Goal: Task Accomplishment & Management: Use online tool/utility

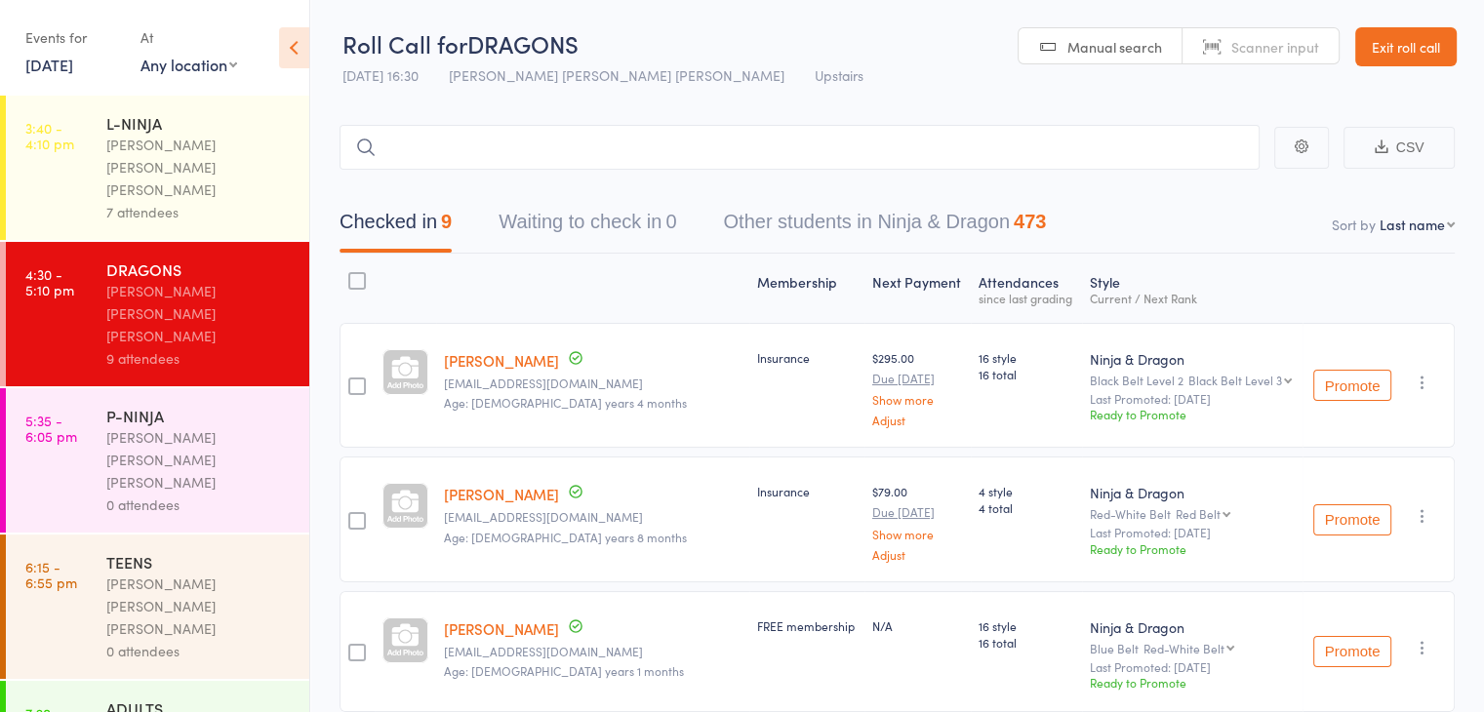
click at [236, 494] on div "0 attendees" at bounding box center [199, 505] width 186 height 22
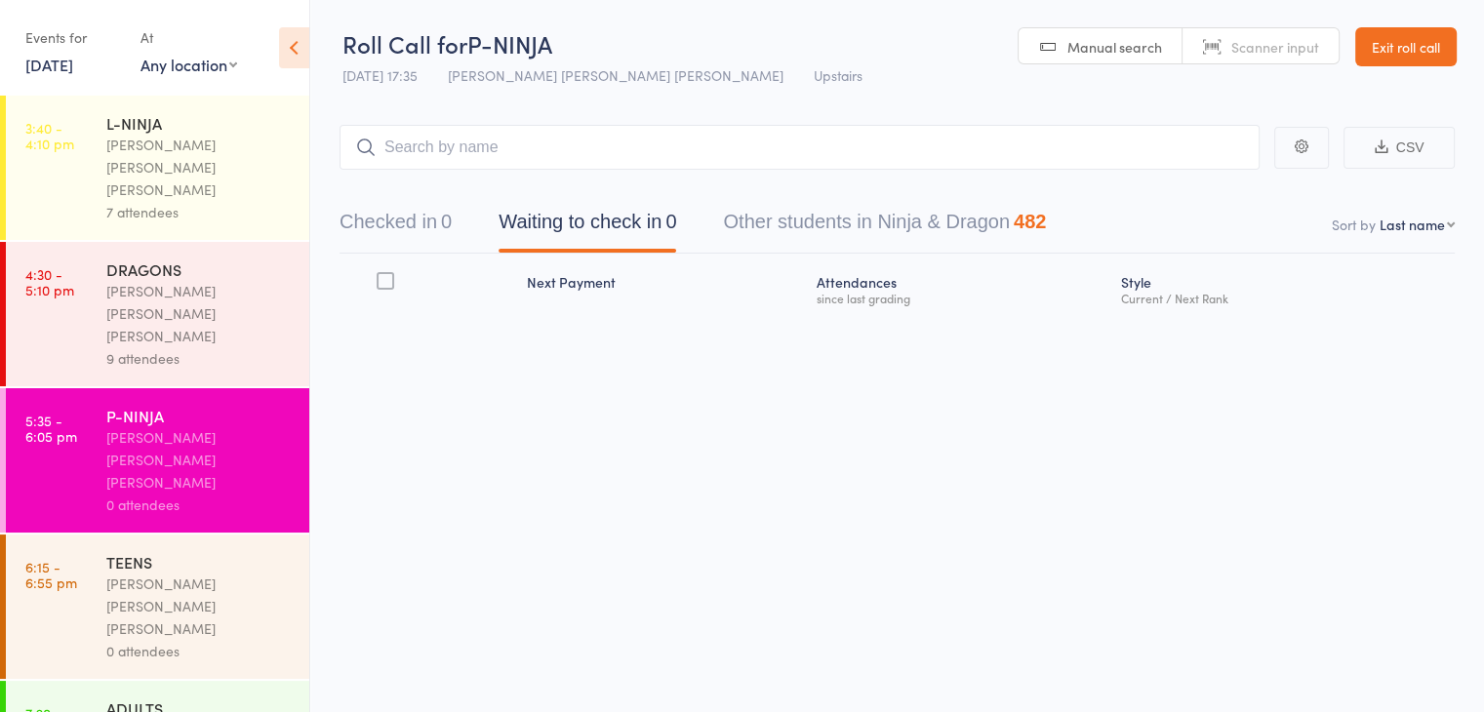
click at [55, 266] on time "4:30 - 5:10 pm" at bounding box center [49, 281] width 49 height 31
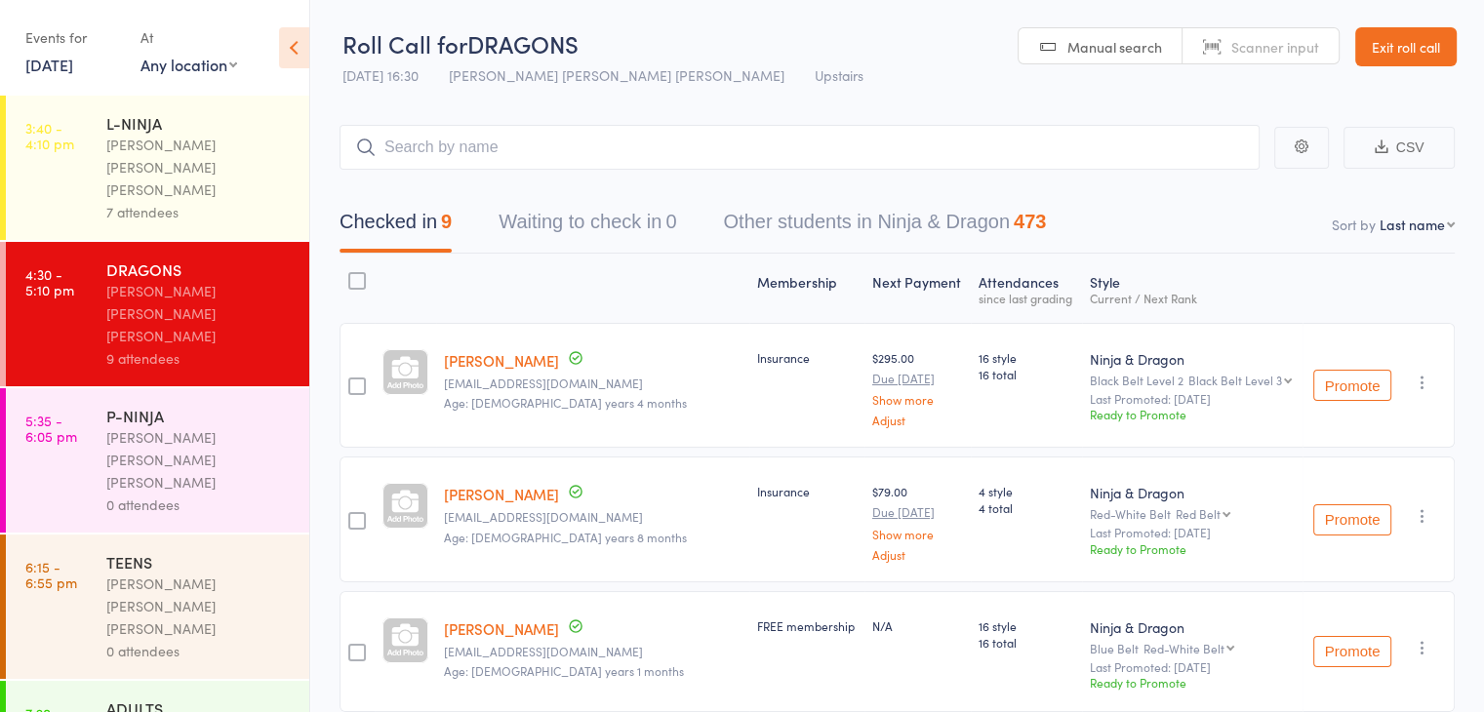
click at [479, 356] on link "Fraser Begent" at bounding box center [501, 360] width 115 height 20
click at [198, 388] on div "P-NINJA Keyvan Castle Hill Mirzai 0 attendees" at bounding box center [207, 460] width 203 height 144
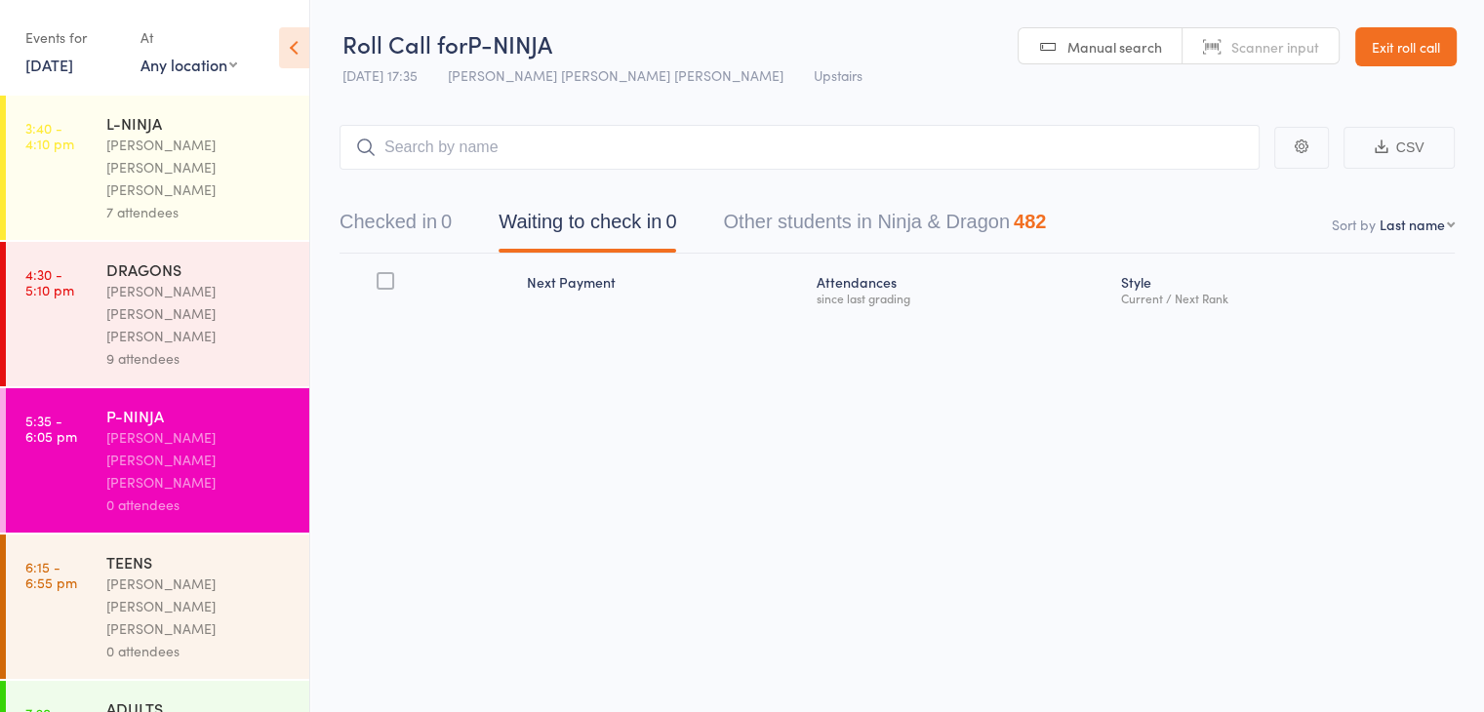
click at [194, 551] on div "TEENS" at bounding box center [199, 561] width 186 height 21
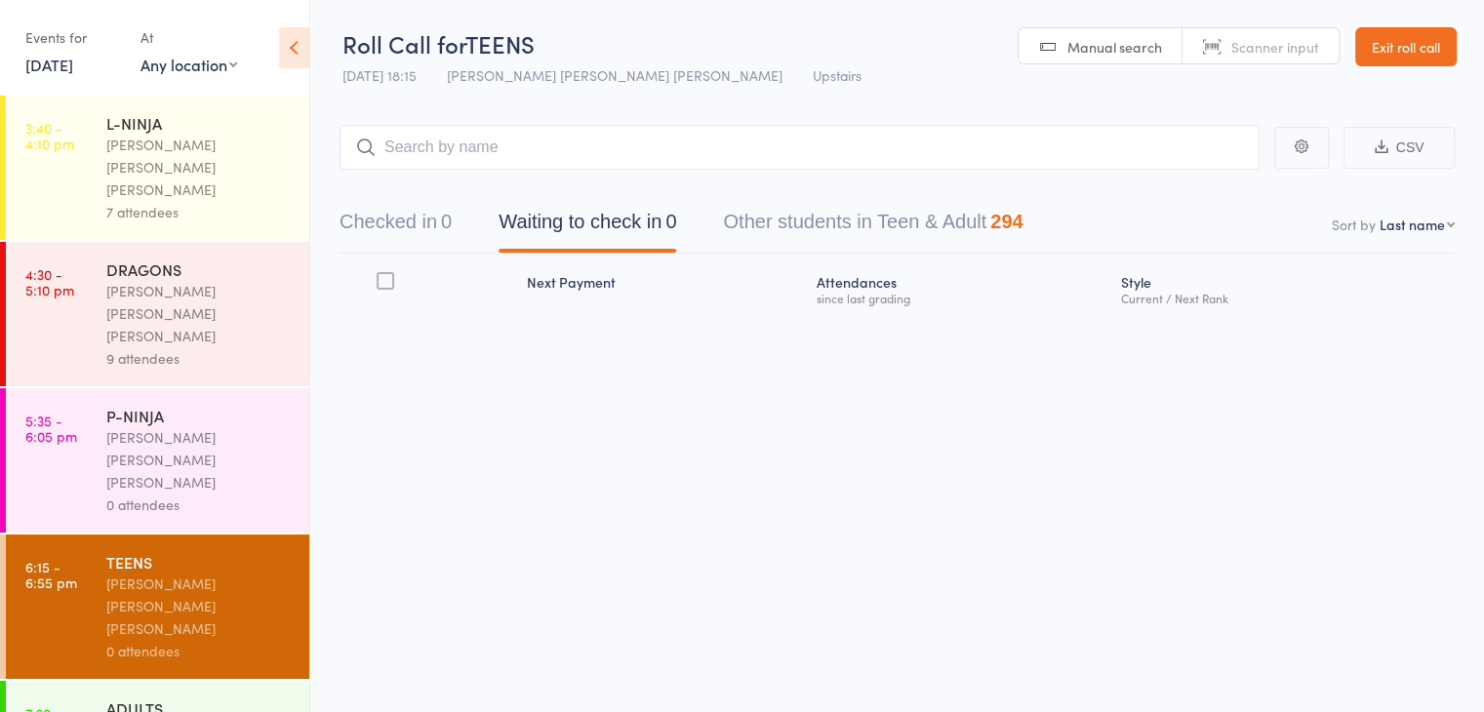
click at [399, 199] on div "Checked in 0 Waiting to check in 0 Other students in Teen & Adult 294" at bounding box center [897, 212] width 1115 height 84
click at [435, 221] on button "Checked in 0" at bounding box center [396, 227] width 112 height 52
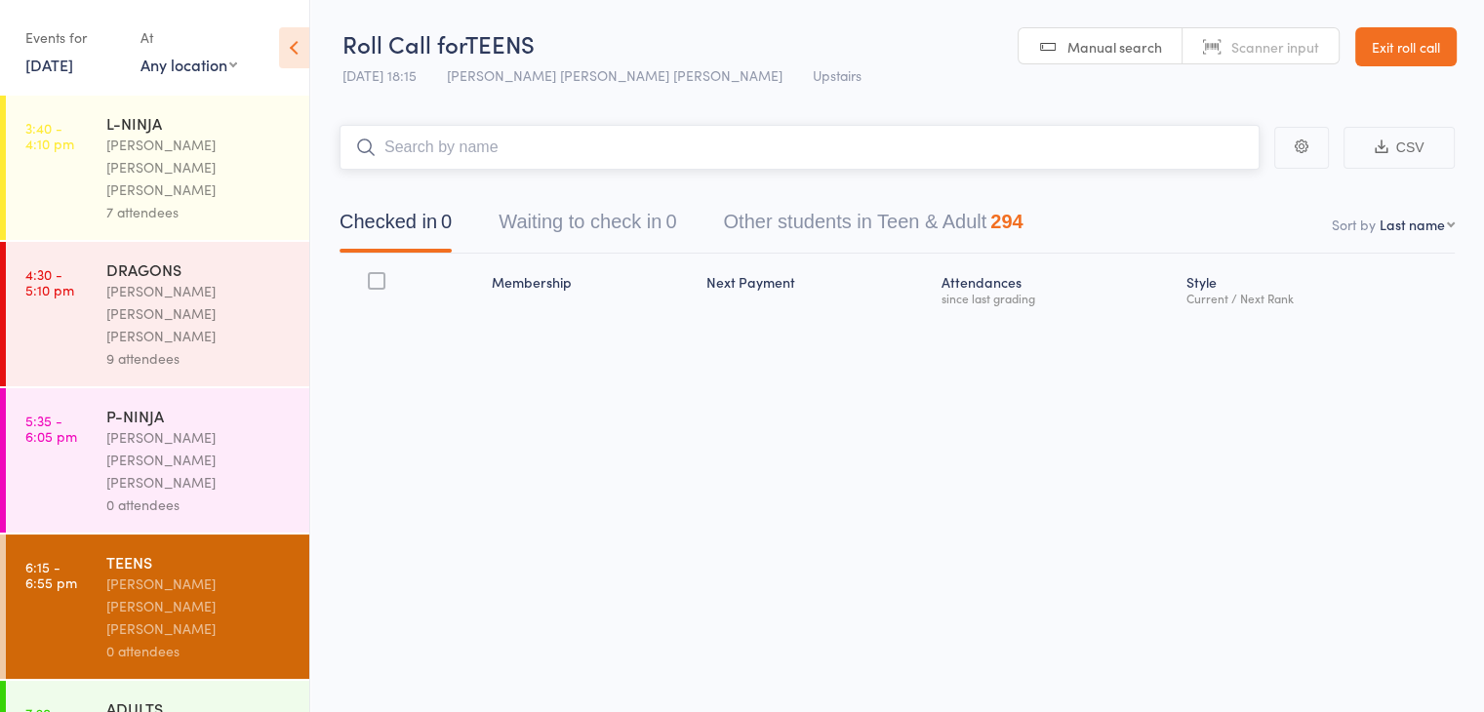
click at [522, 155] on input "search" at bounding box center [800, 147] width 920 height 45
type input "kub"
click at [1198, 174] on link "Drop in" at bounding box center [1208, 189] width 63 height 30
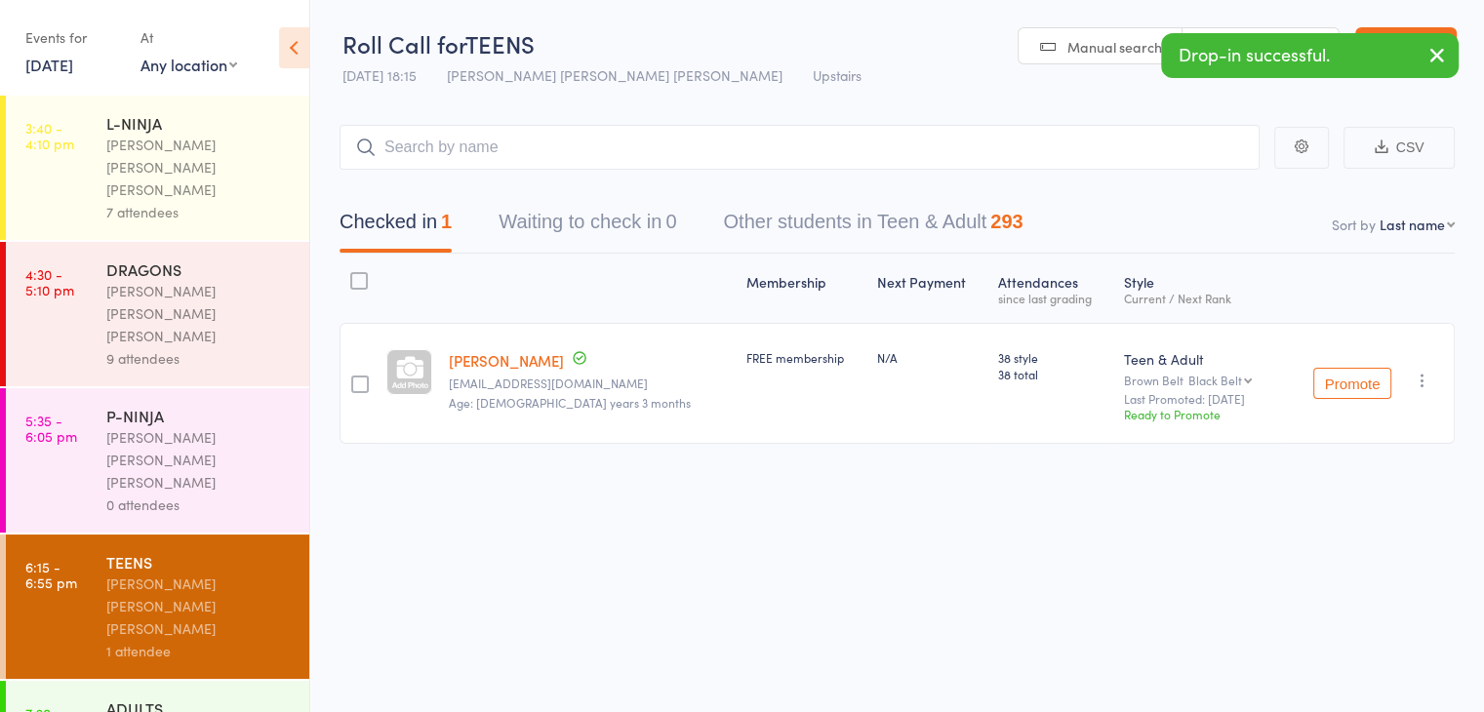
click at [47, 67] on link "13 Aug, 2025" at bounding box center [49, 64] width 48 height 21
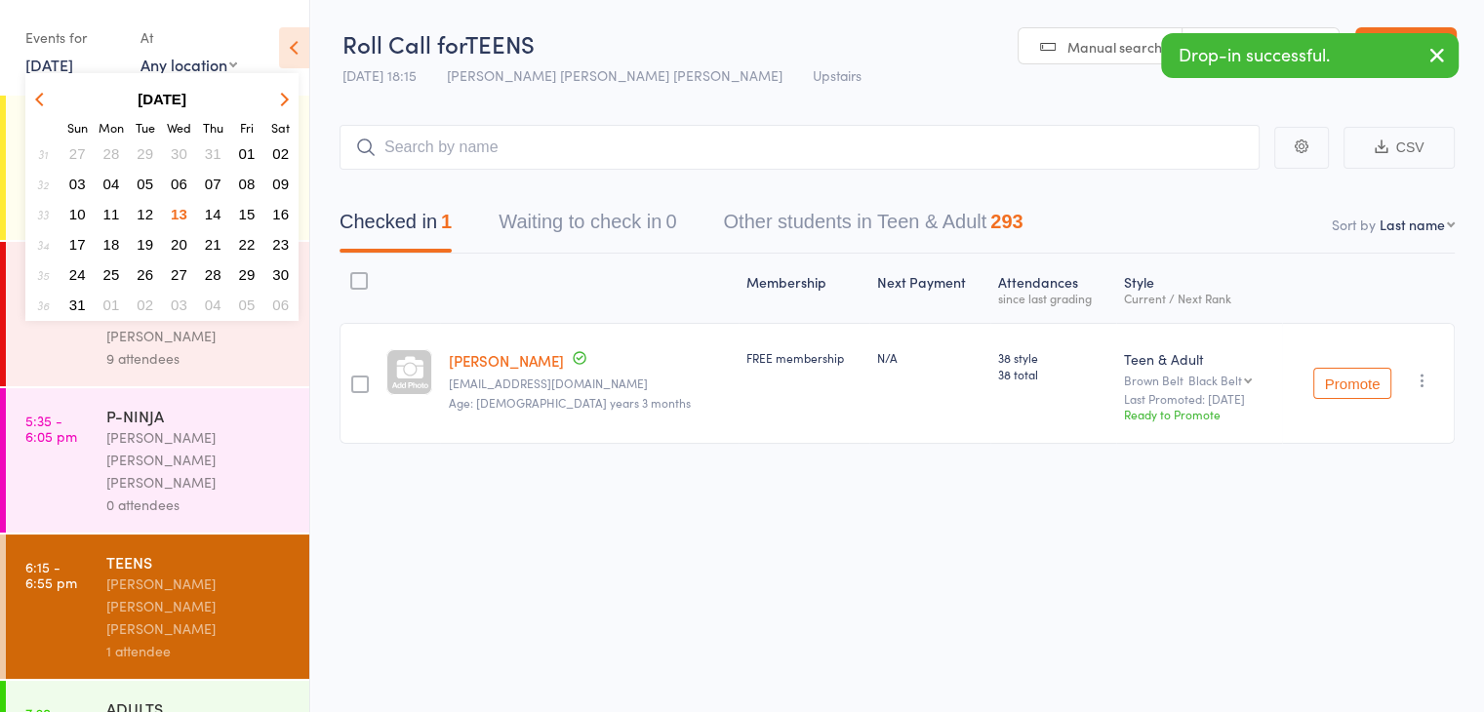
click at [114, 210] on span "11" at bounding box center [111, 214] width 17 height 17
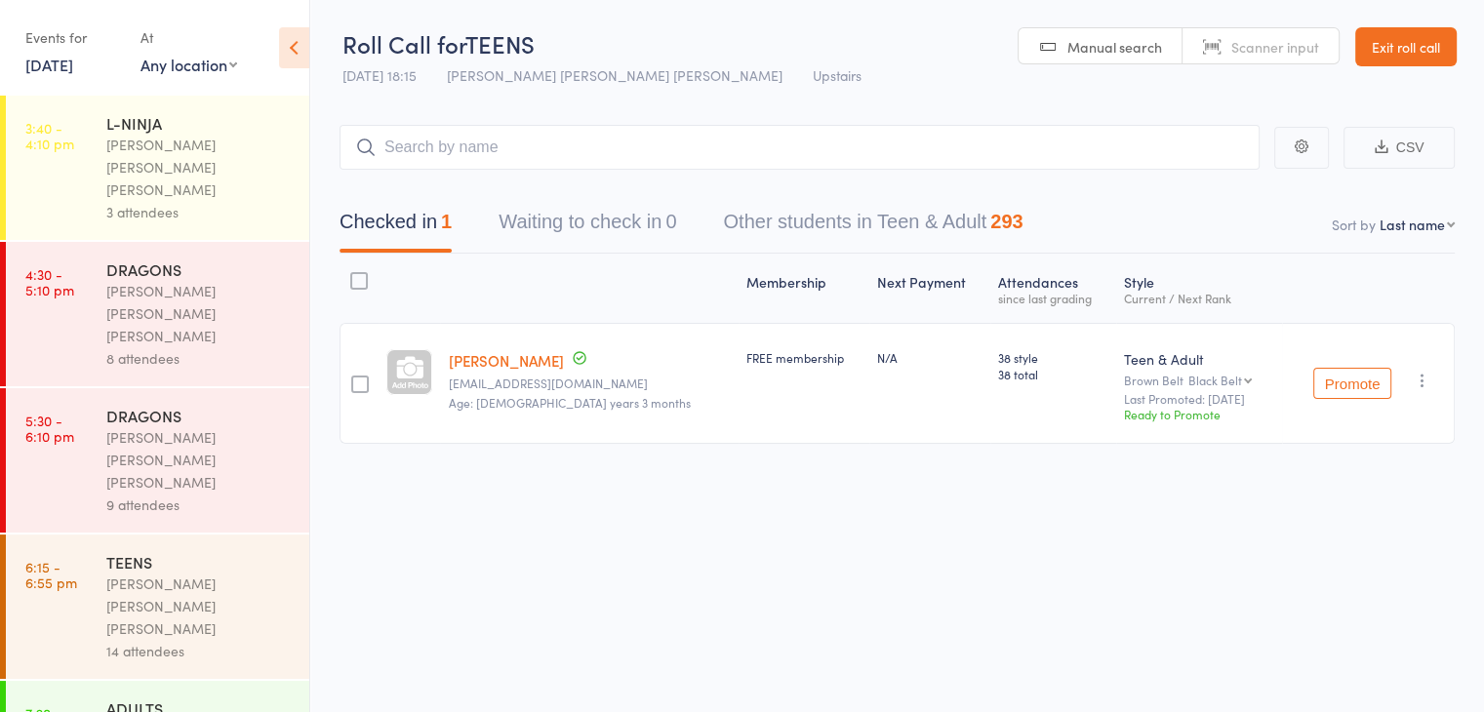
click at [231, 551] on div "TEENS" at bounding box center [199, 561] width 186 height 21
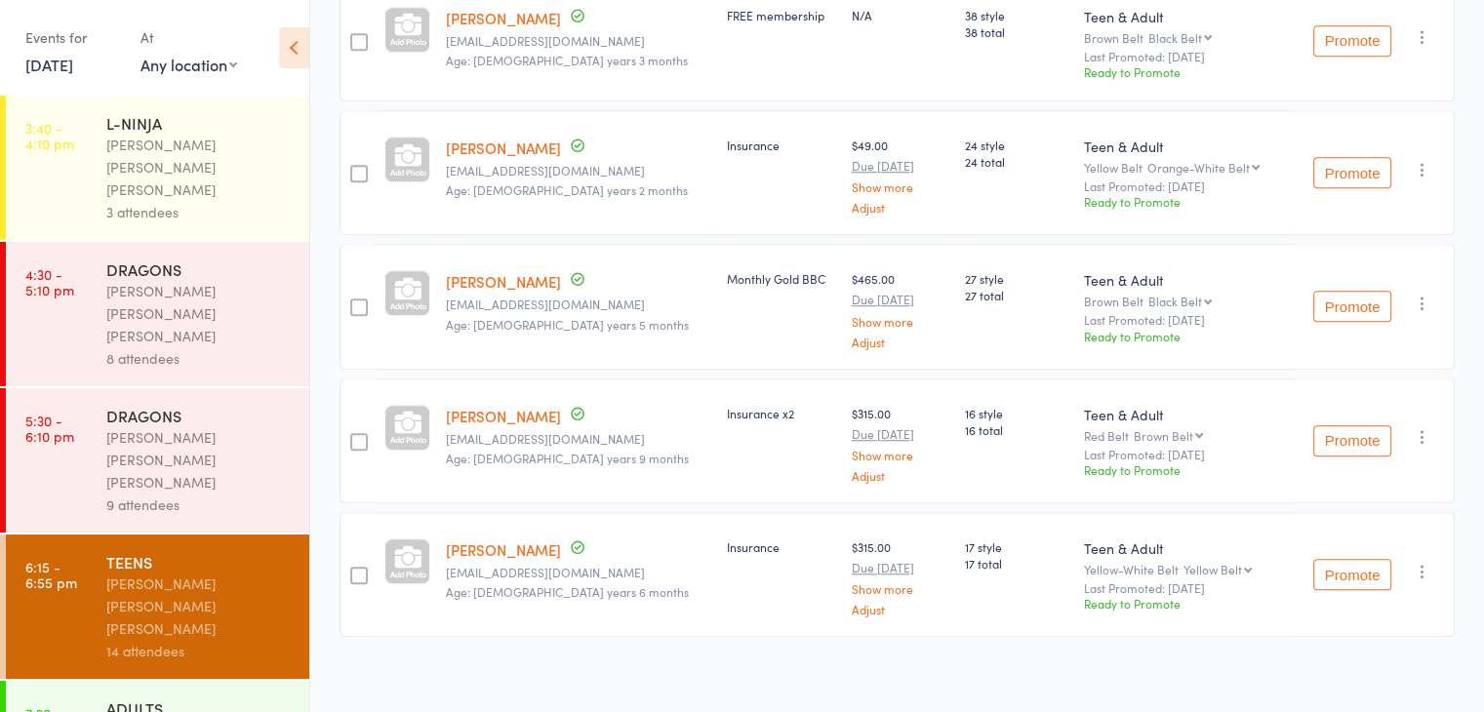
scroll to position [1543, 0]
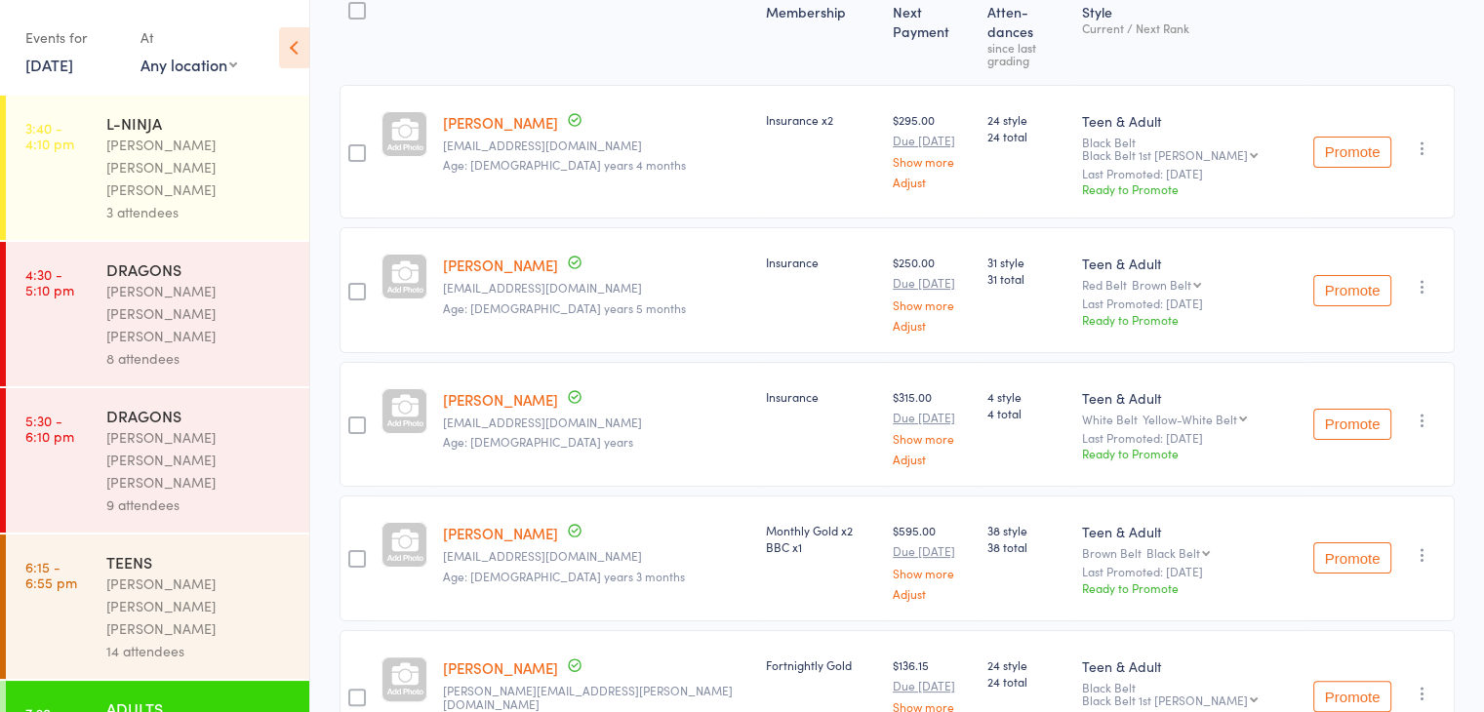
scroll to position [266, 0]
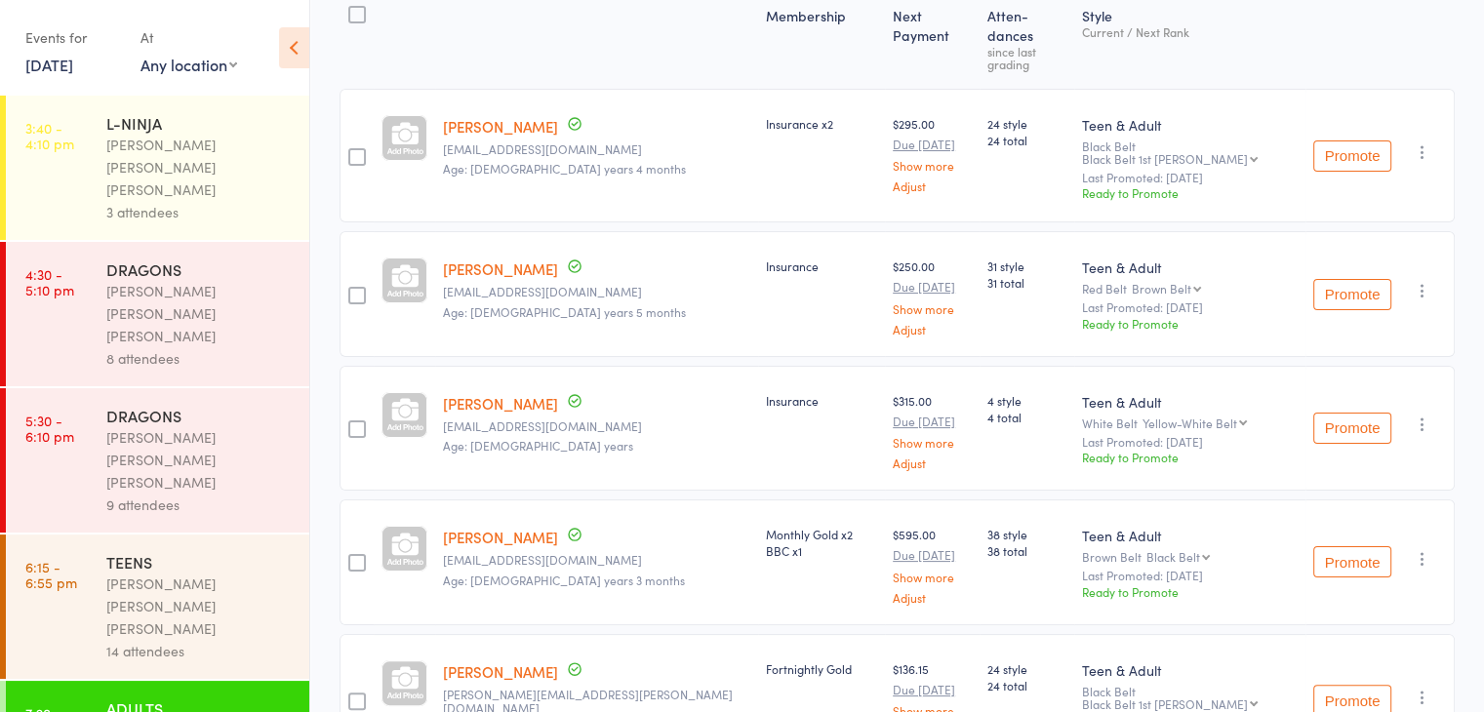
click at [72, 71] on link "11 Aug, 2025" at bounding box center [49, 64] width 48 height 21
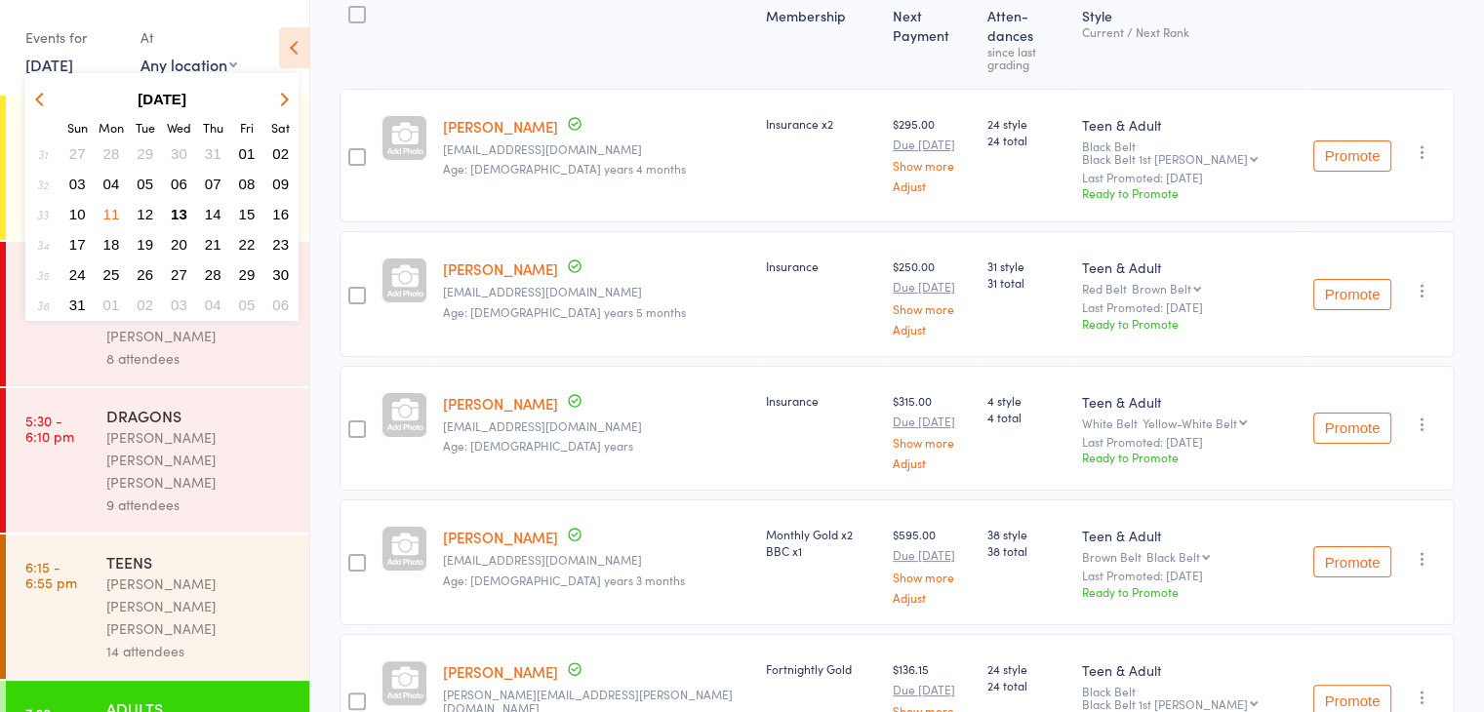
click at [150, 215] on span "12" at bounding box center [145, 214] width 17 height 17
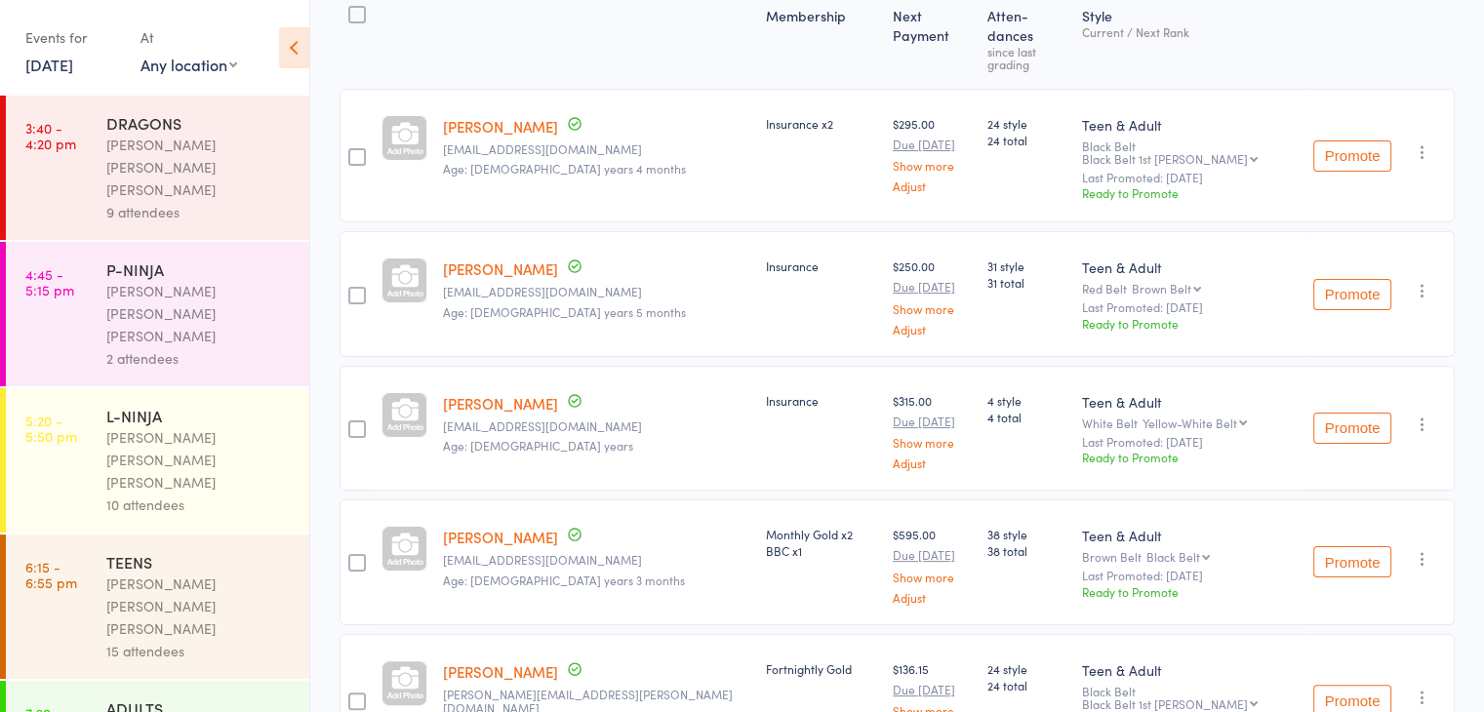
click at [218, 573] on div "[PERSON_NAME] [PERSON_NAME] [PERSON_NAME]" at bounding box center [199, 606] width 186 height 67
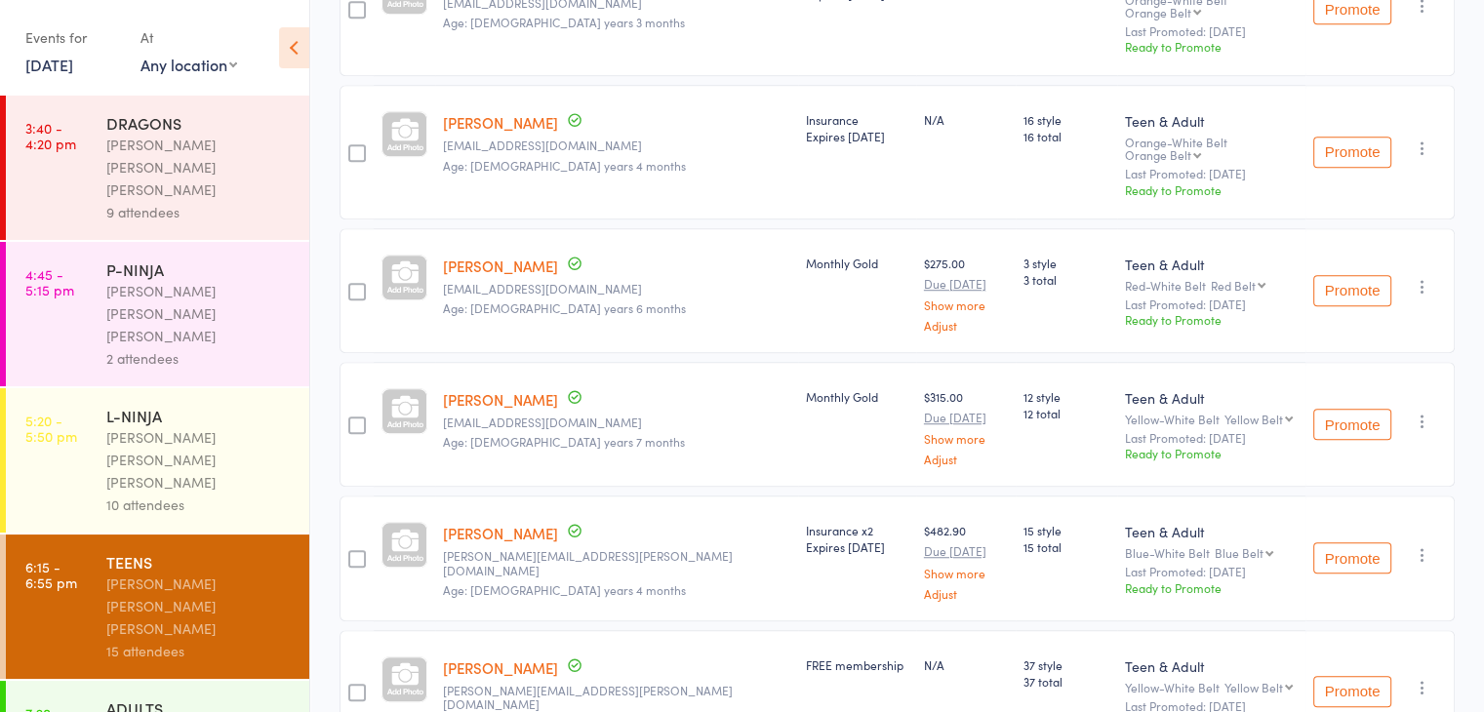
scroll to position [1269, 0]
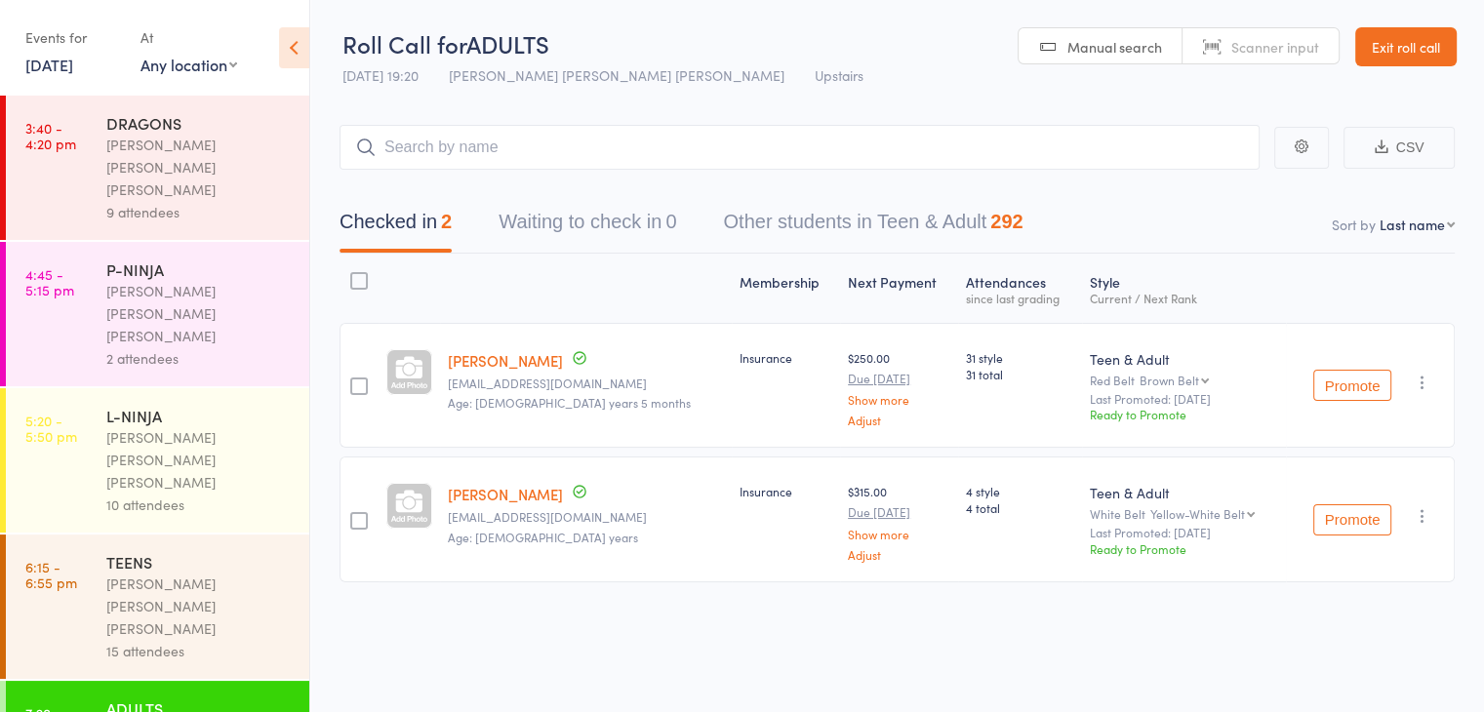
click at [51, 63] on link "12 Aug, 2025" at bounding box center [49, 64] width 48 height 21
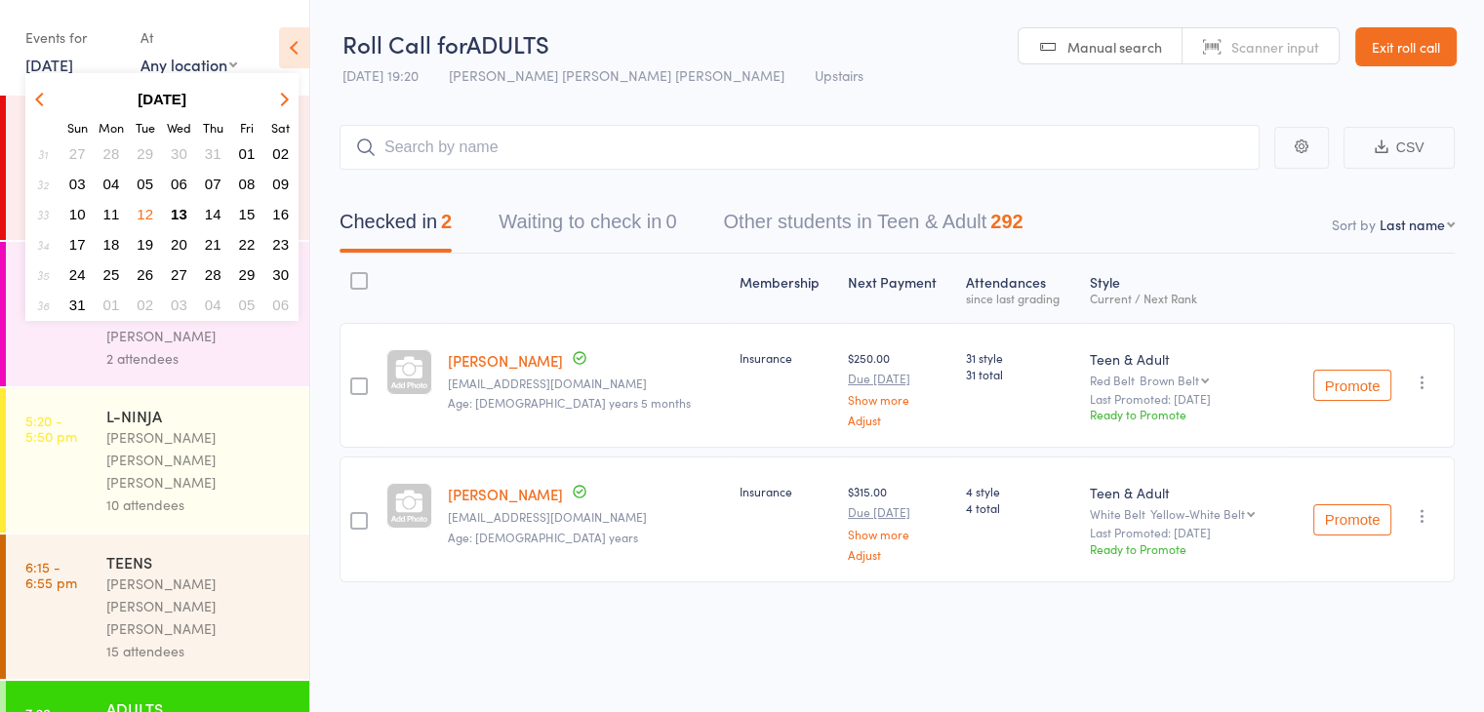
click at [181, 209] on span "13" at bounding box center [179, 214] width 17 height 17
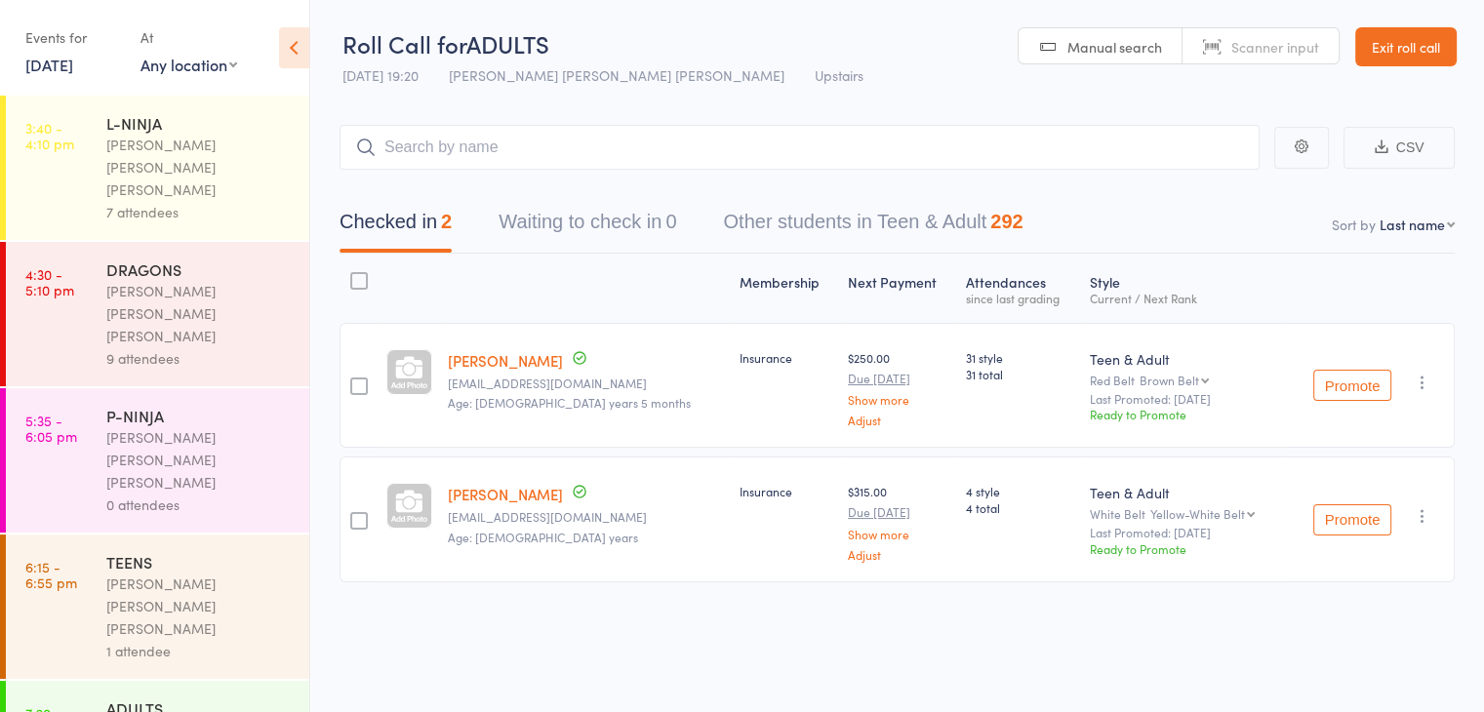
click at [176, 573] on div "[PERSON_NAME] [PERSON_NAME] [PERSON_NAME]" at bounding box center [199, 606] width 186 height 67
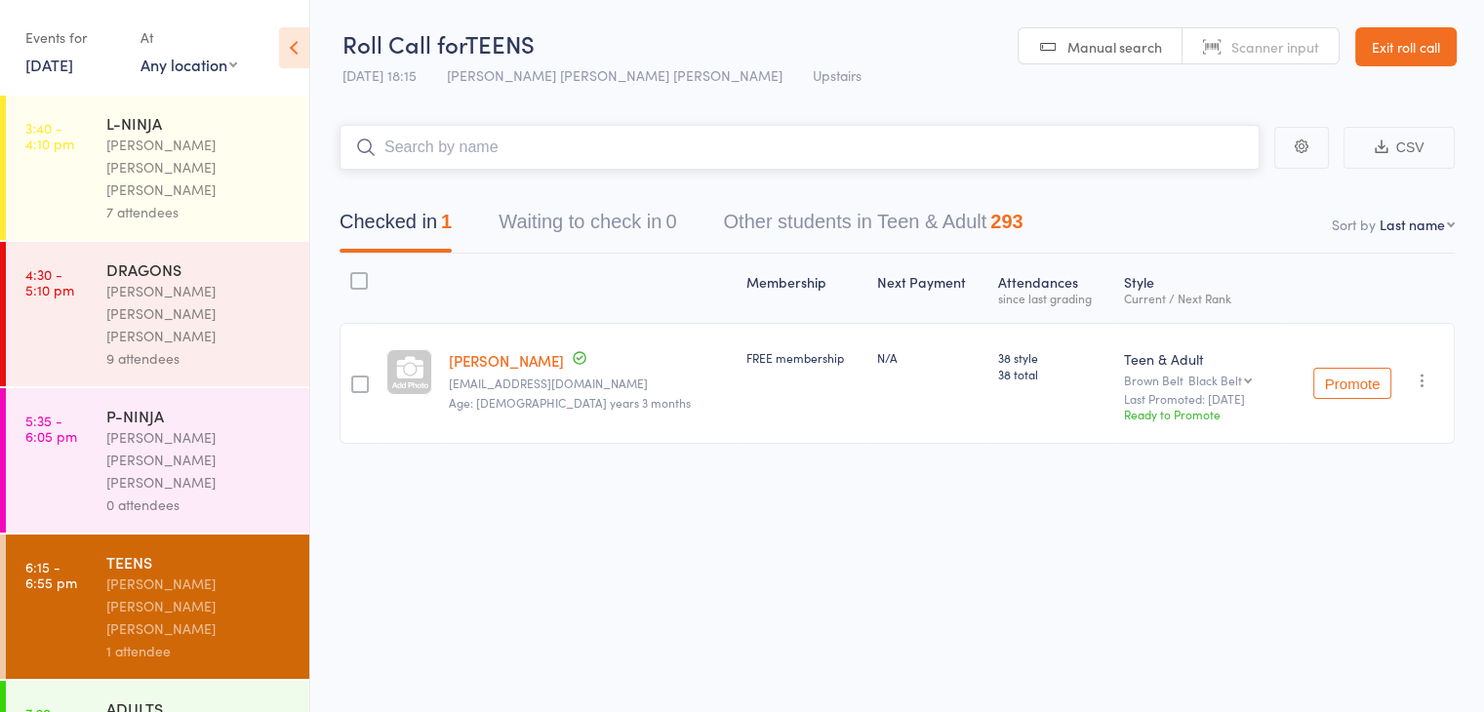
click at [1124, 152] on input "search" at bounding box center [800, 147] width 920 height 45
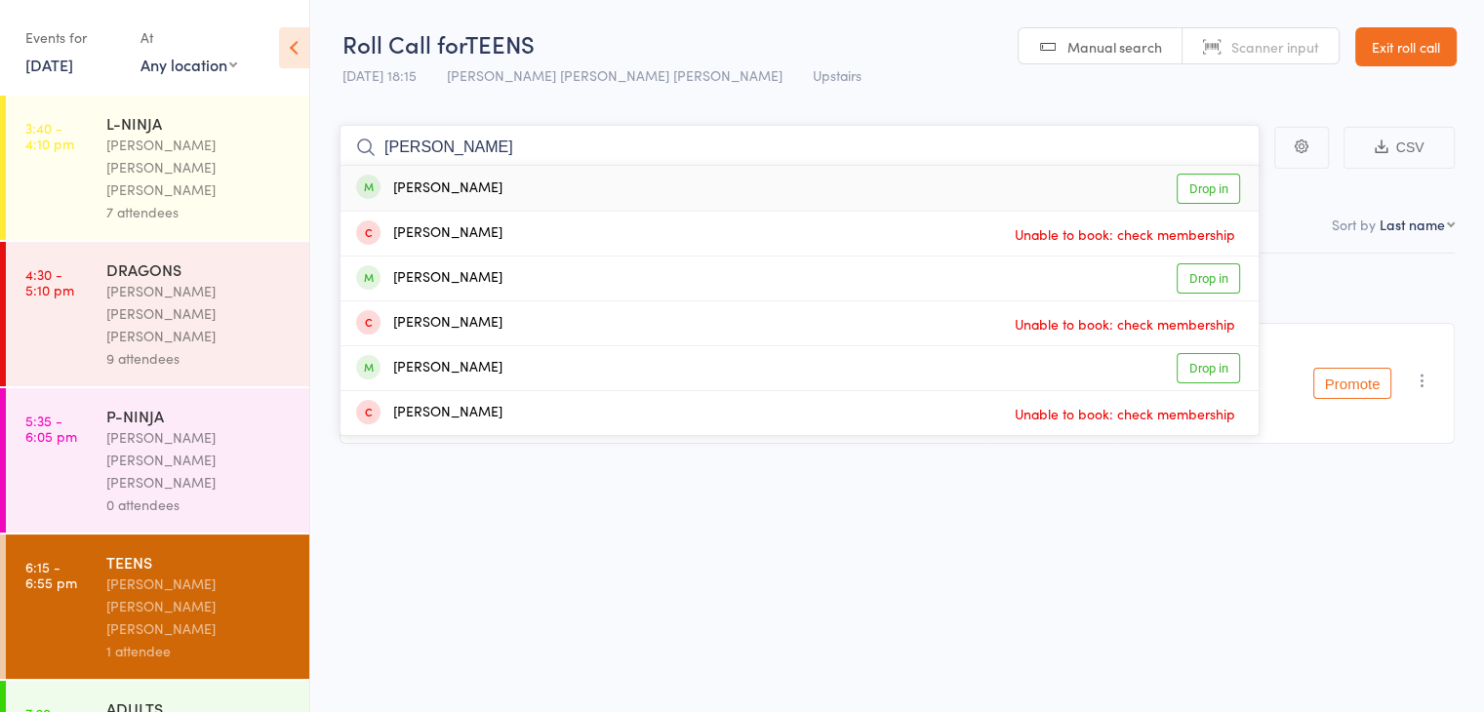
type input "eliza"
click at [1219, 181] on link "Drop in" at bounding box center [1208, 189] width 63 height 30
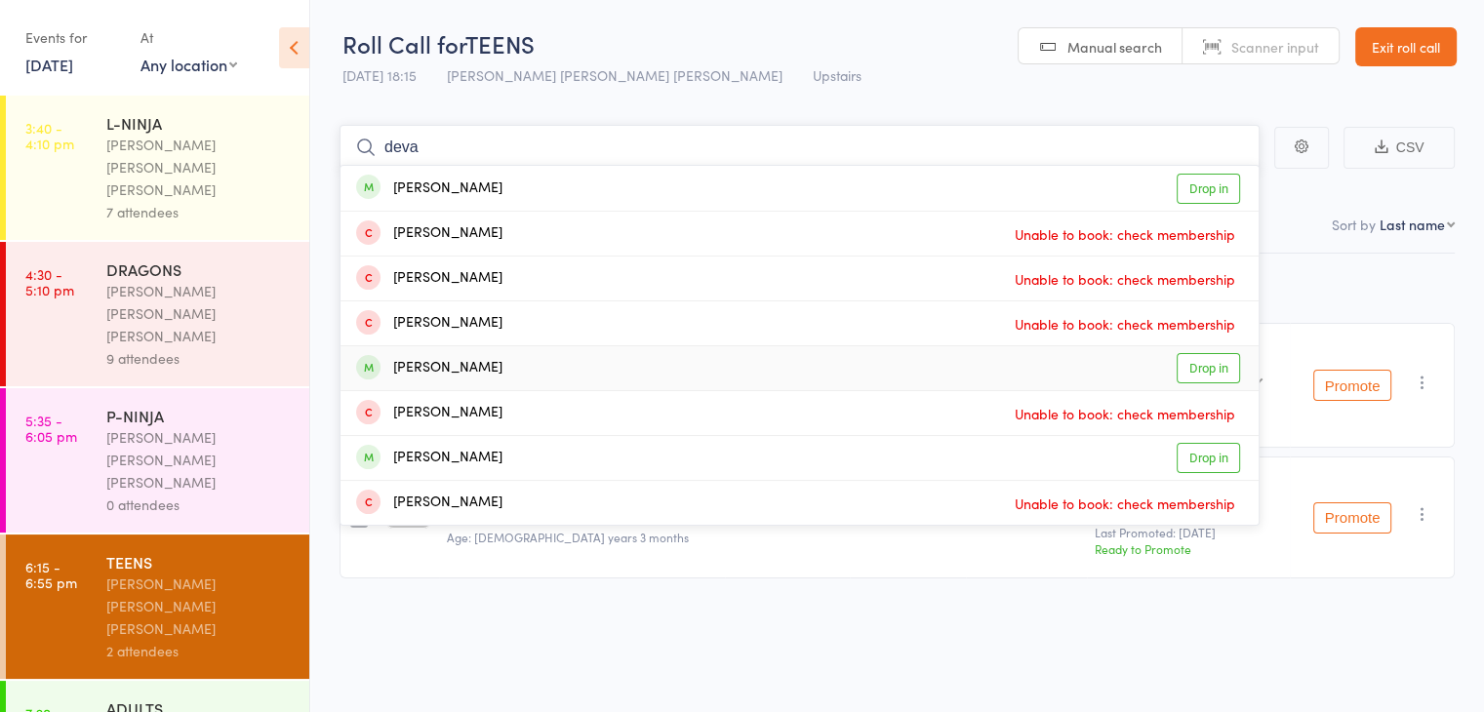
type input "deva"
click at [1193, 360] on link "Drop in" at bounding box center [1208, 368] width 63 height 30
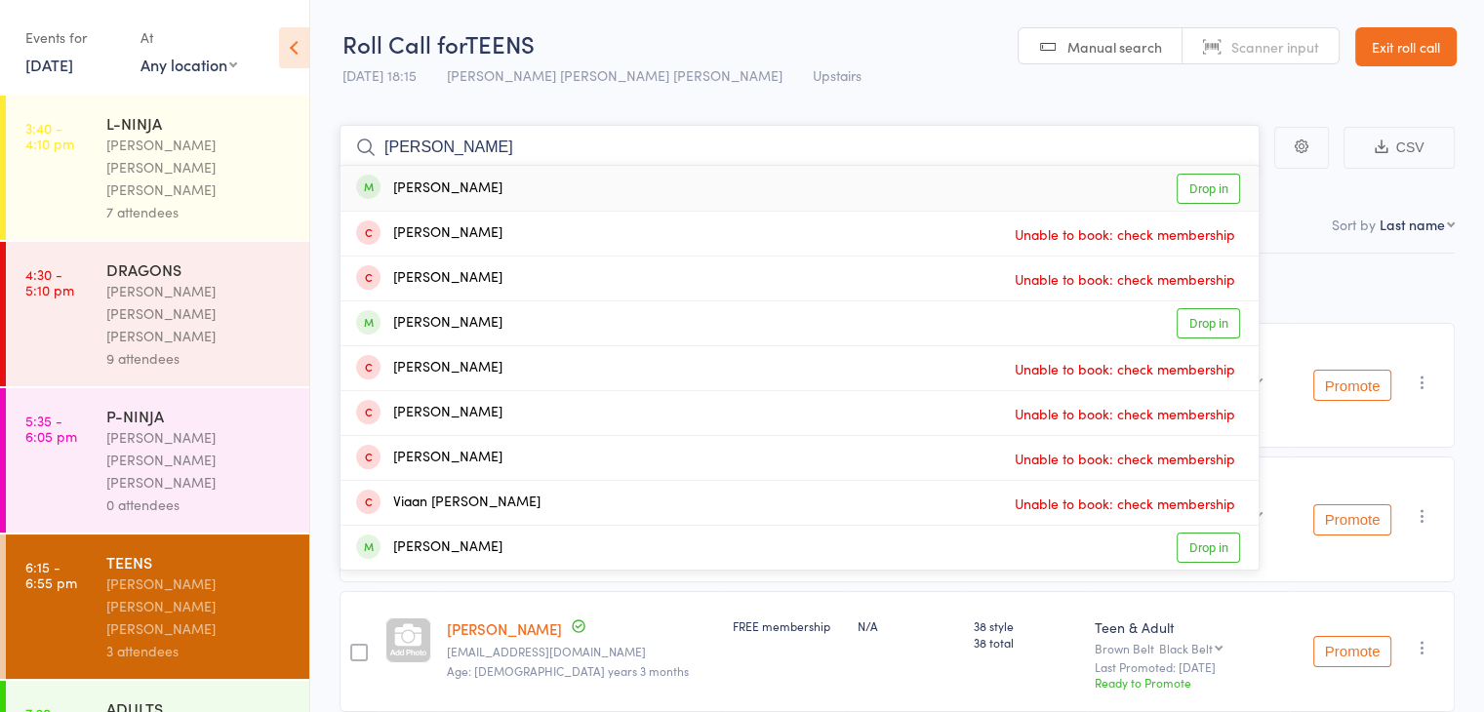
type input "vivaan"
click at [1189, 186] on link "Drop in" at bounding box center [1208, 189] width 63 height 30
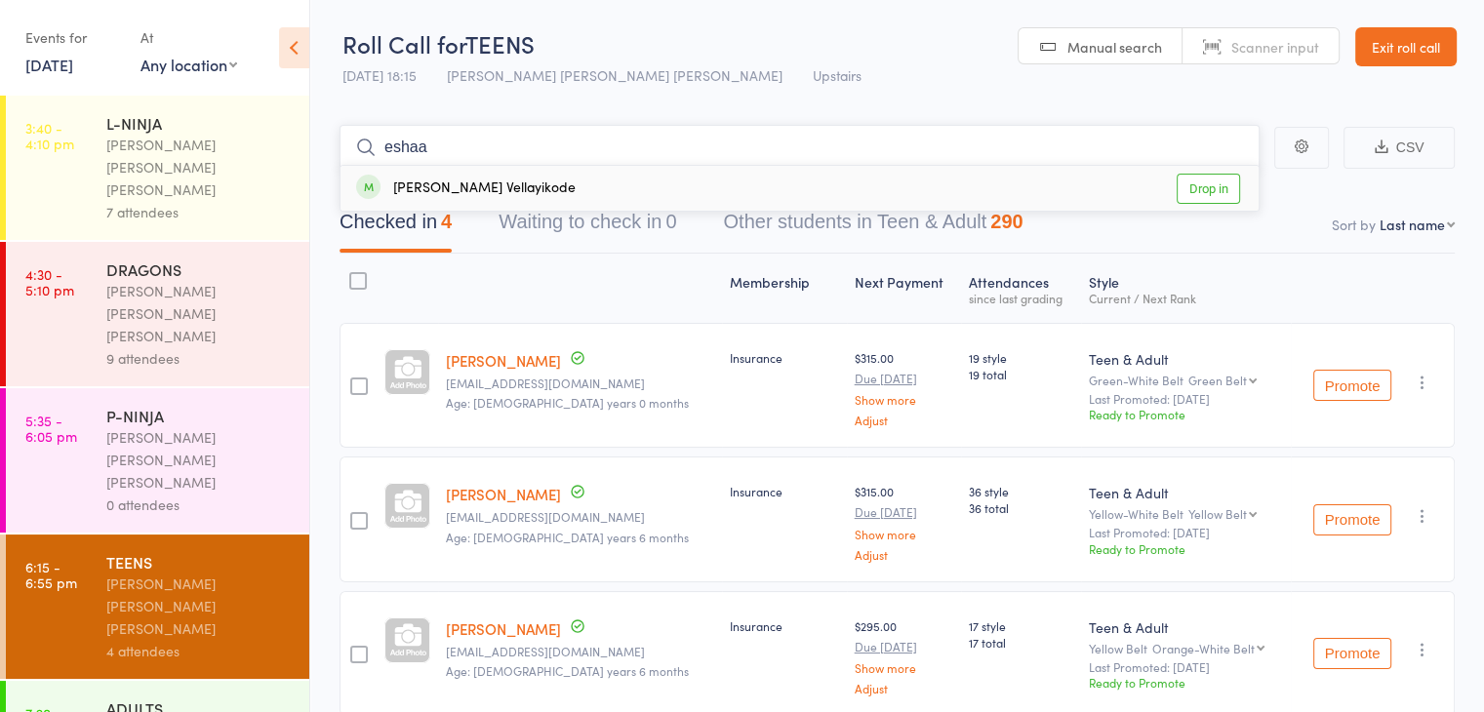
type input "eshaa"
click at [1197, 185] on link "Drop in" at bounding box center [1208, 189] width 63 height 30
click at [1197, 185] on div "Checked in 4 Waiting to check in 0 Other students in Teen & Adult 290" at bounding box center [897, 212] width 1115 height 84
click at [580, 96] on main "CSV Checked in 5 Waiting to check in 0 Other students in Teen & Adult 289 Sort …" at bounding box center [897, 582] width 1174 height 972
click at [1089, 152] on input "search" at bounding box center [800, 147] width 920 height 45
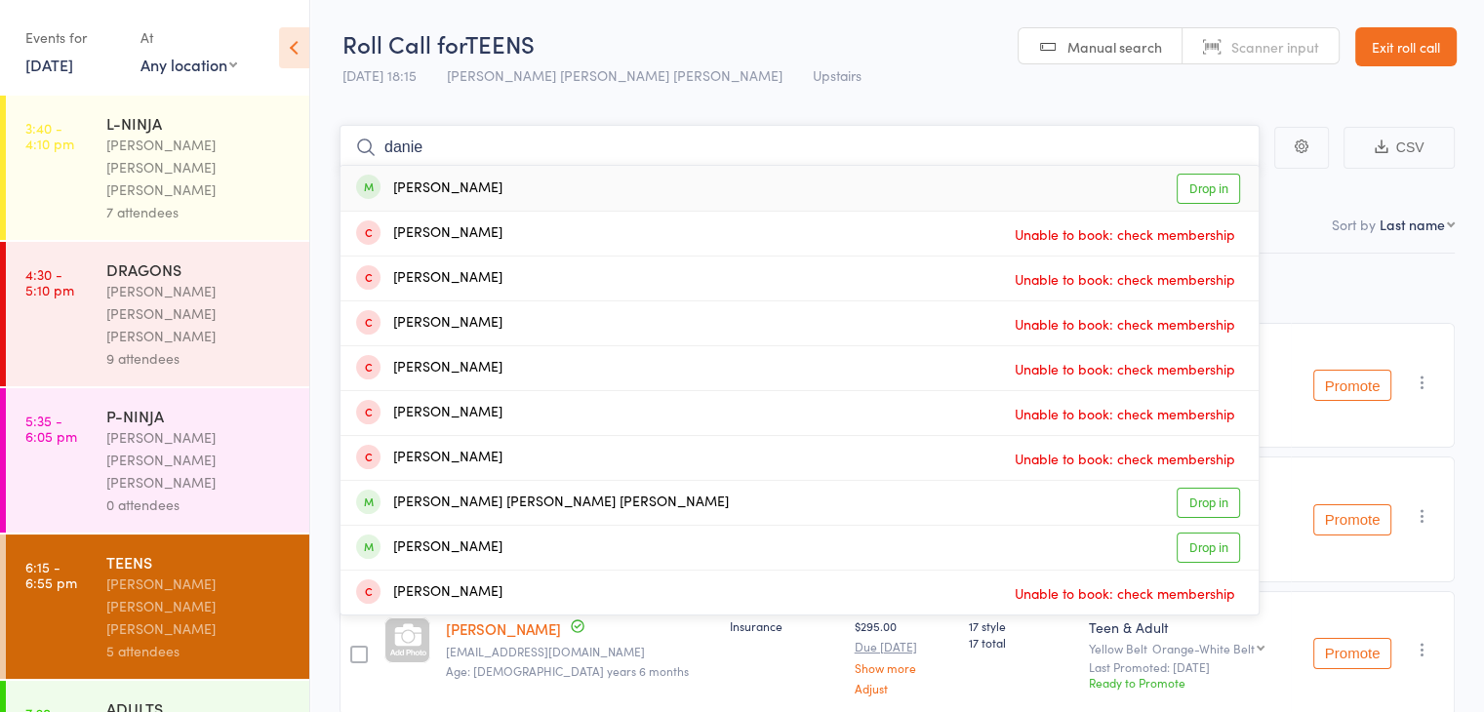
type input "danie"
click at [1191, 190] on link "Drop in" at bounding box center [1208, 189] width 63 height 30
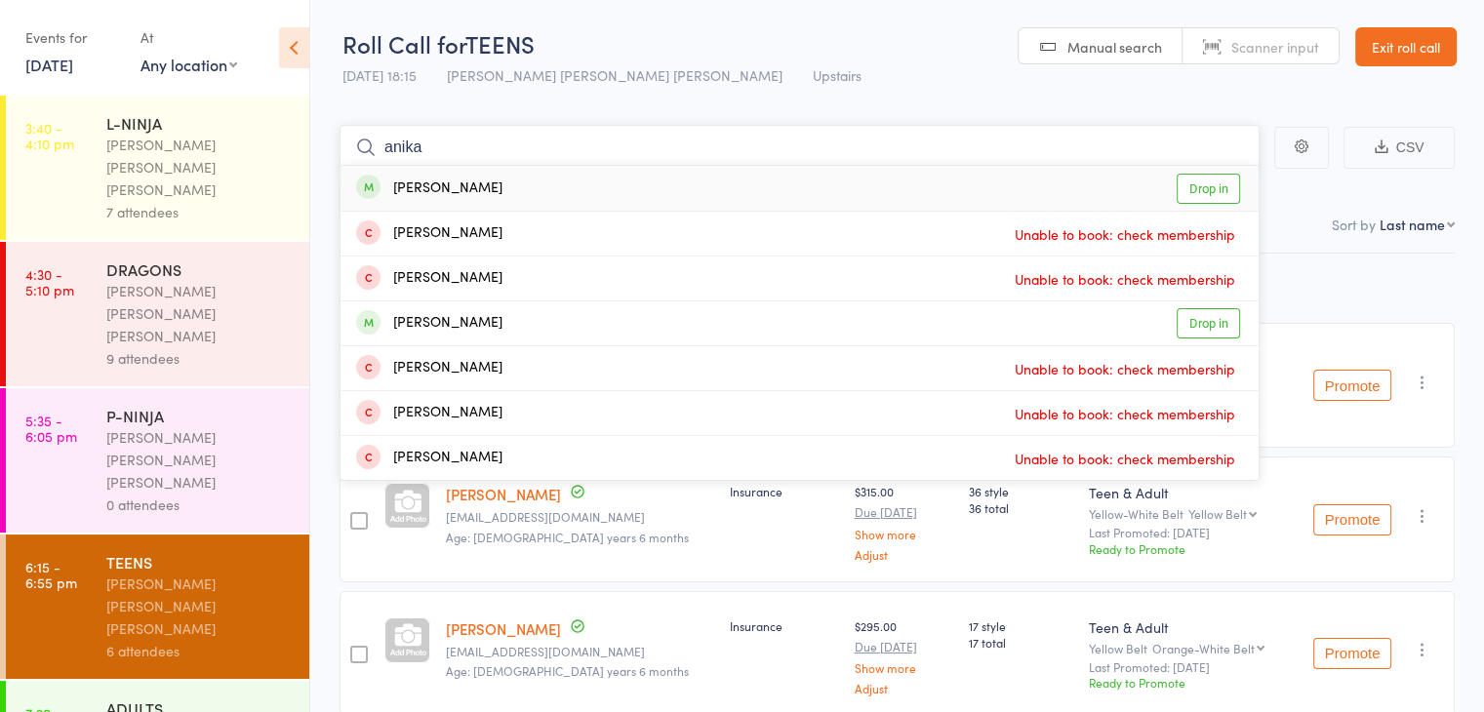
type input "anika"
click at [1206, 189] on link "Drop in" at bounding box center [1208, 189] width 63 height 30
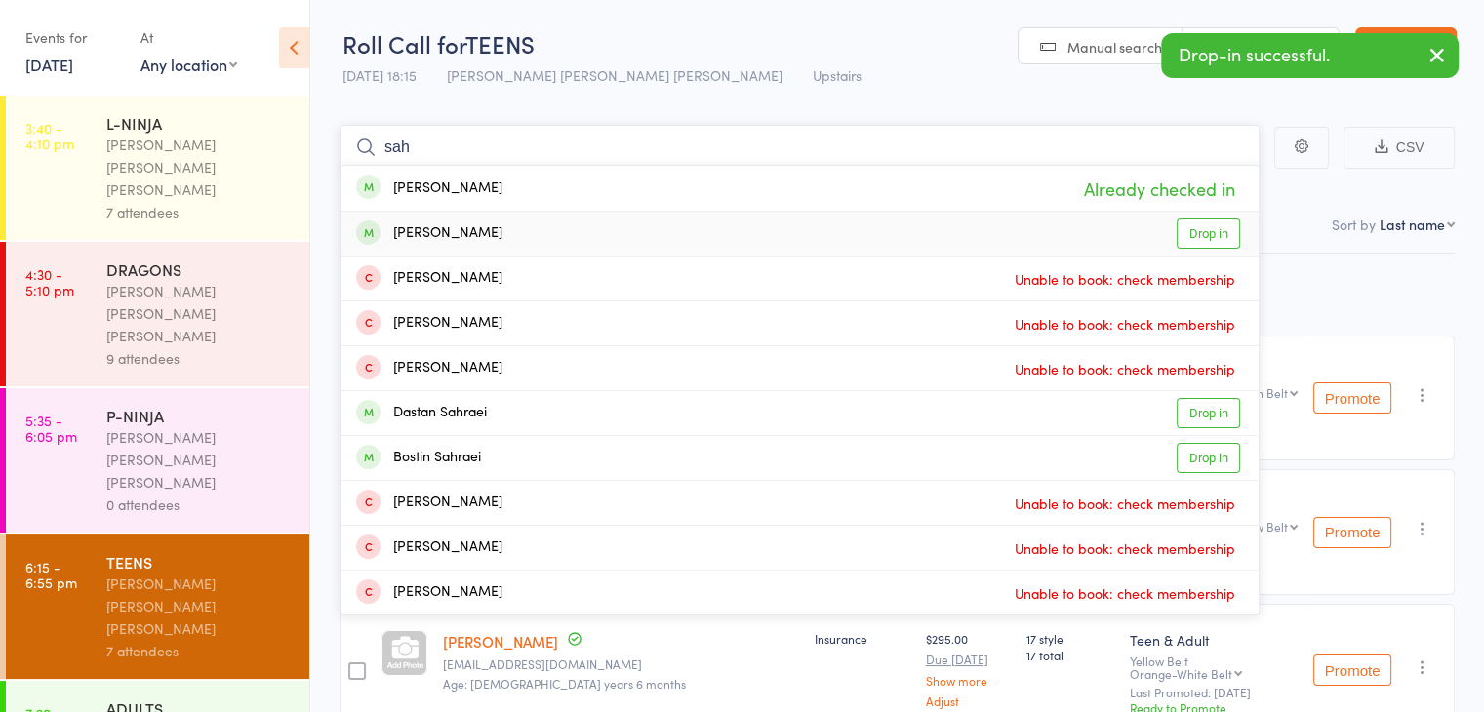
type input "sah"
click at [1225, 235] on link "Drop in" at bounding box center [1208, 234] width 63 height 30
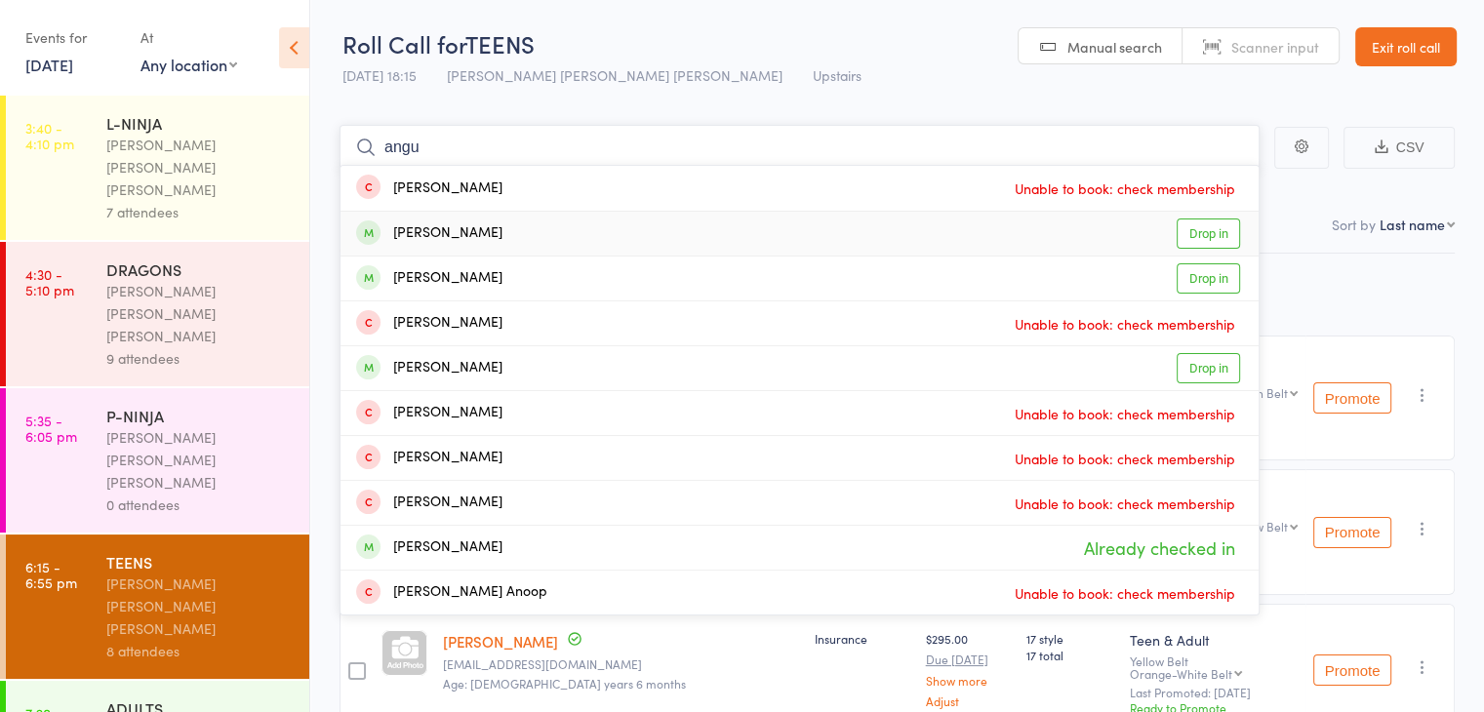
type input "angu"
click at [1190, 231] on link "Drop in" at bounding box center [1208, 234] width 63 height 30
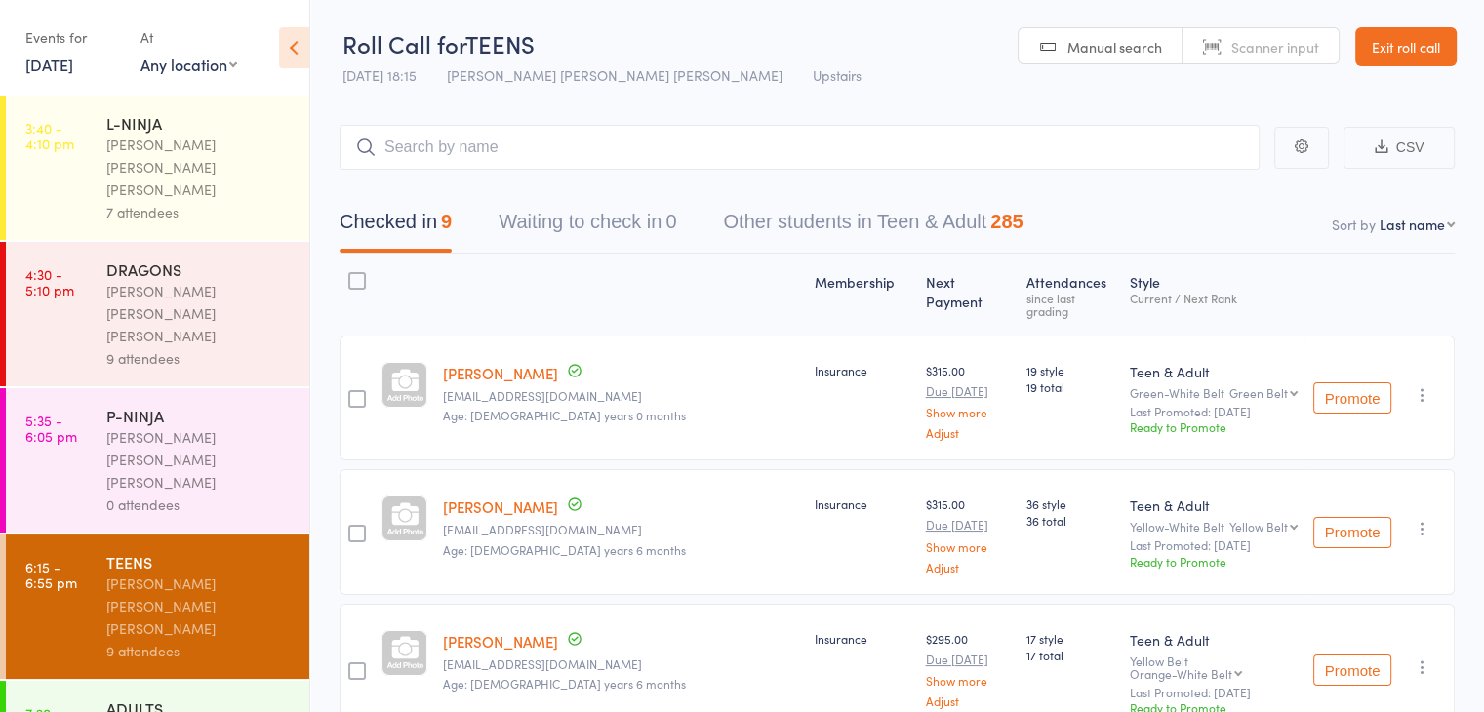
click at [1385, 33] on link "Exit roll call" at bounding box center [1405, 46] width 101 height 39
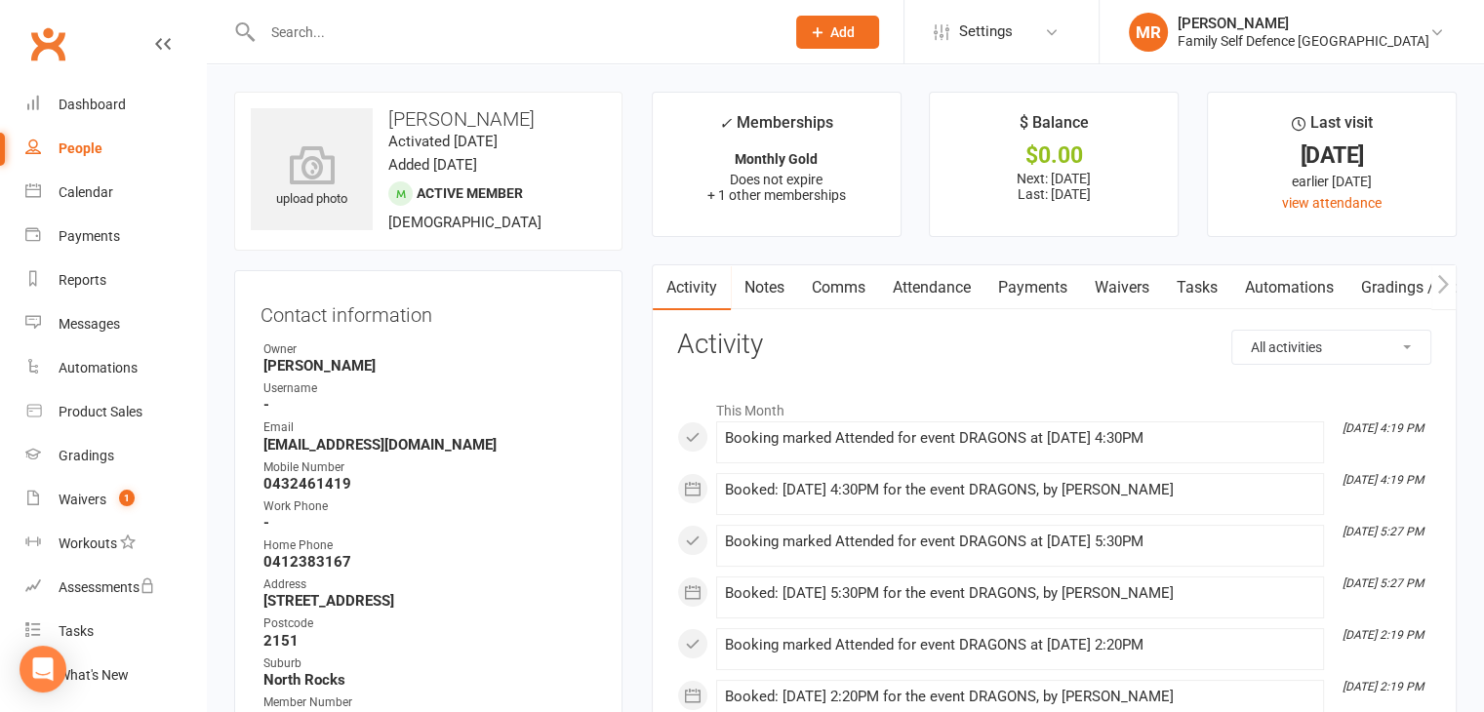
click at [554, 30] on input "text" at bounding box center [514, 32] width 514 height 27
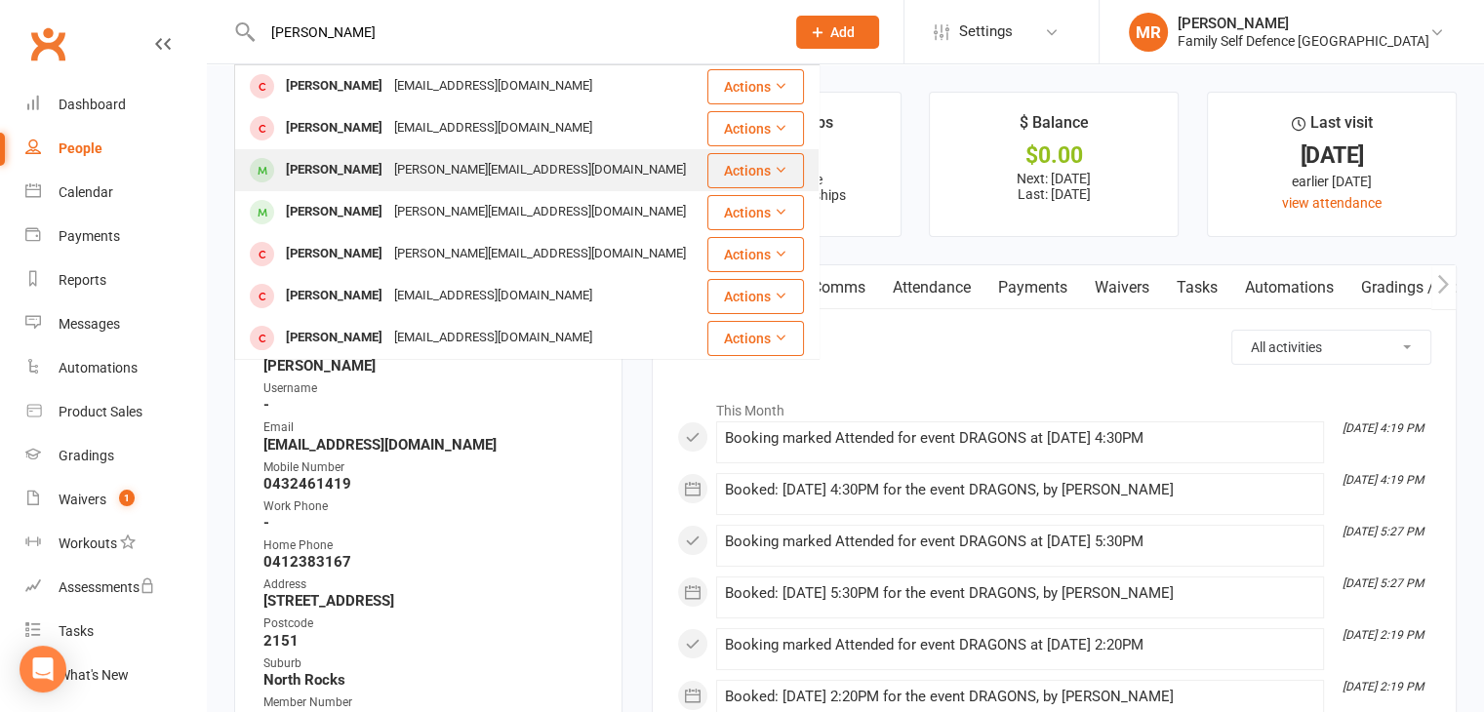
type input "huang"
click at [571, 161] on div "[PERSON_NAME][EMAIL_ADDRESS][DOMAIN_NAME]" at bounding box center [539, 170] width 303 height 28
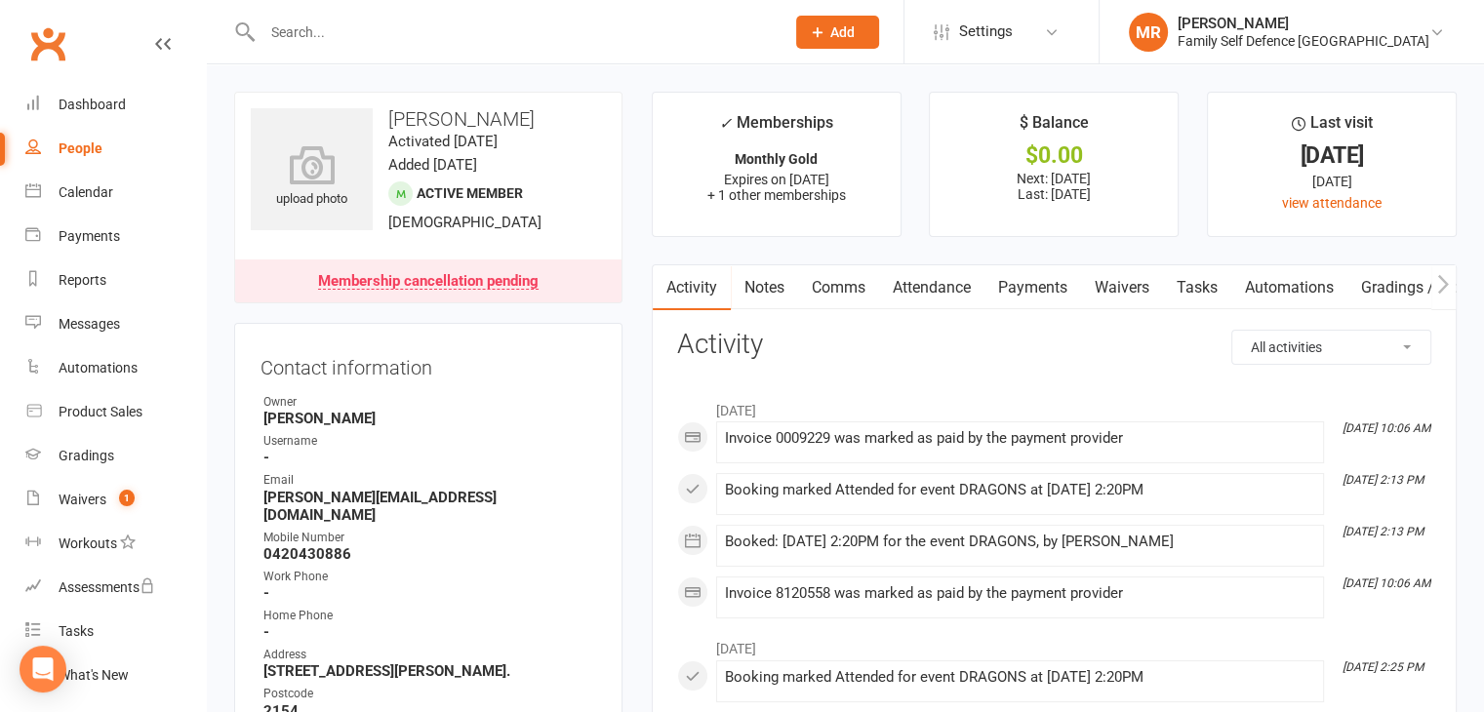
click at [403, 26] on input "text" at bounding box center [514, 32] width 514 height 27
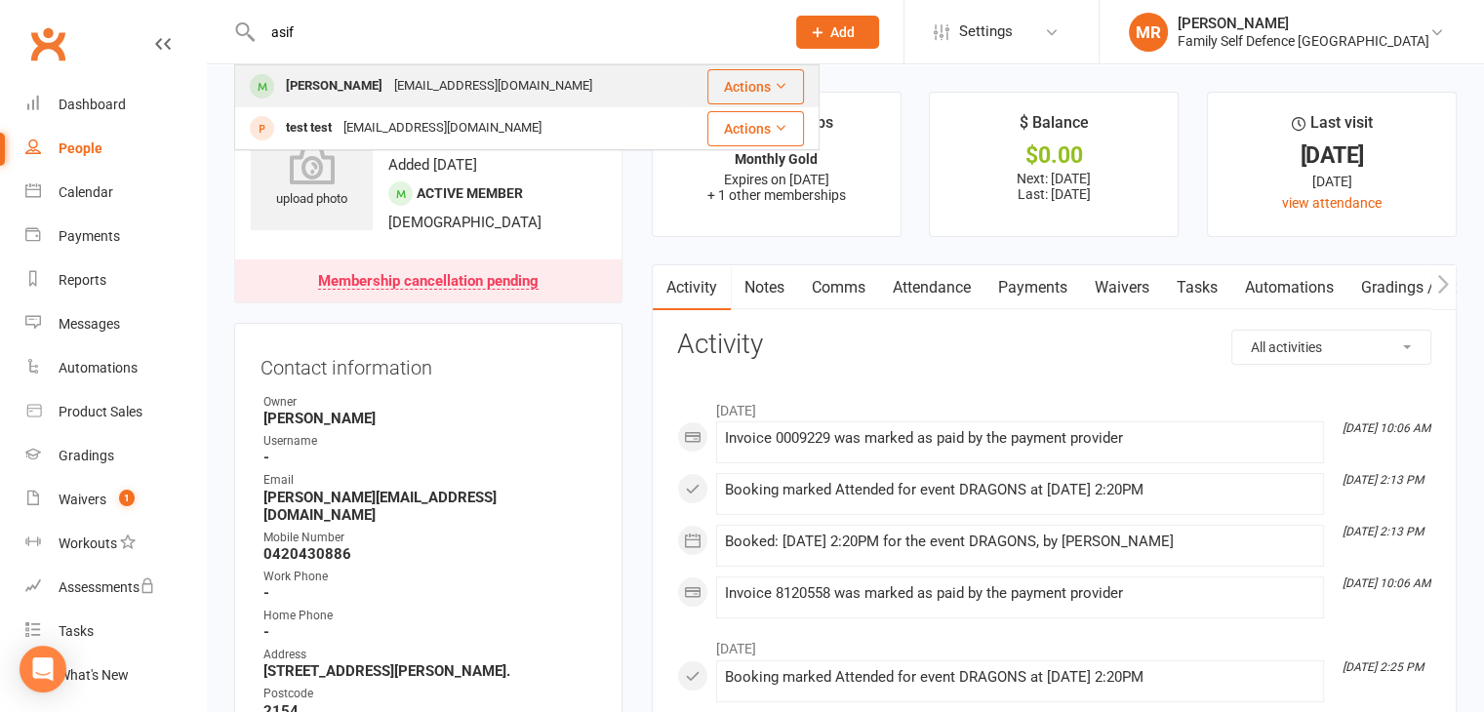
type input "asif"
click at [353, 67] on div "Mikaal Asif rtkaus@hotmail.com" at bounding box center [459, 86] width 446 height 40
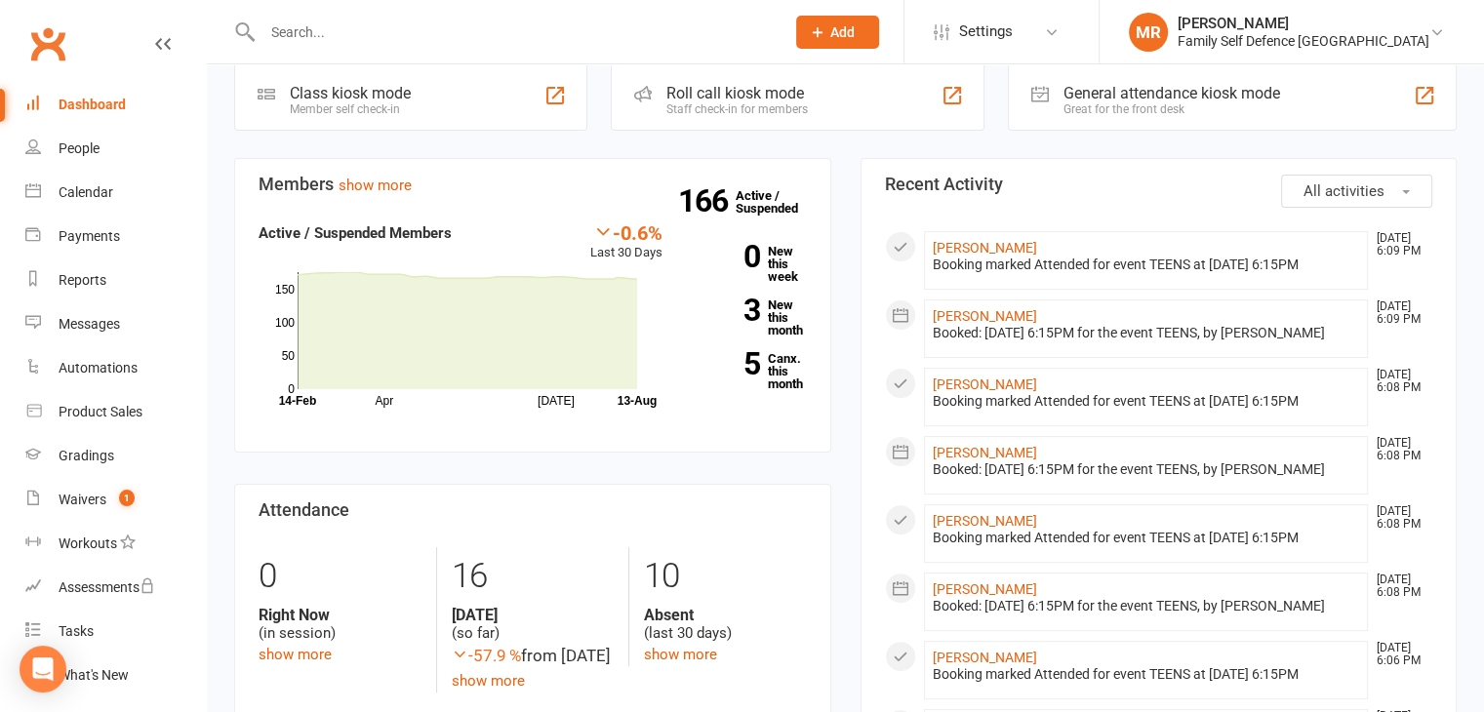
scroll to position [423, 0]
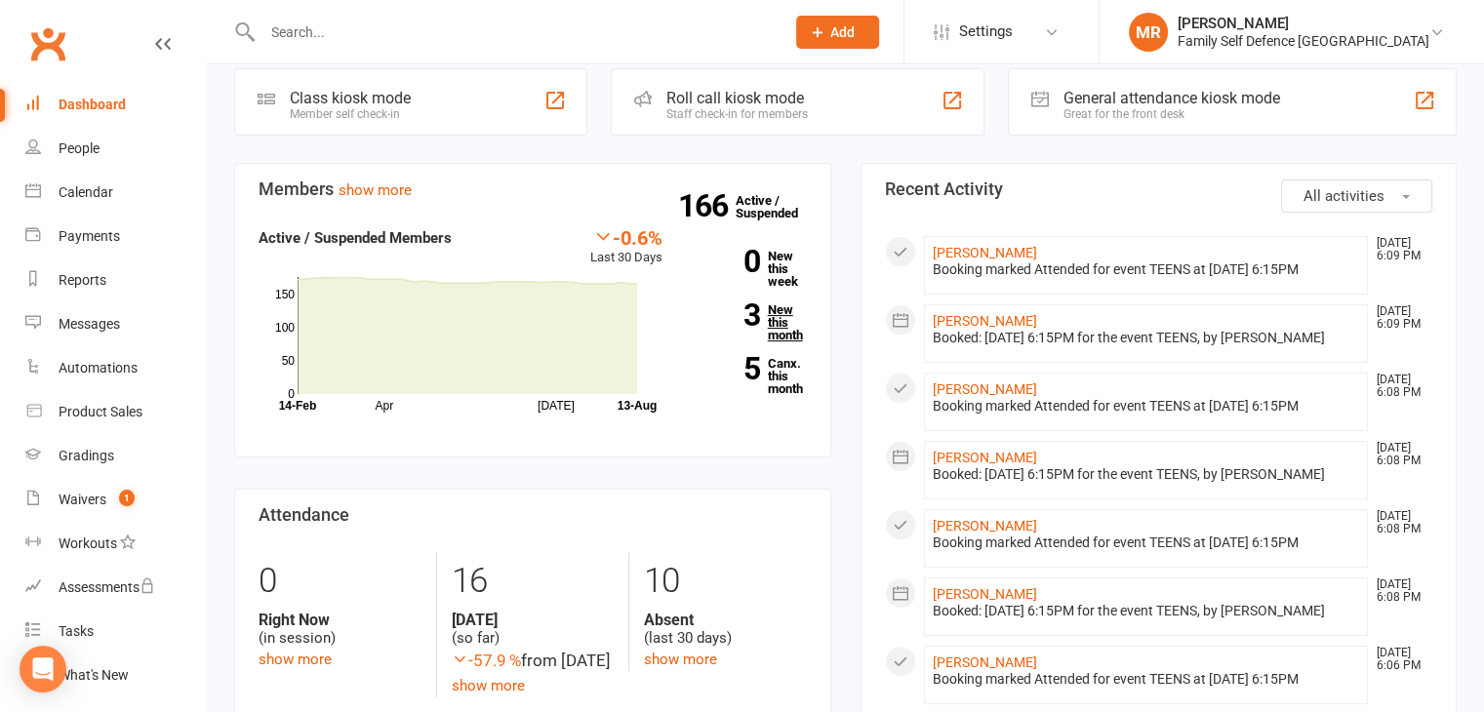
click at [779, 303] on link "3 New this month" at bounding box center [749, 322] width 115 height 38
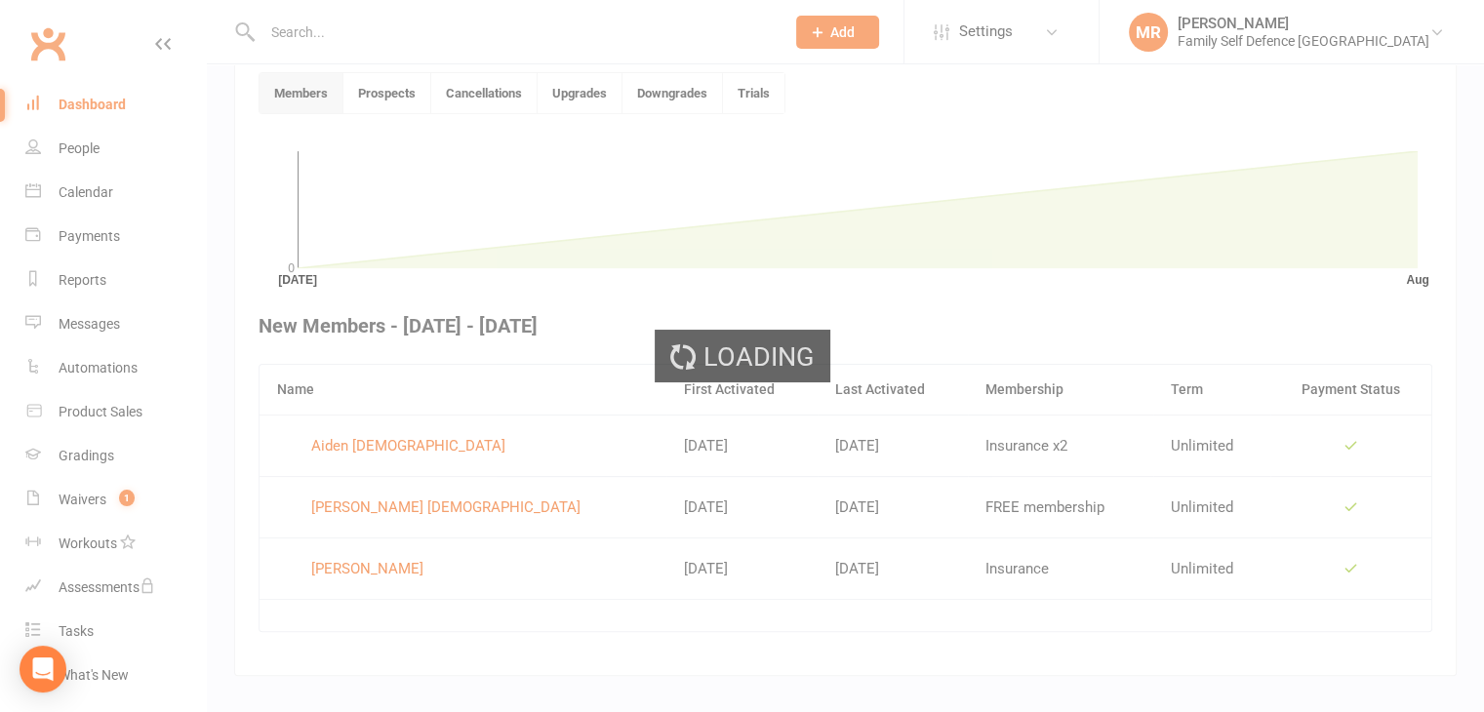
scroll to position [533, 0]
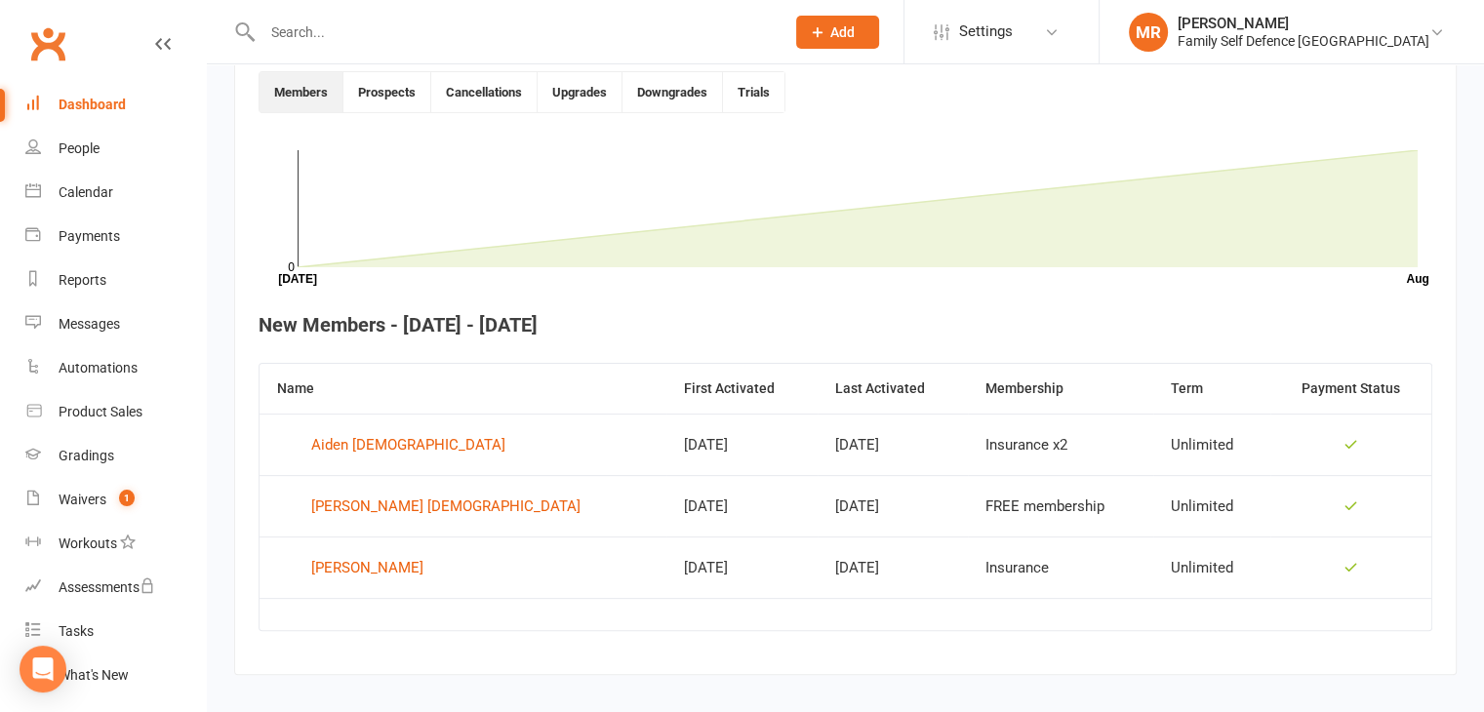
click at [94, 106] on div "Dashboard" at bounding box center [92, 105] width 67 height 16
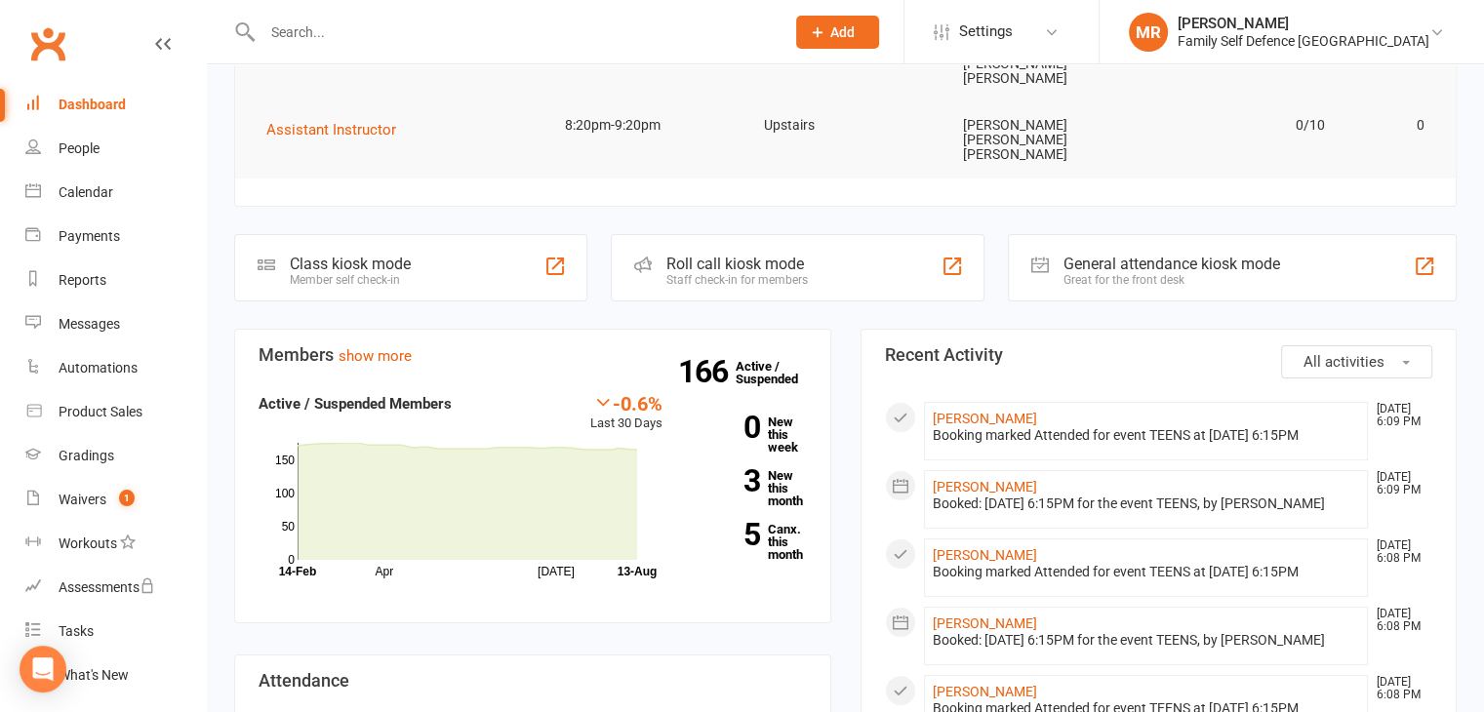
scroll to position [312, 0]
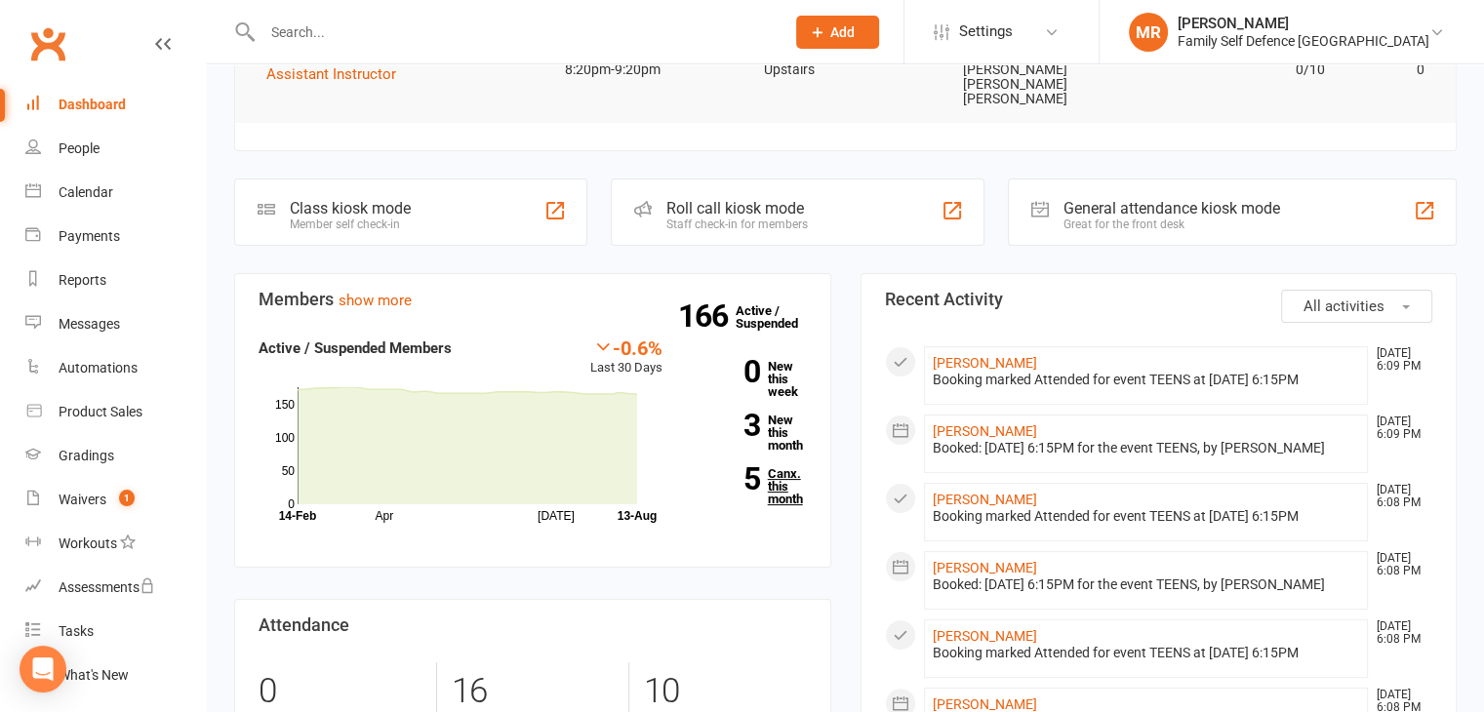
click at [761, 467] on link "5 Canx. this month" at bounding box center [749, 486] width 115 height 38
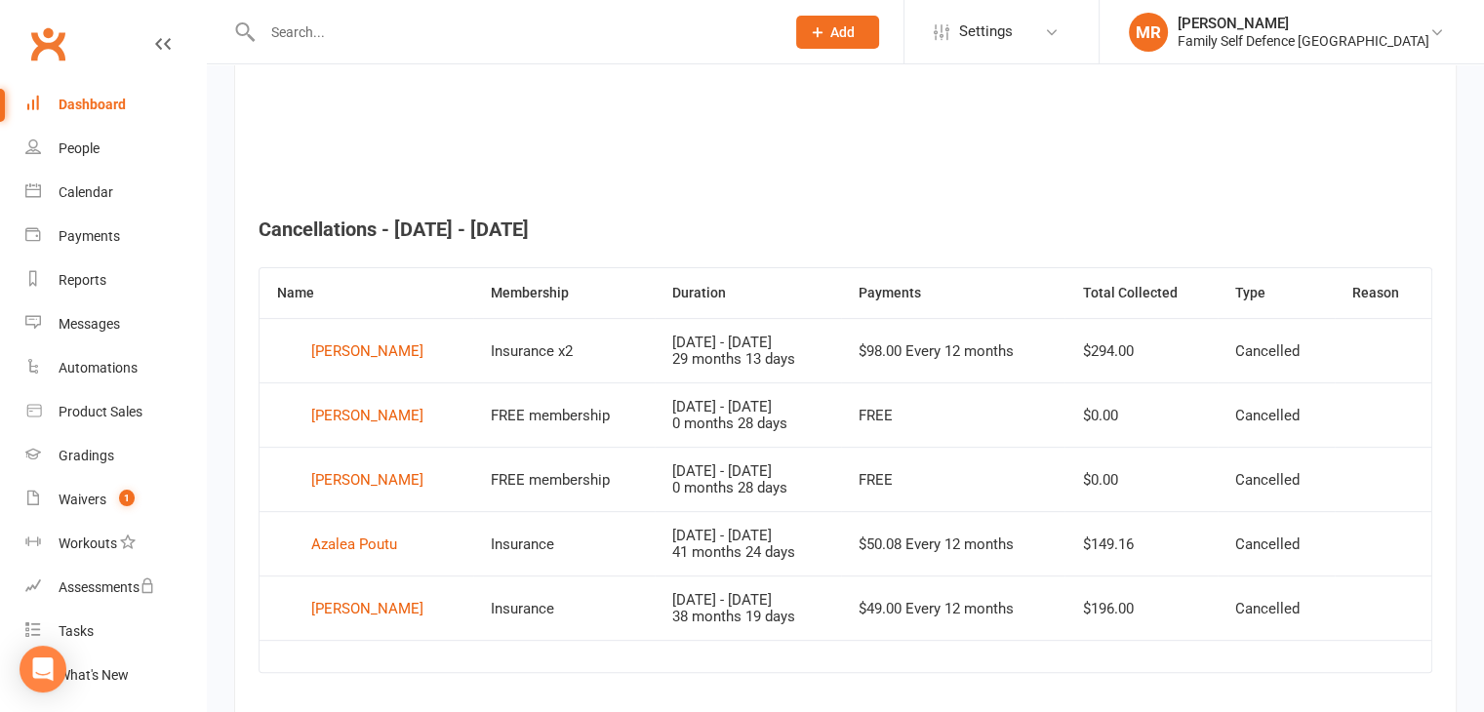
scroll to position [634, 0]
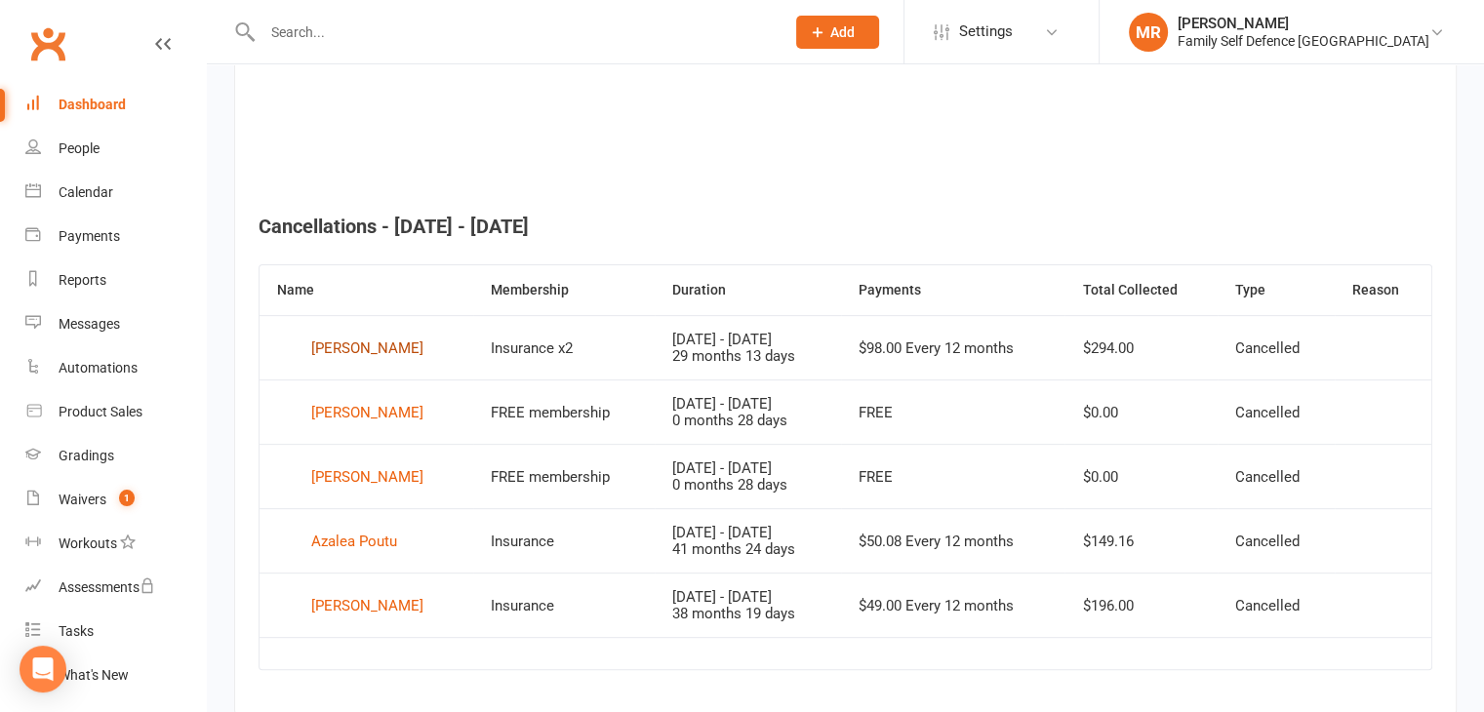
click at [383, 343] on div "Saanvi Anand" at bounding box center [367, 348] width 112 height 29
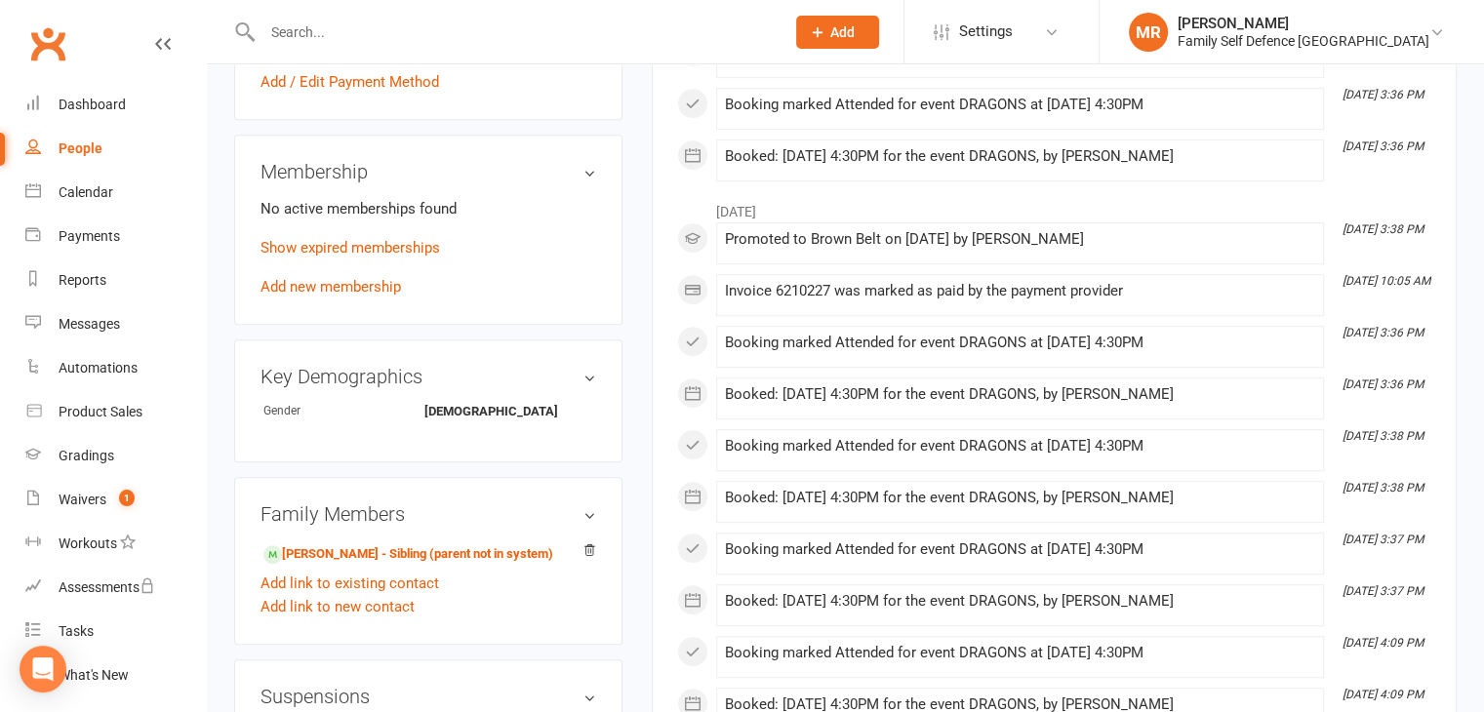
scroll to position [1058, 0]
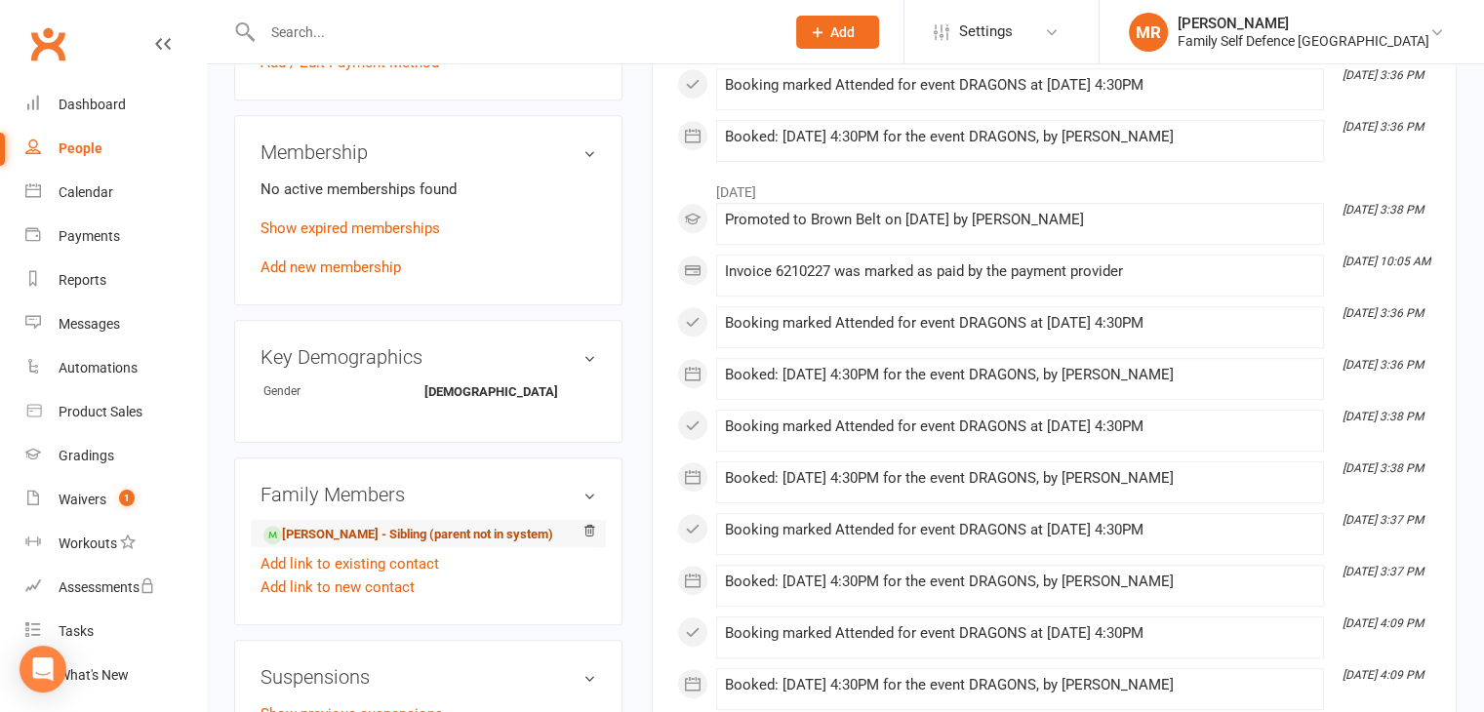
click at [481, 536] on link "Shivek Anand - Sibling (parent not in system)" at bounding box center [408, 535] width 290 height 20
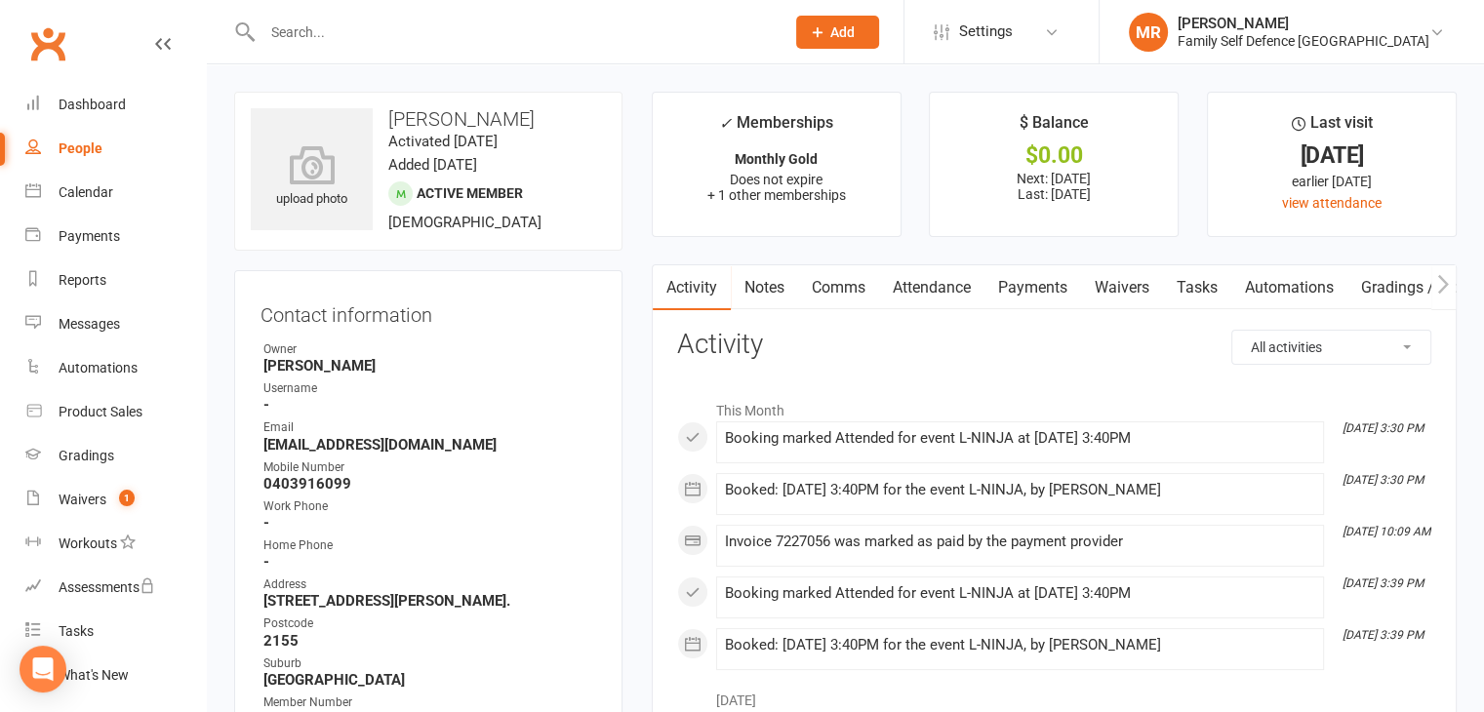
click at [86, 141] on div "People" at bounding box center [81, 149] width 44 height 16
select select "100"
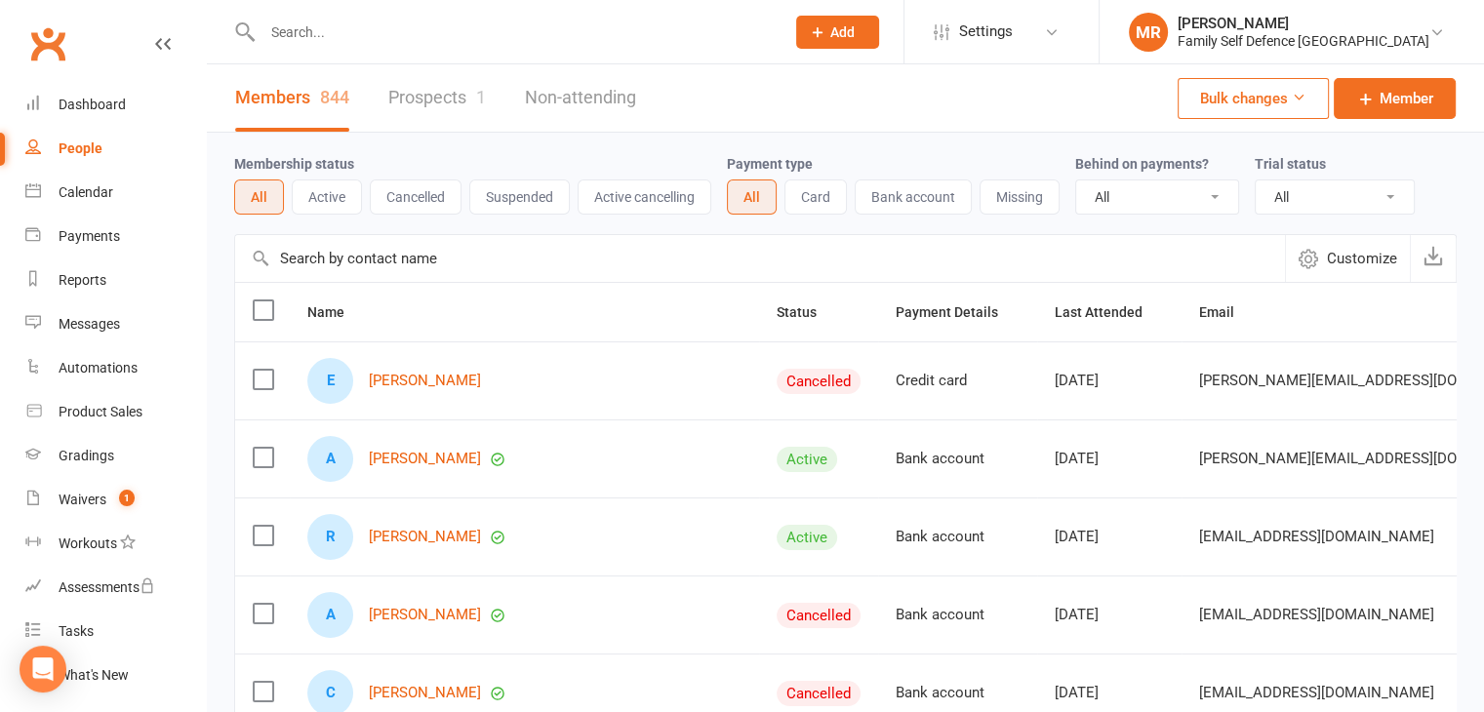
click at [506, 190] on button "Suspended" at bounding box center [519, 197] width 101 height 35
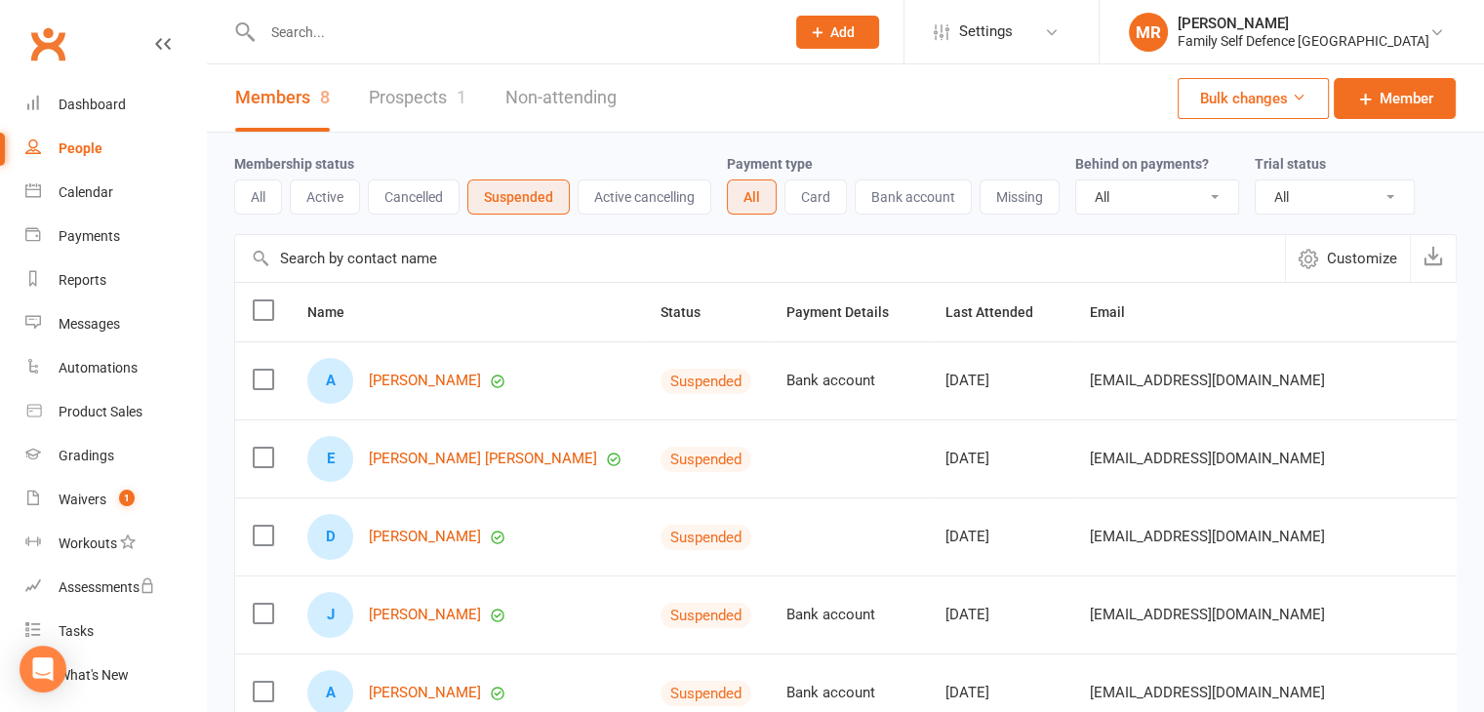
click at [264, 193] on button "All" at bounding box center [258, 197] width 48 height 35
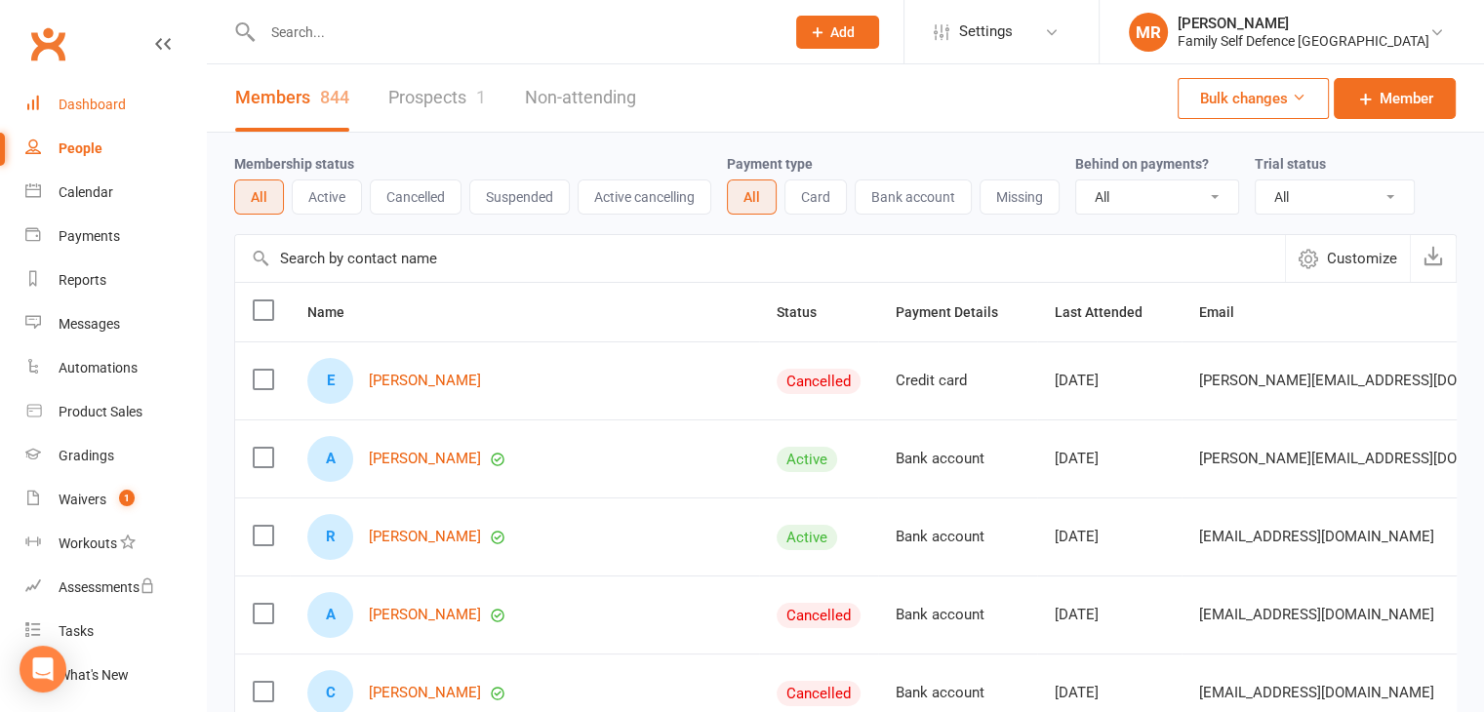
click at [129, 105] on link "Dashboard" at bounding box center [115, 105] width 181 height 44
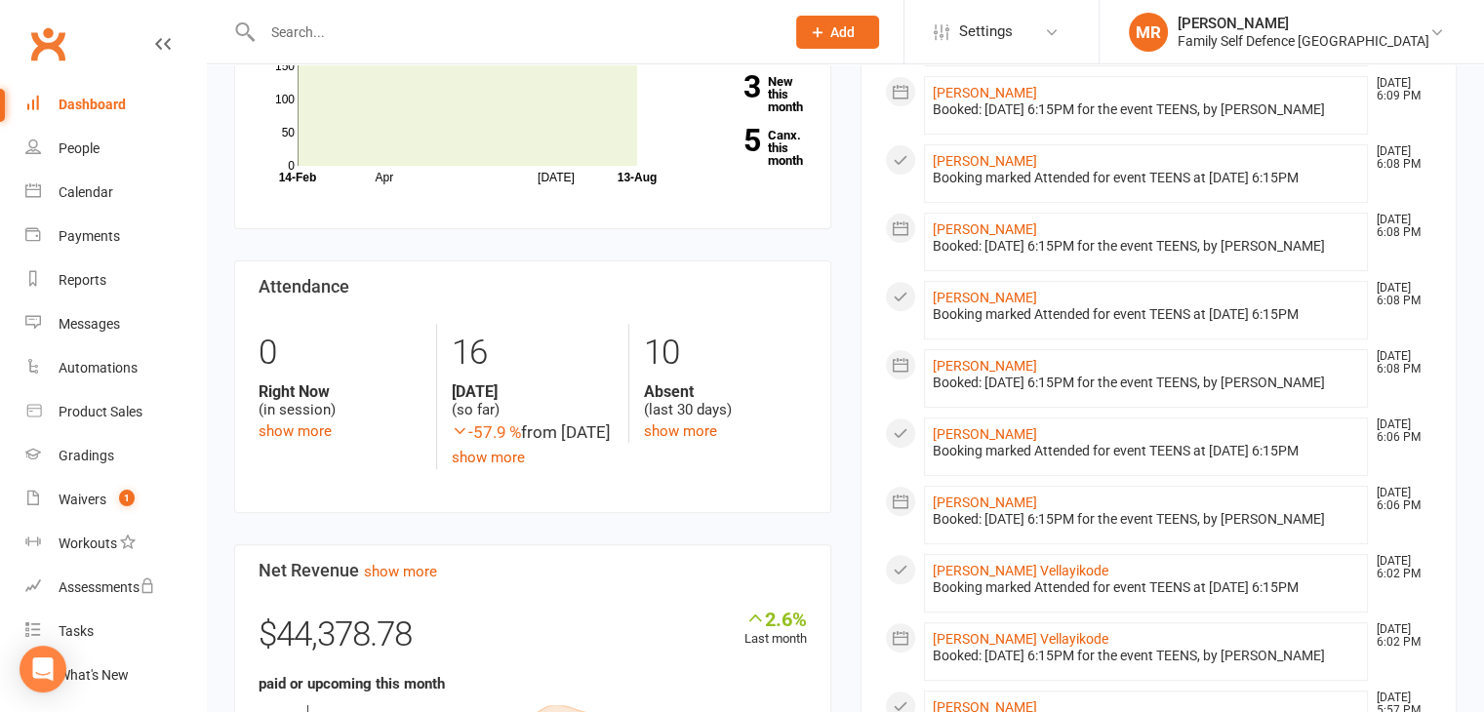
scroll to position [648, 0]
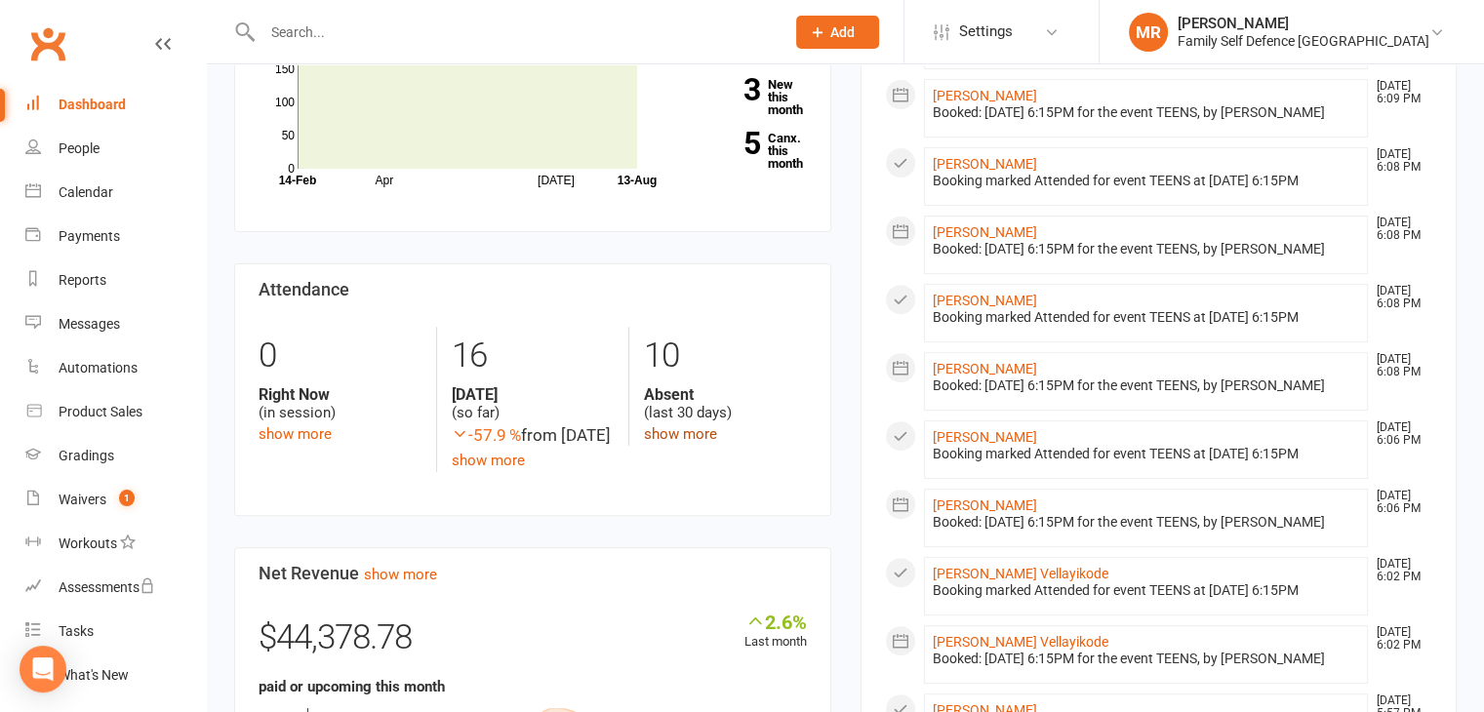
click at [692, 425] on link "show more" at bounding box center [680, 434] width 73 height 18
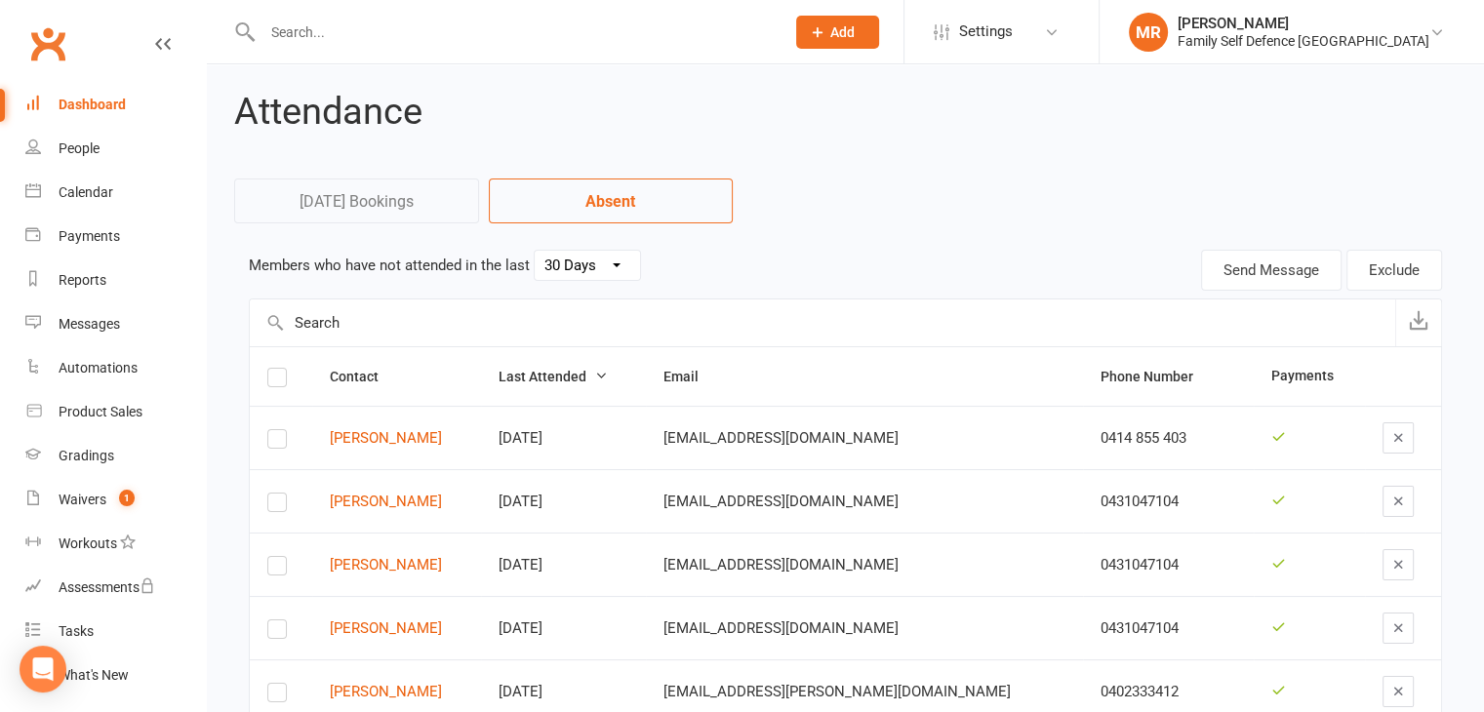
click at [593, 262] on select "30 Days 15 Days 7 Days" at bounding box center [587, 265] width 105 height 29
click at [535, 251] on select "30 Days 15 Days 7 Days" at bounding box center [587, 265] width 105 height 29
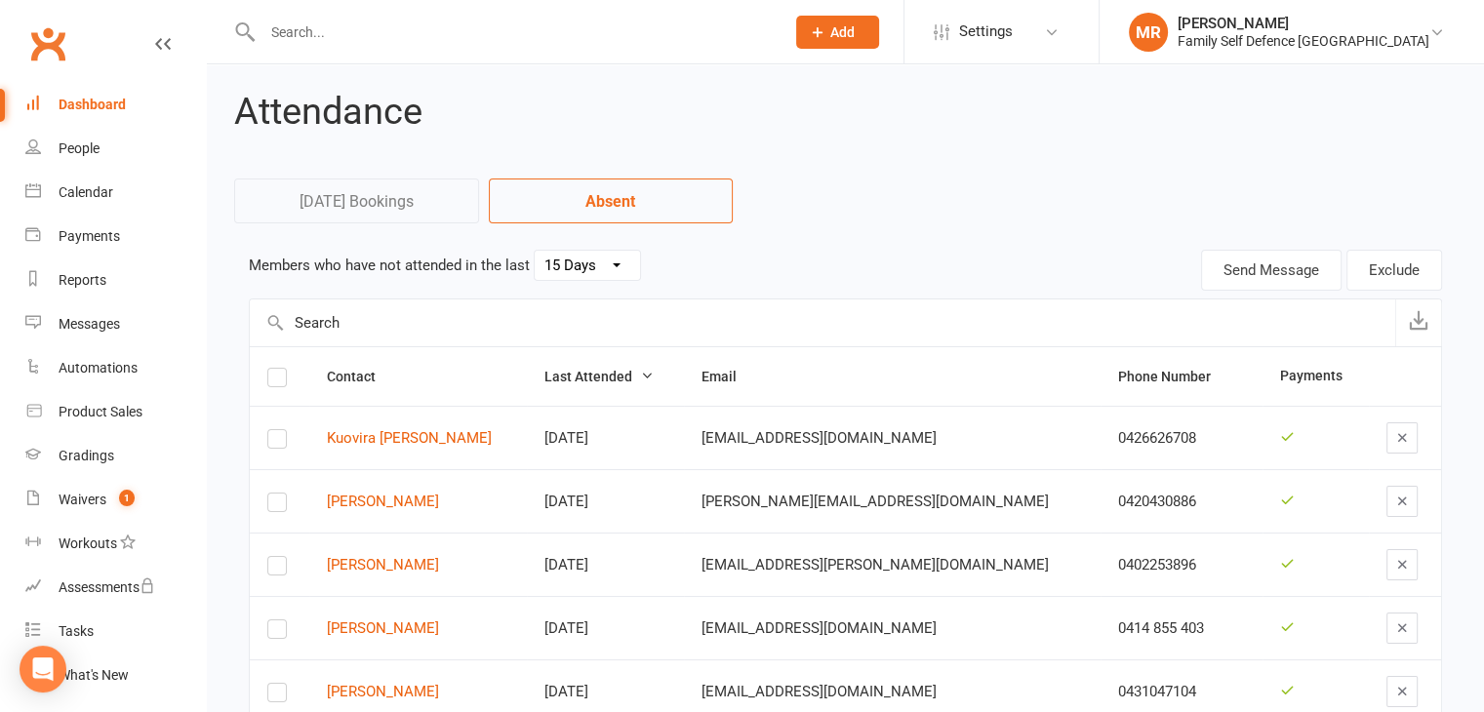
click at [606, 275] on select "30 Days 15 Days 7 Days" at bounding box center [587, 265] width 105 height 29
click at [535, 251] on select "30 Days 15 Days 7 Days" at bounding box center [587, 265] width 105 height 29
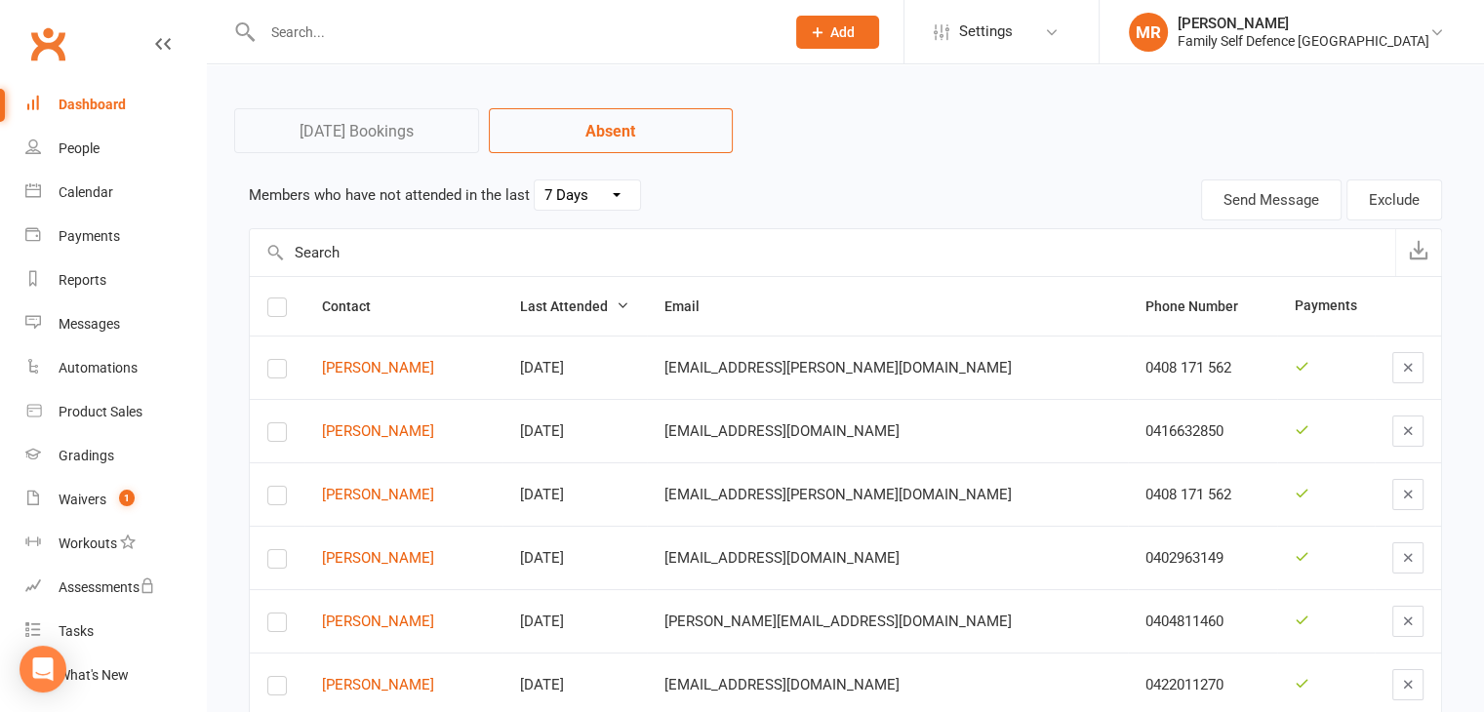
scroll to position [60, 0]
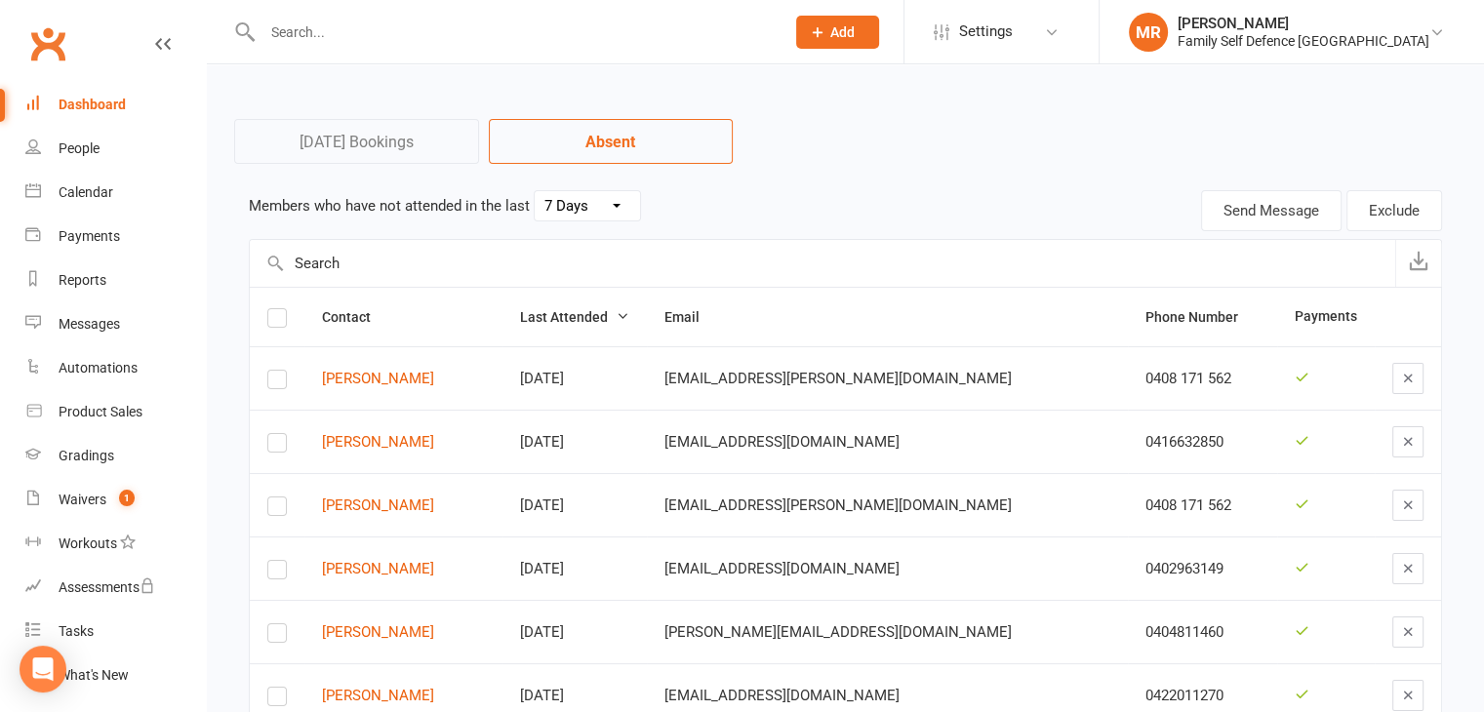
click at [571, 192] on select "30 Days 15 Days 7 Days" at bounding box center [587, 205] width 105 height 29
click at [535, 191] on select "30 Days 15 Days 7 Days" at bounding box center [587, 205] width 105 height 29
select select "30"
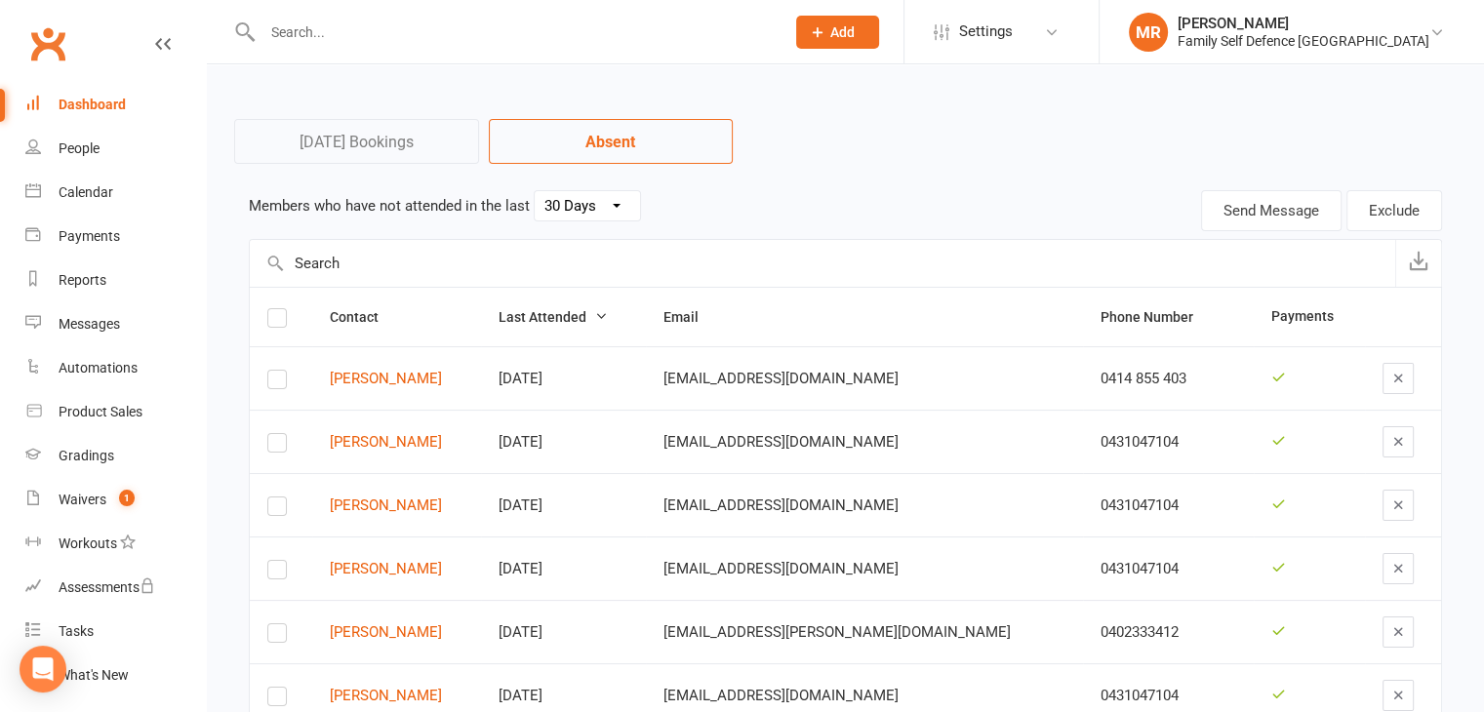
click at [82, 104] on div "Dashboard" at bounding box center [92, 105] width 67 height 16
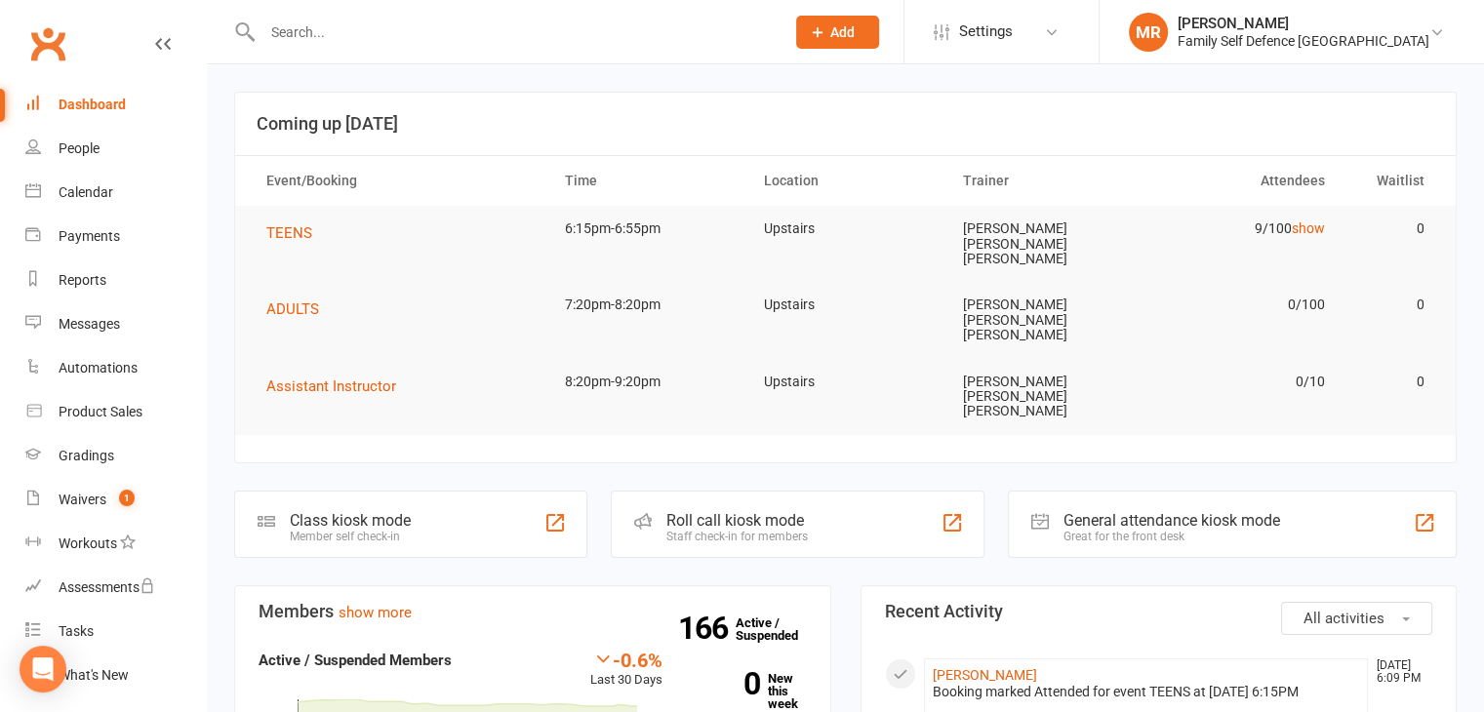
click at [694, 511] on div "Roll call kiosk mode" at bounding box center [736, 520] width 141 height 19
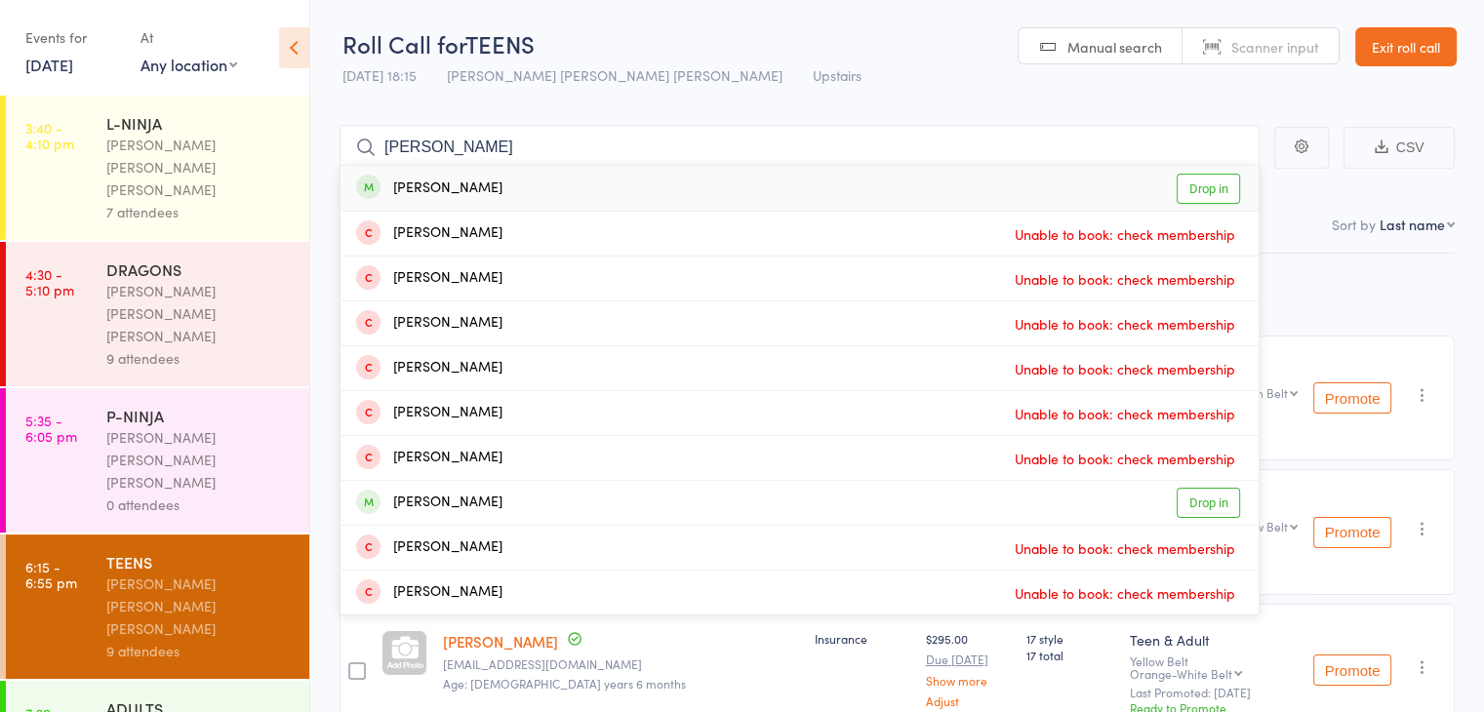
type input "charle"
click at [1192, 184] on link "Drop in" at bounding box center [1208, 189] width 63 height 30
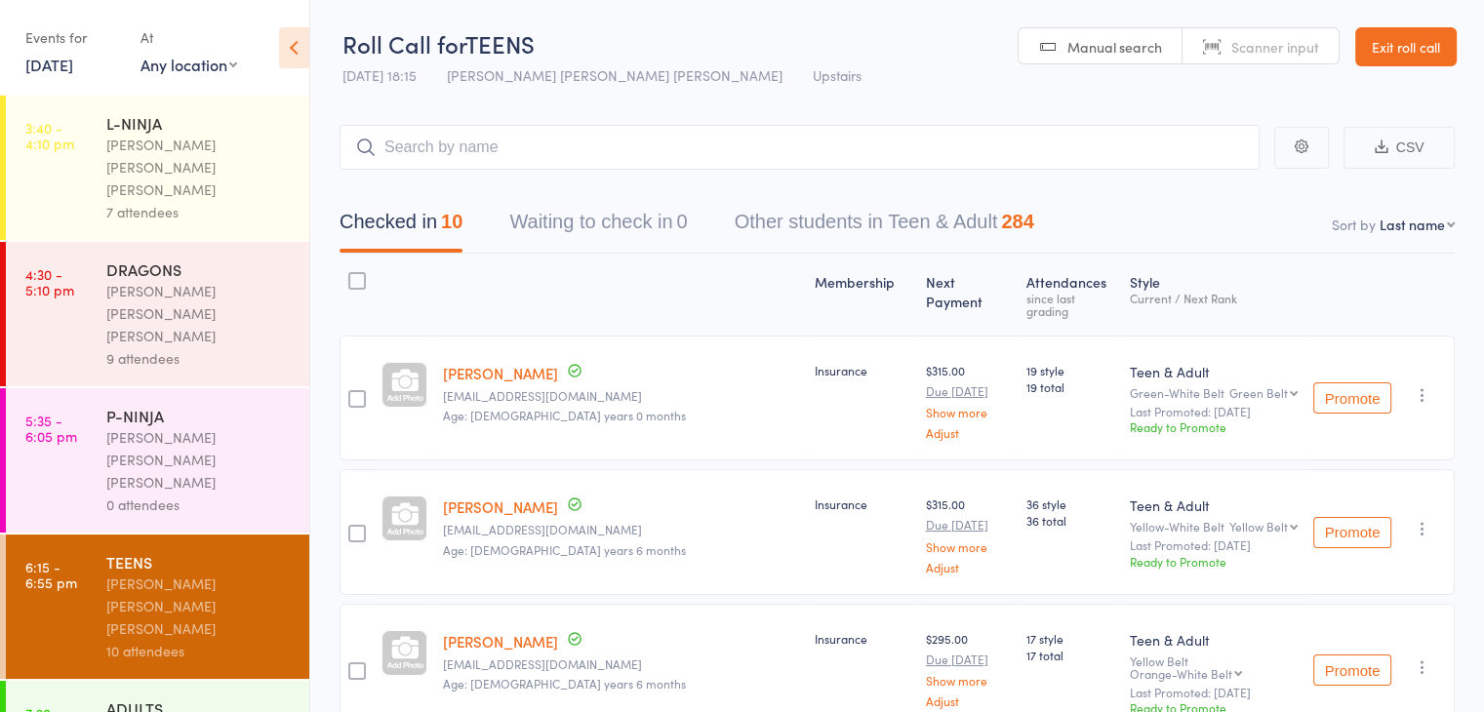
click at [65, 65] on link "13 Aug, 2025" at bounding box center [49, 64] width 48 height 21
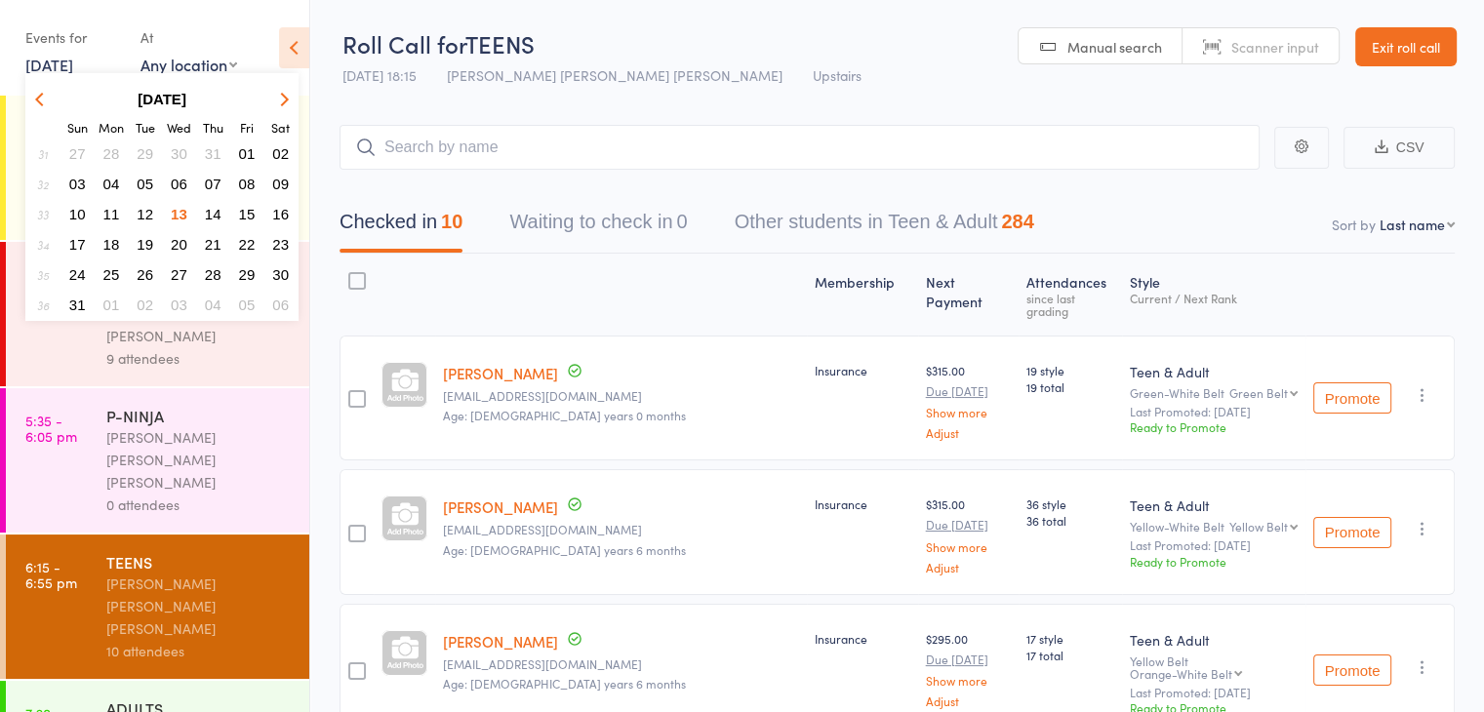
click at [180, 177] on span "06" at bounding box center [179, 184] width 17 height 17
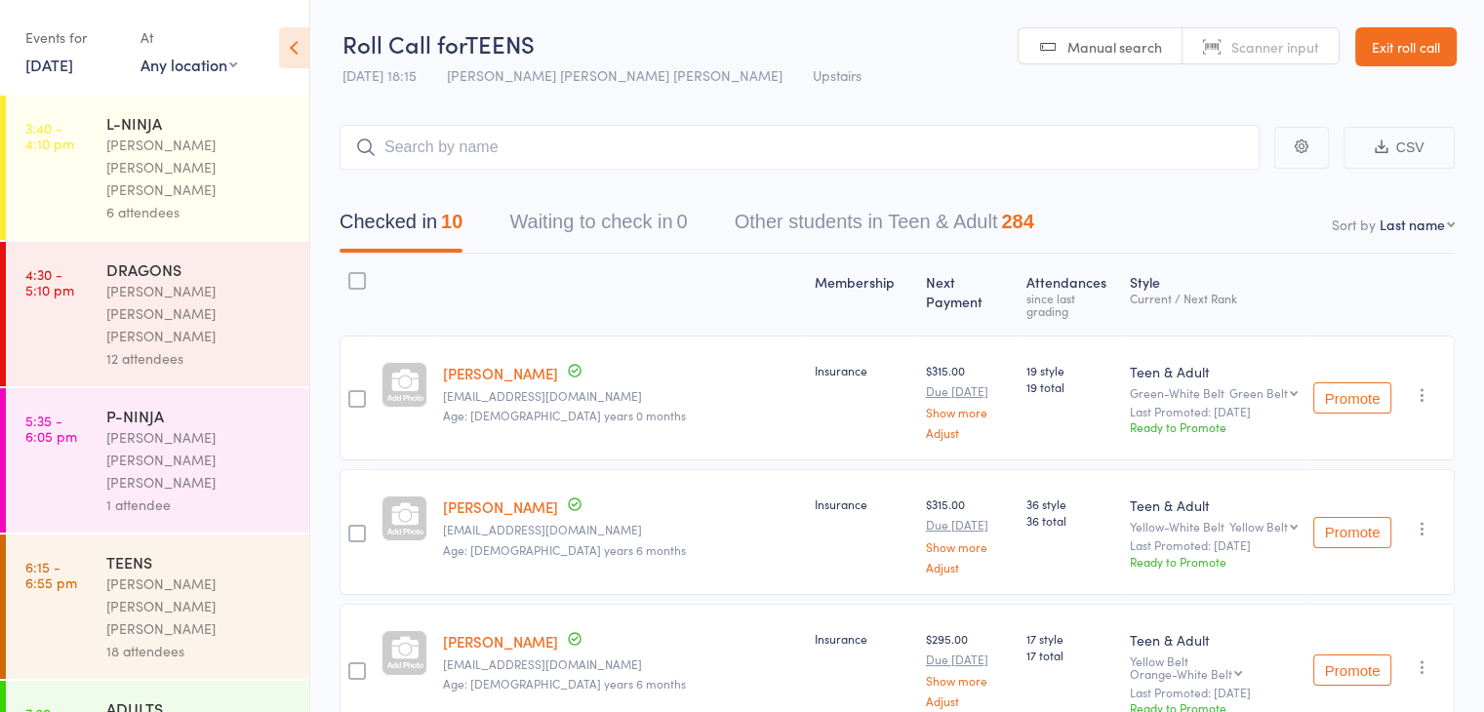
click at [170, 698] on div "ADULTS" at bounding box center [199, 708] width 186 height 21
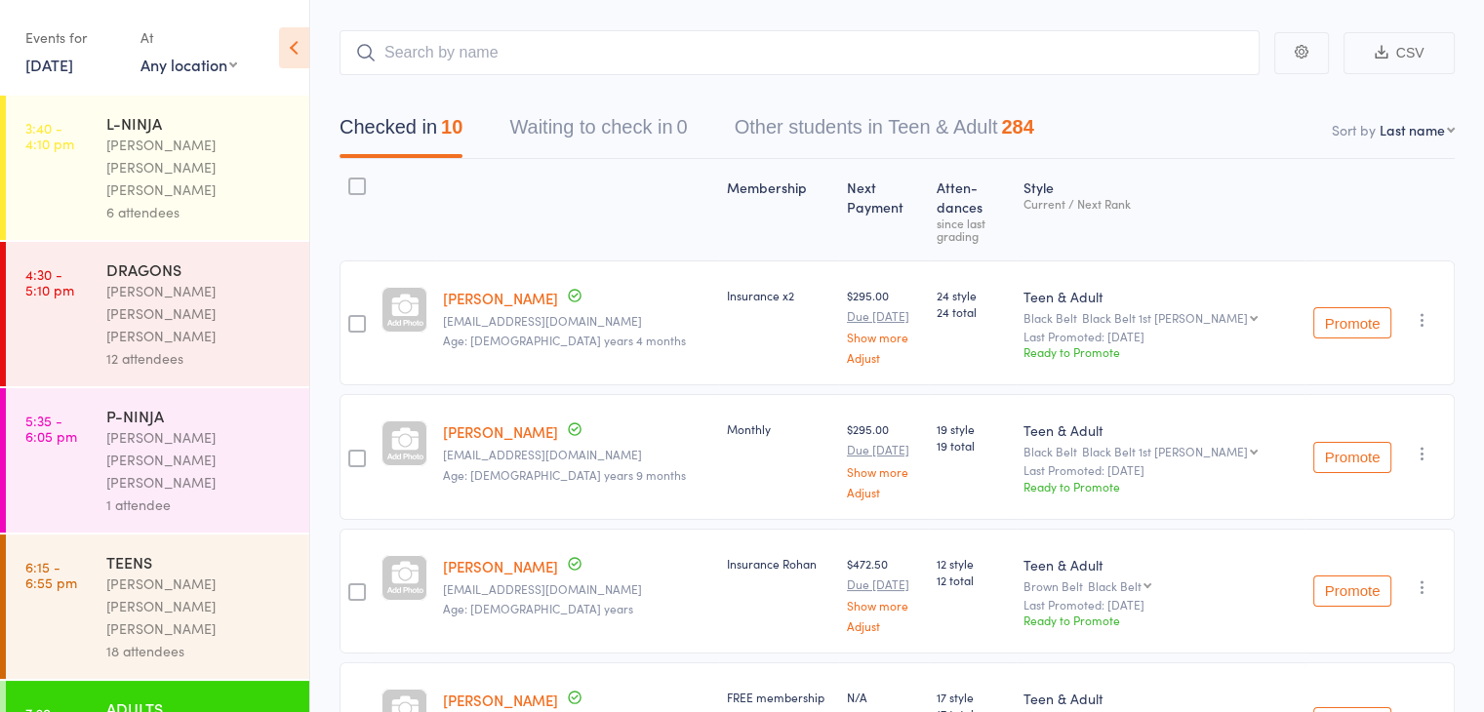
scroll to position [94, 0]
click at [70, 76] on div "Events for 6 Aug, 2025 6 Aug, 2025 August 2025 Sun Mon Tue Wed Thu Fri Sat 31 2…" at bounding box center [73, 50] width 96 height 58
click at [73, 66] on link "6 Aug, 2025" at bounding box center [49, 64] width 48 height 21
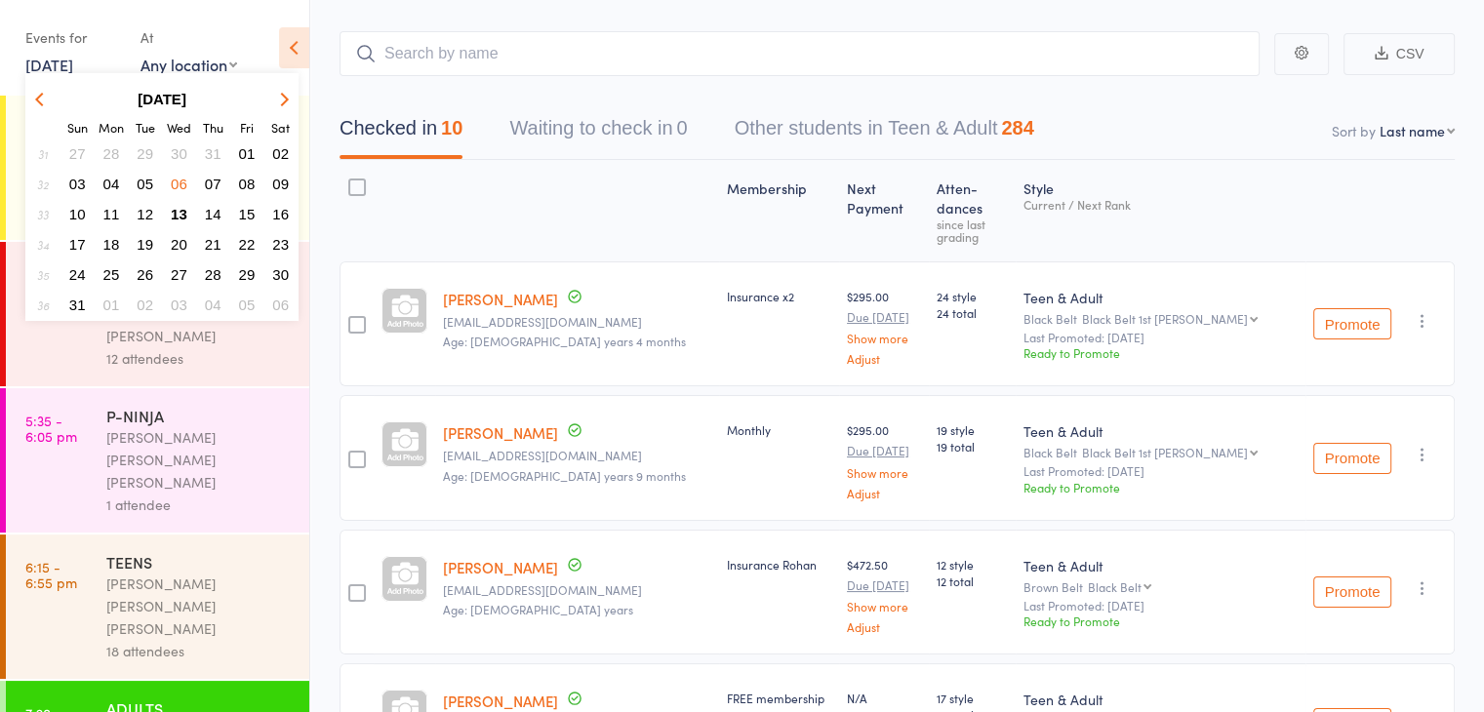
click at [214, 181] on span "07" at bounding box center [213, 184] width 17 height 17
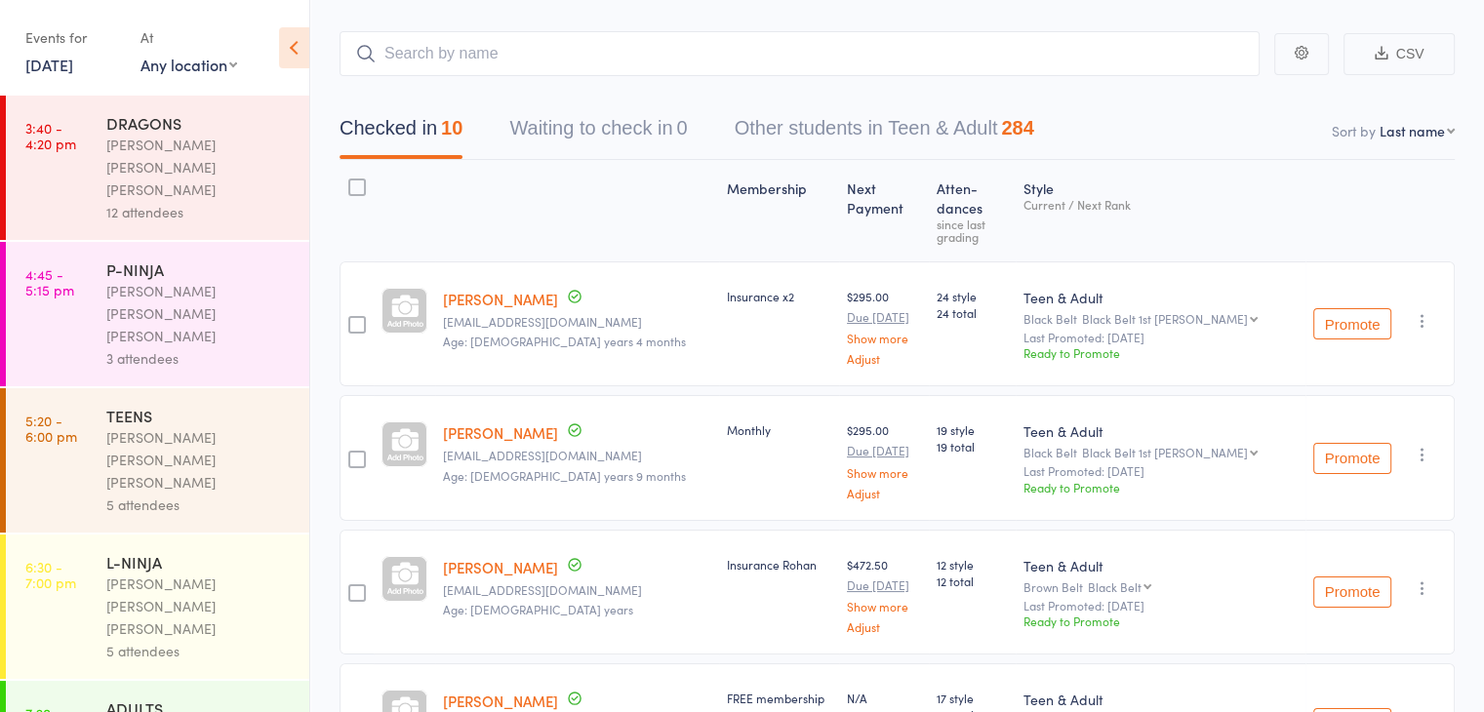
click at [193, 698] on div "ADULTS" at bounding box center [199, 708] width 186 height 21
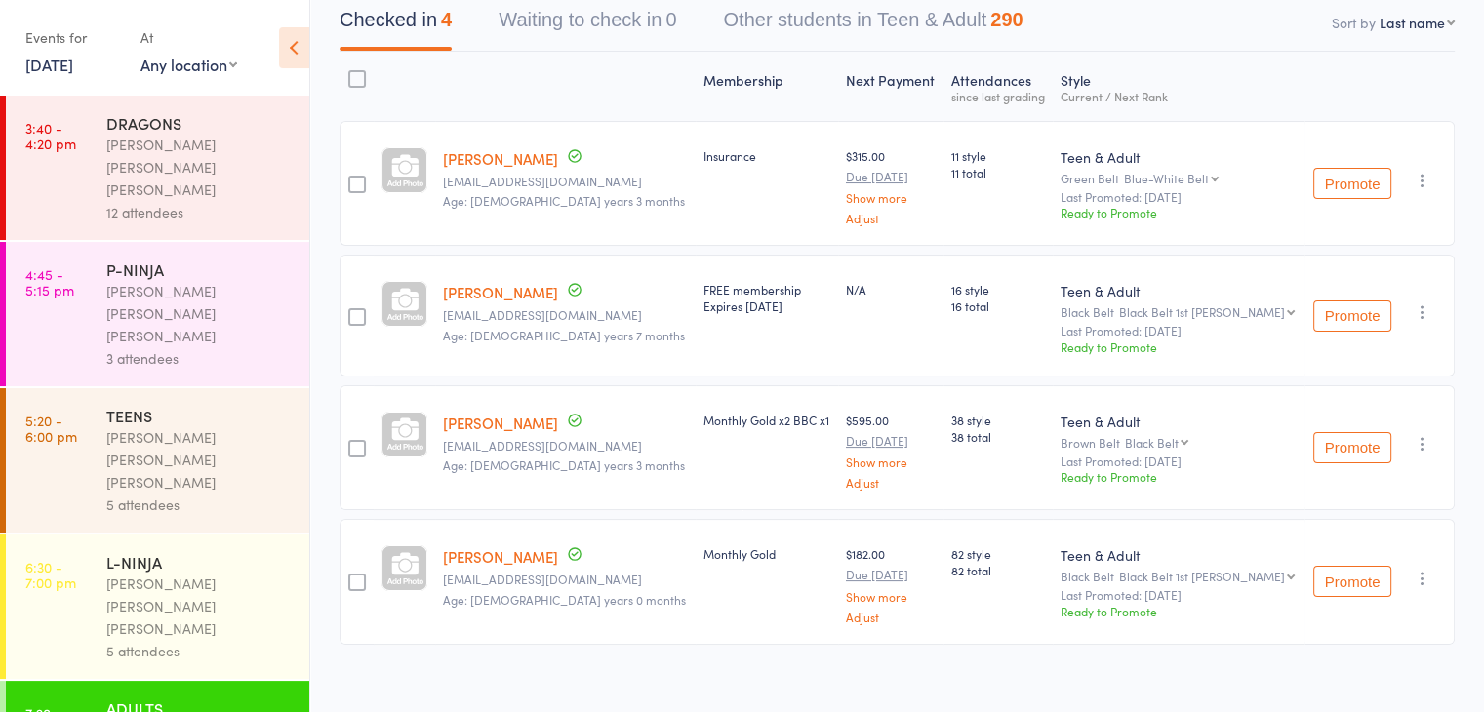
scroll to position [203, 0]
click at [73, 71] on link "7 Aug, 2025" at bounding box center [49, 64] width 48 height 21
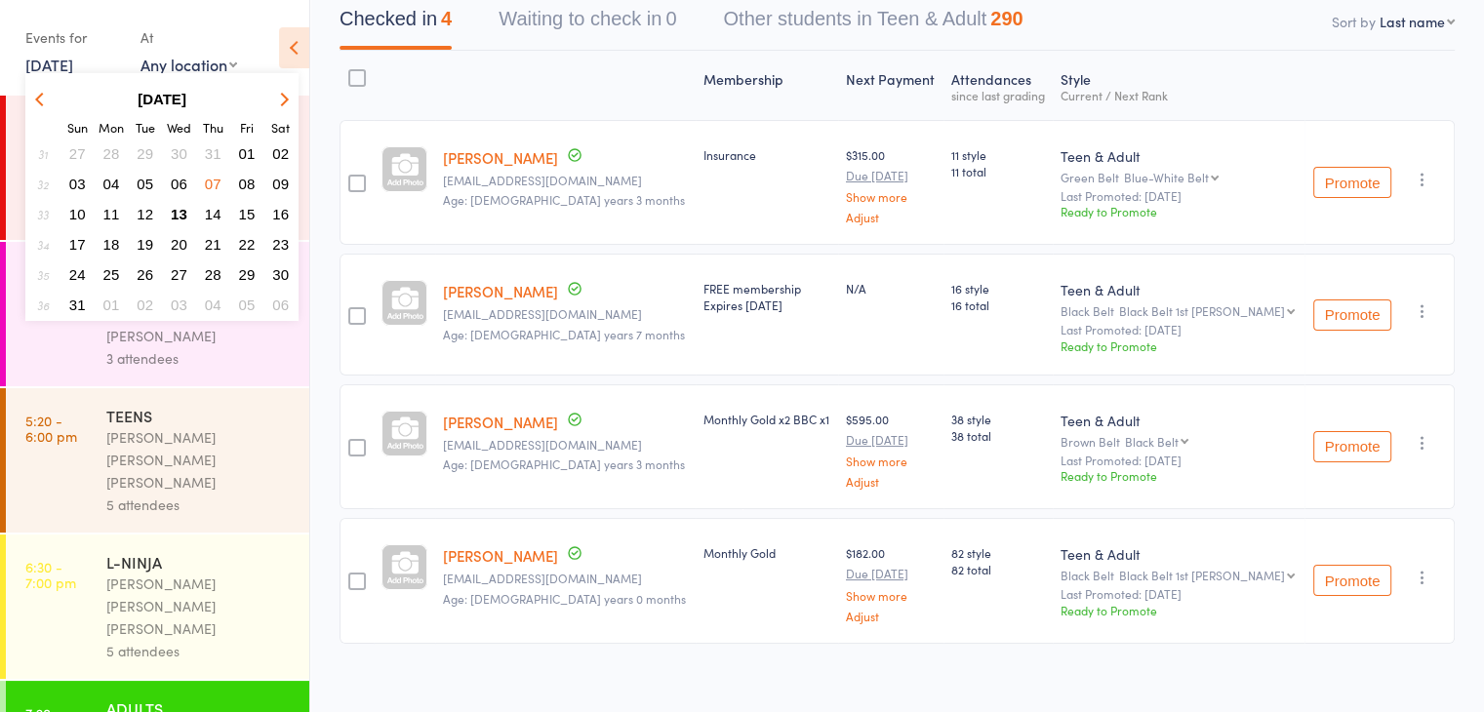
click at [180, 208] on span "13" at bounding box center [179, 214] width 17 height 17
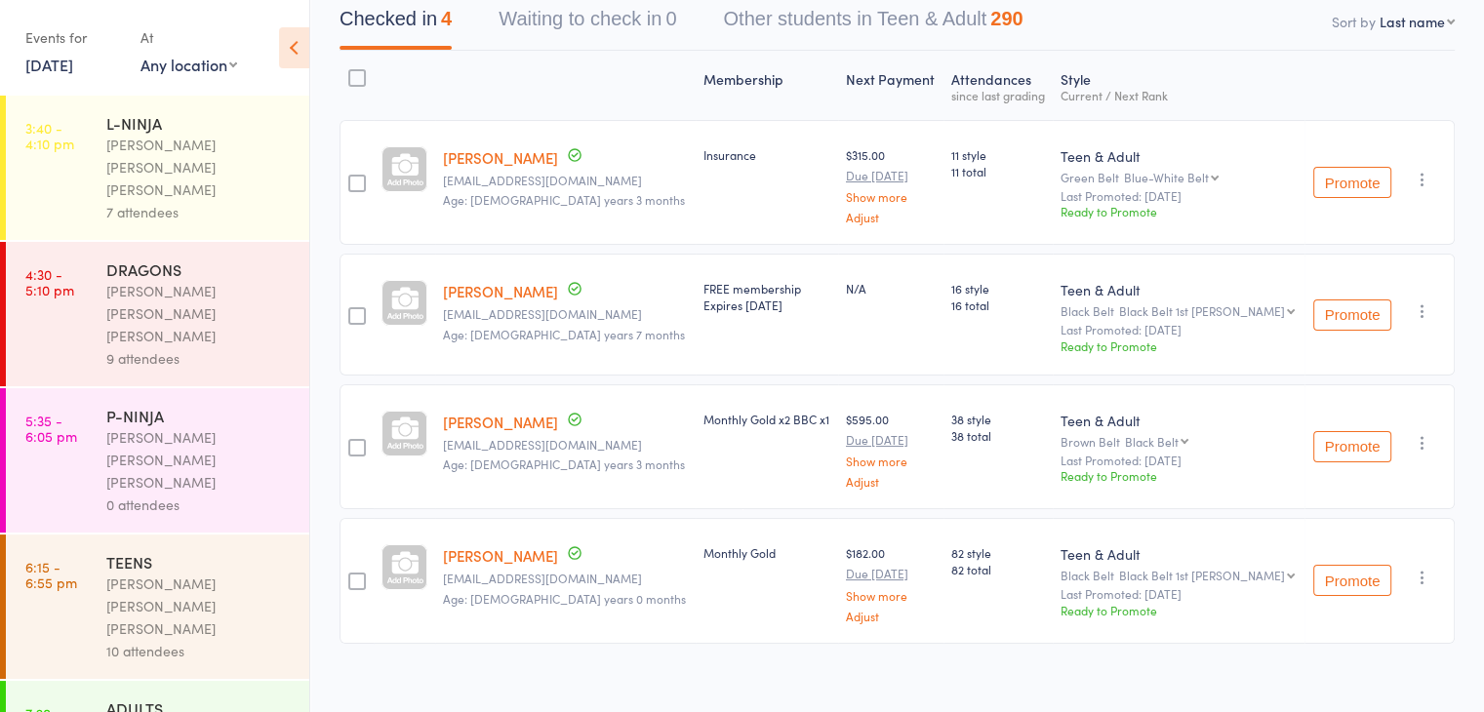
click at [227, 573] on div "[PERSON_NAME] [PERSON_NAME] [PERSON_NAME]" at bounding box center [199, 606] width 186 height 67
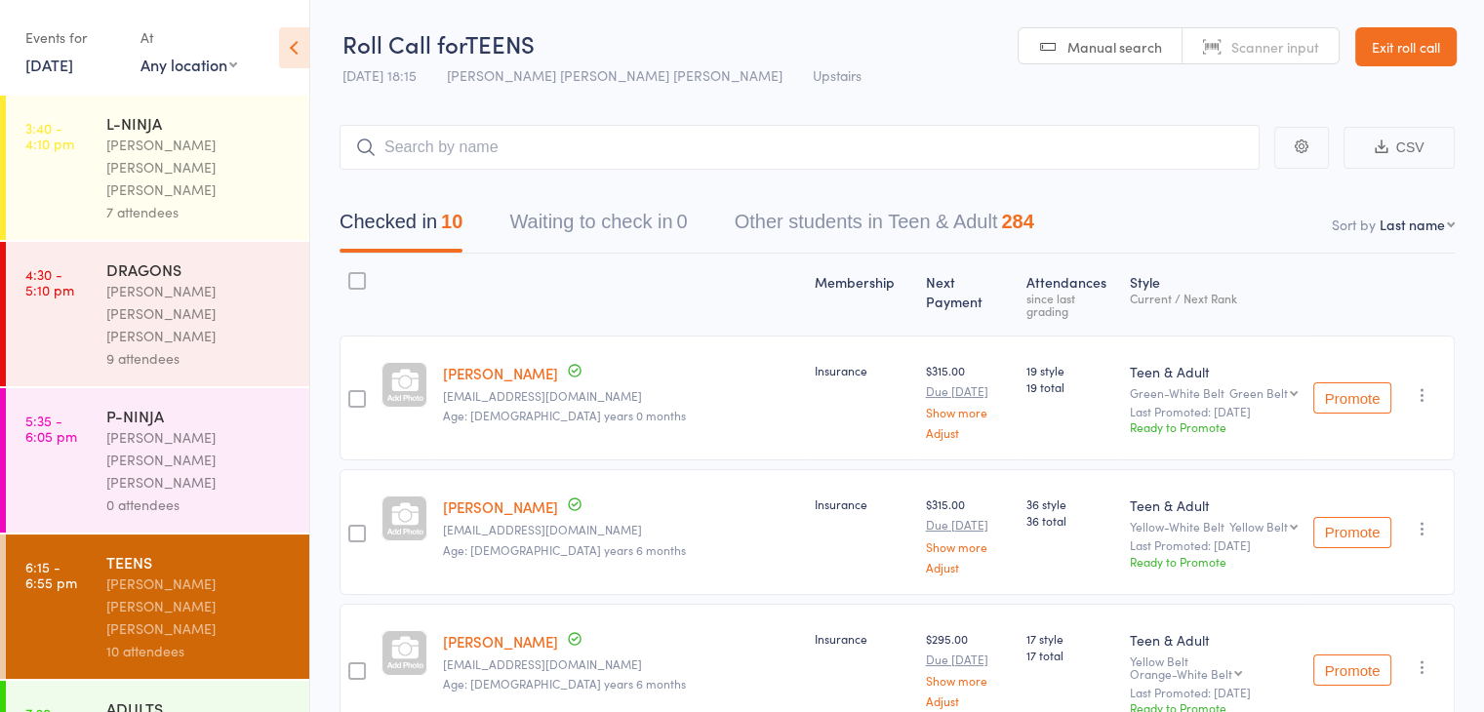
click at [1419, 48] on link "Exit roll call" at bounding box center [1405, 46] width 101 height 39
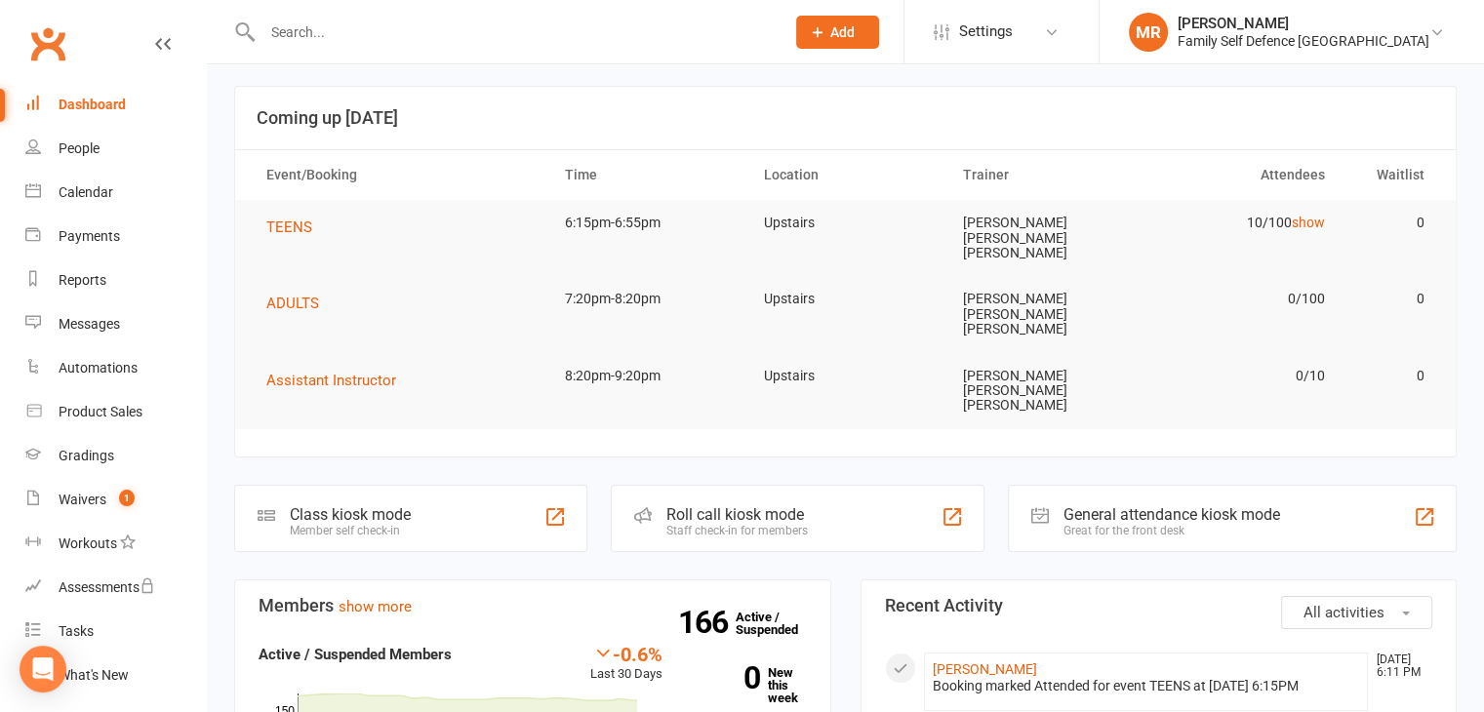
scroll to position [12, 0]
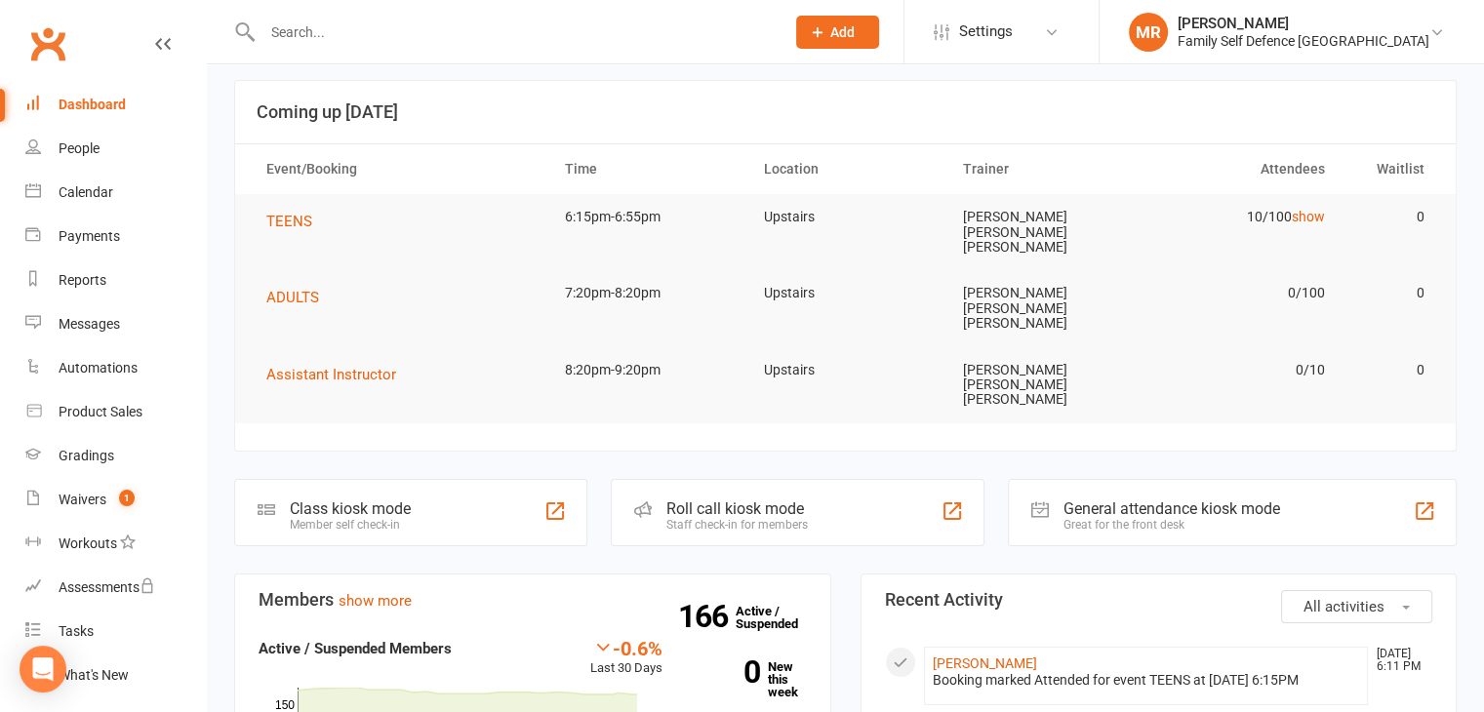
click at [727, 500] on div "Roll call kiosk mode" at bounding box center [736, 509] width 141 height 19
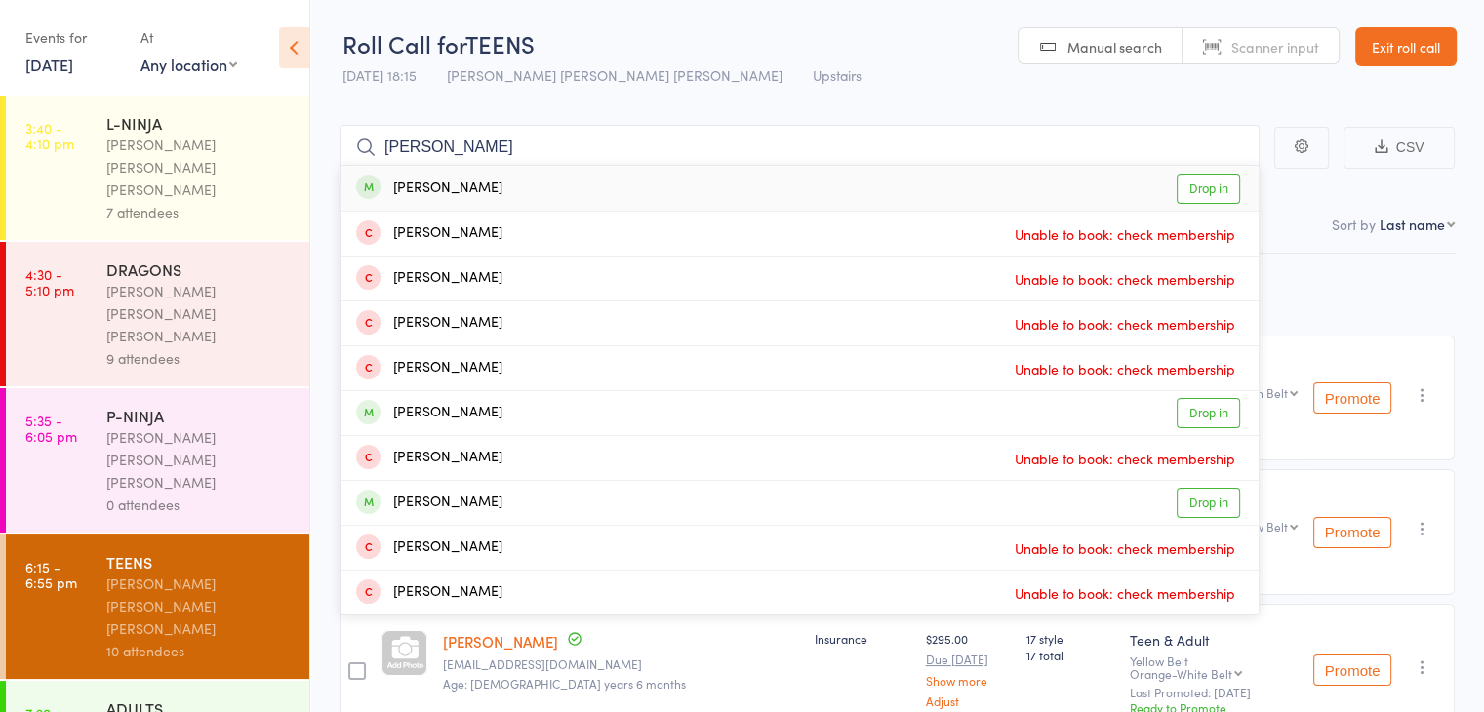
type input "[PERSON_NAME]"
click at [1201, 181] on link "Drop in" at bounding box center [1208, 189] width 63 height 30
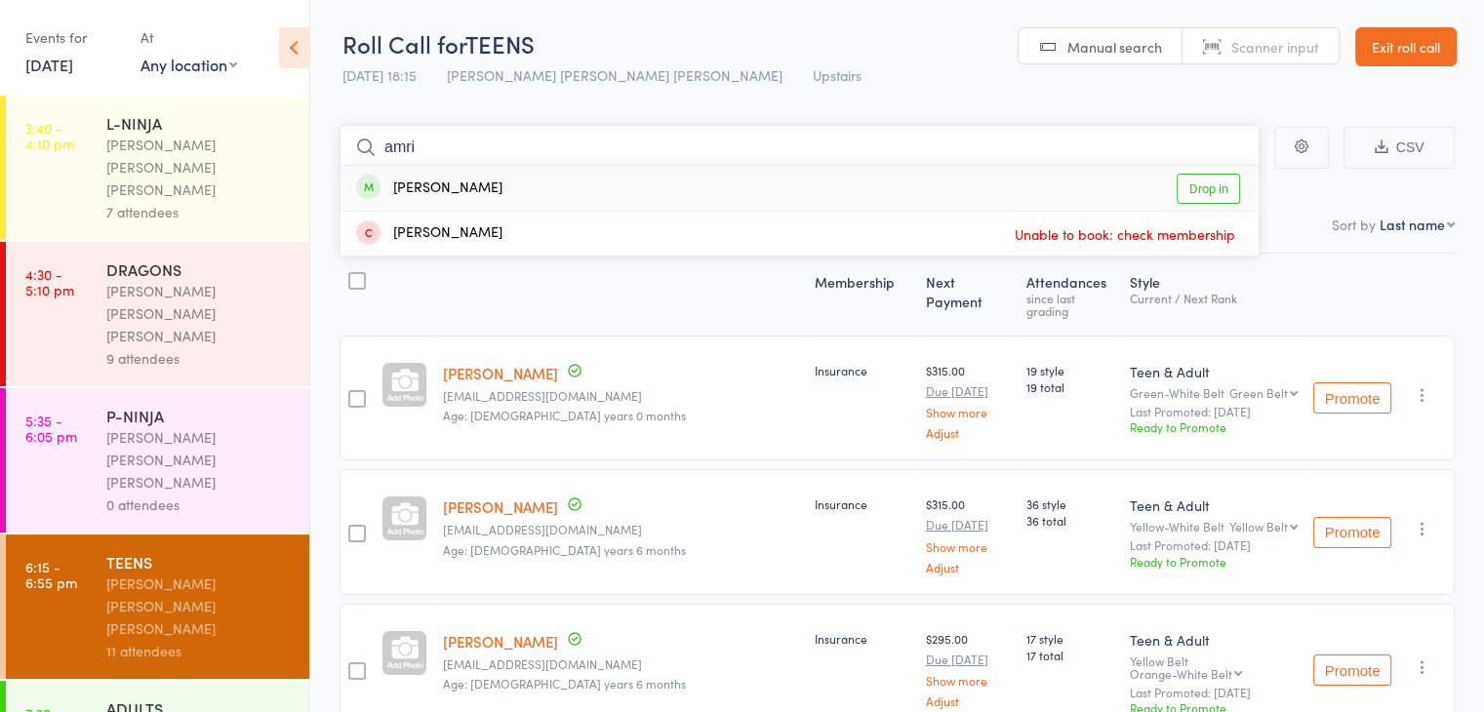
type input "amri"
click at [1201, 181] on link "Drop in" at bounding box center [1208, 189] width 63 height 30
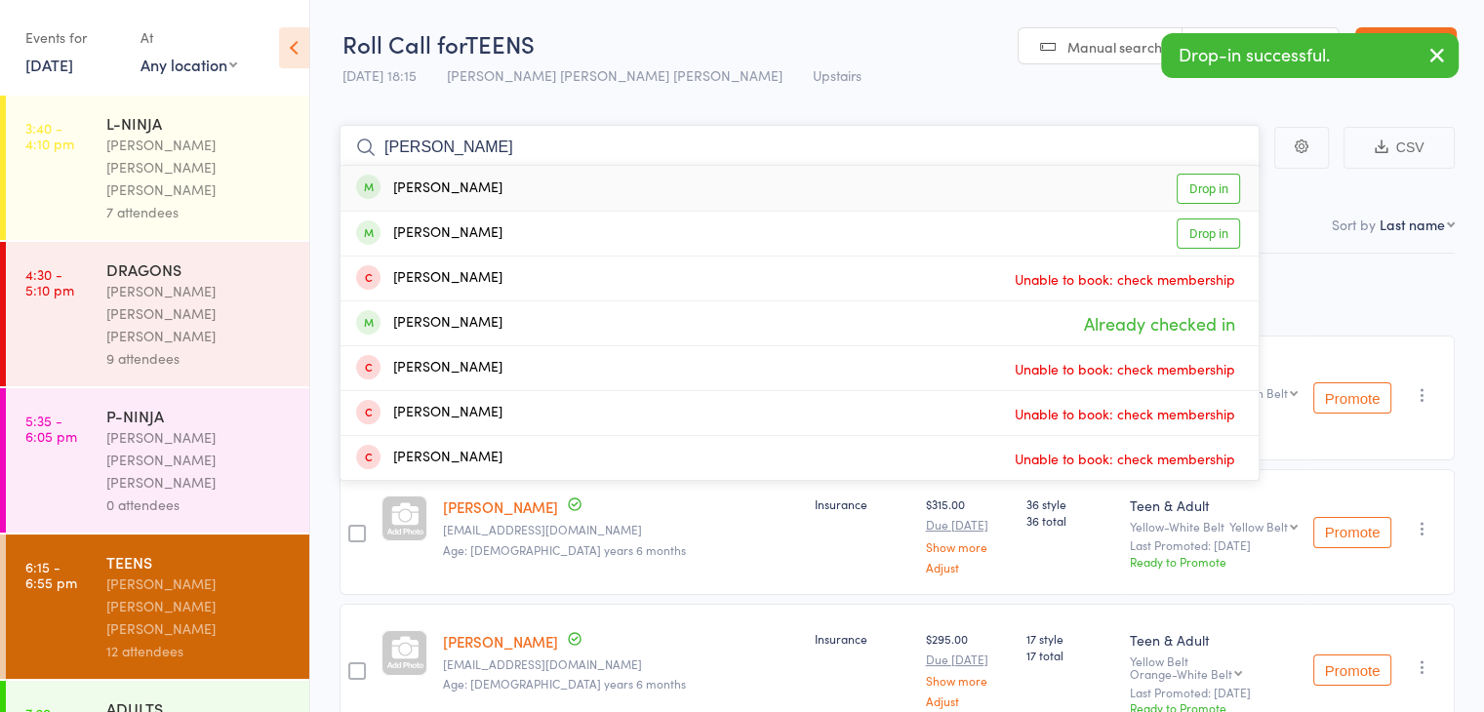
type input "[PERSON_NAME]"
click at [1201, 181] on link "Drop in" at bounding box center [1208, 189] width 63 height 30
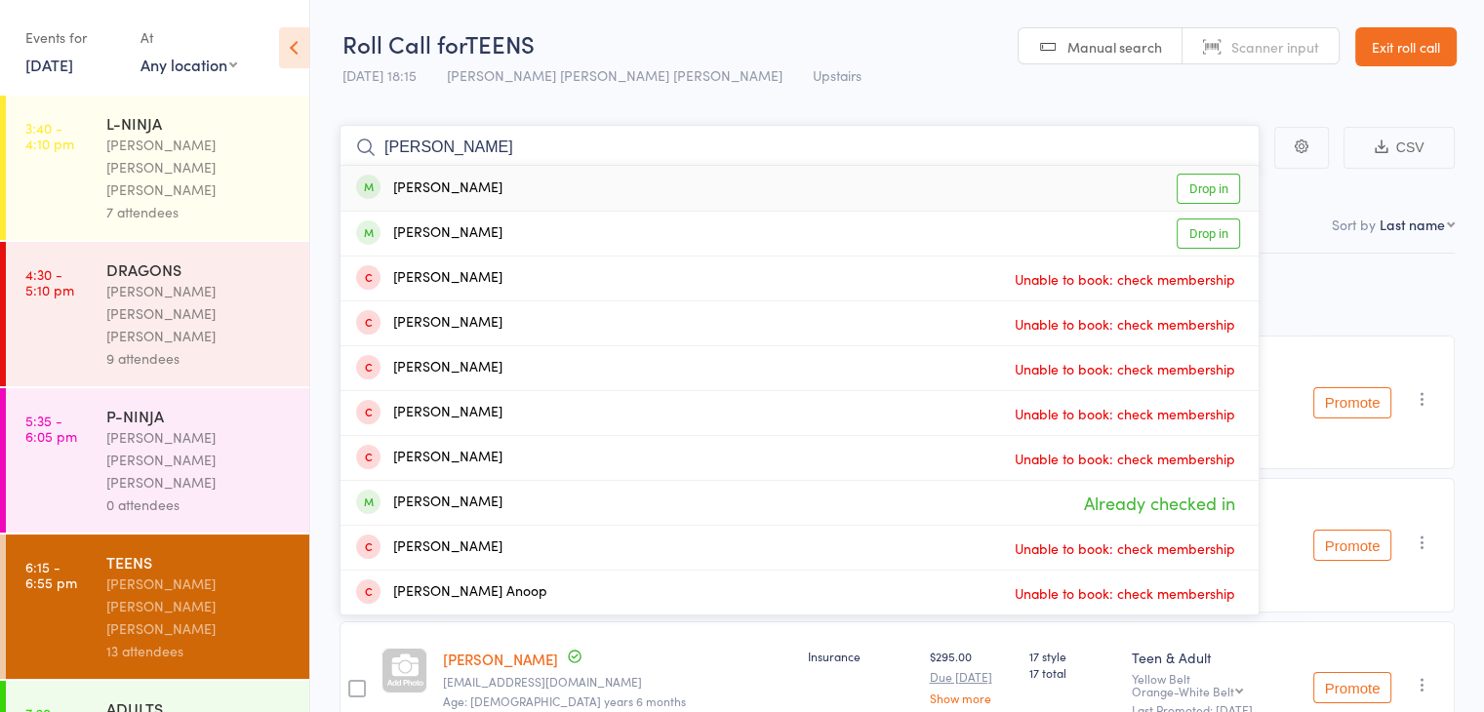
type input "[PERSON_NAME]"
click at [1201, 181] on link "Drop in" at bounding box center [1208, 189] width 63 height 30
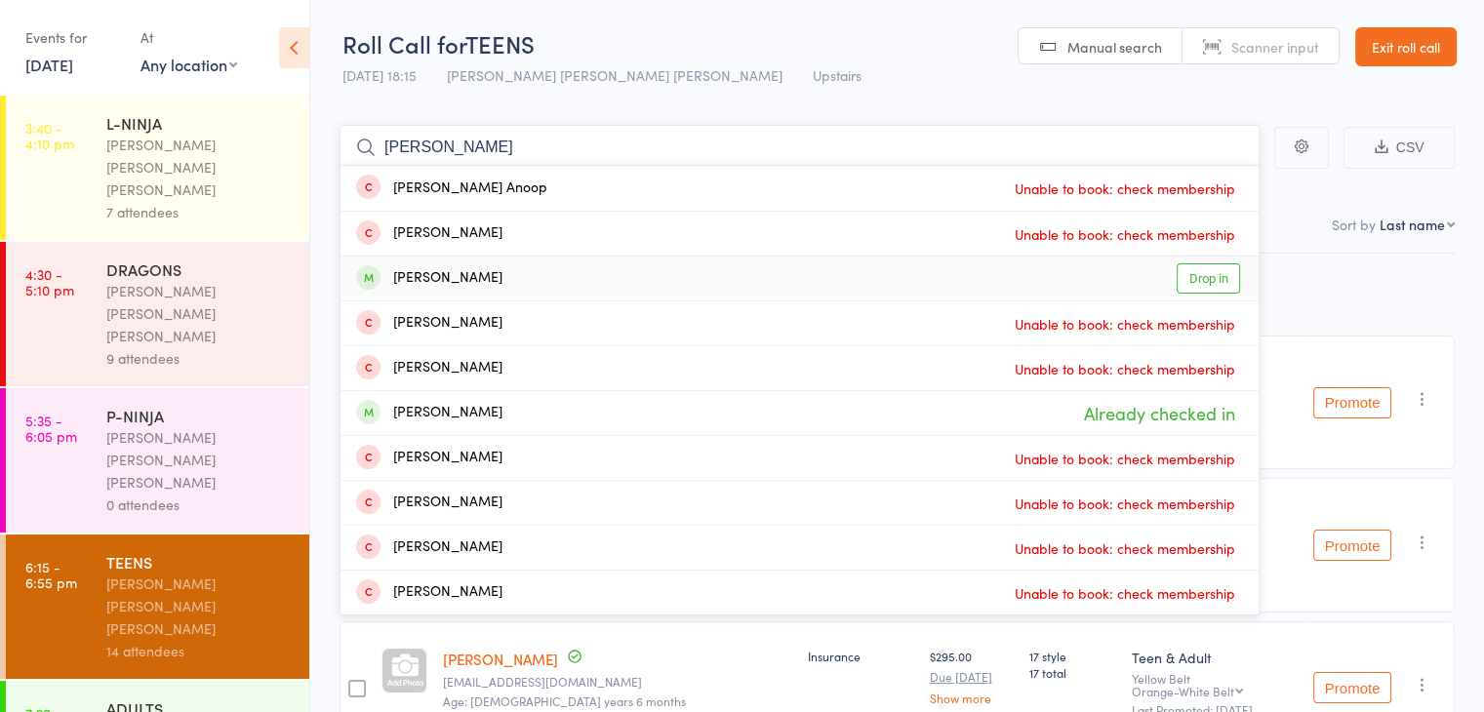
type input "[PERSON_NAME]"
click at [1199, 274] on link "Drop in" at bounding box center [1208, 278] width 63 height 30
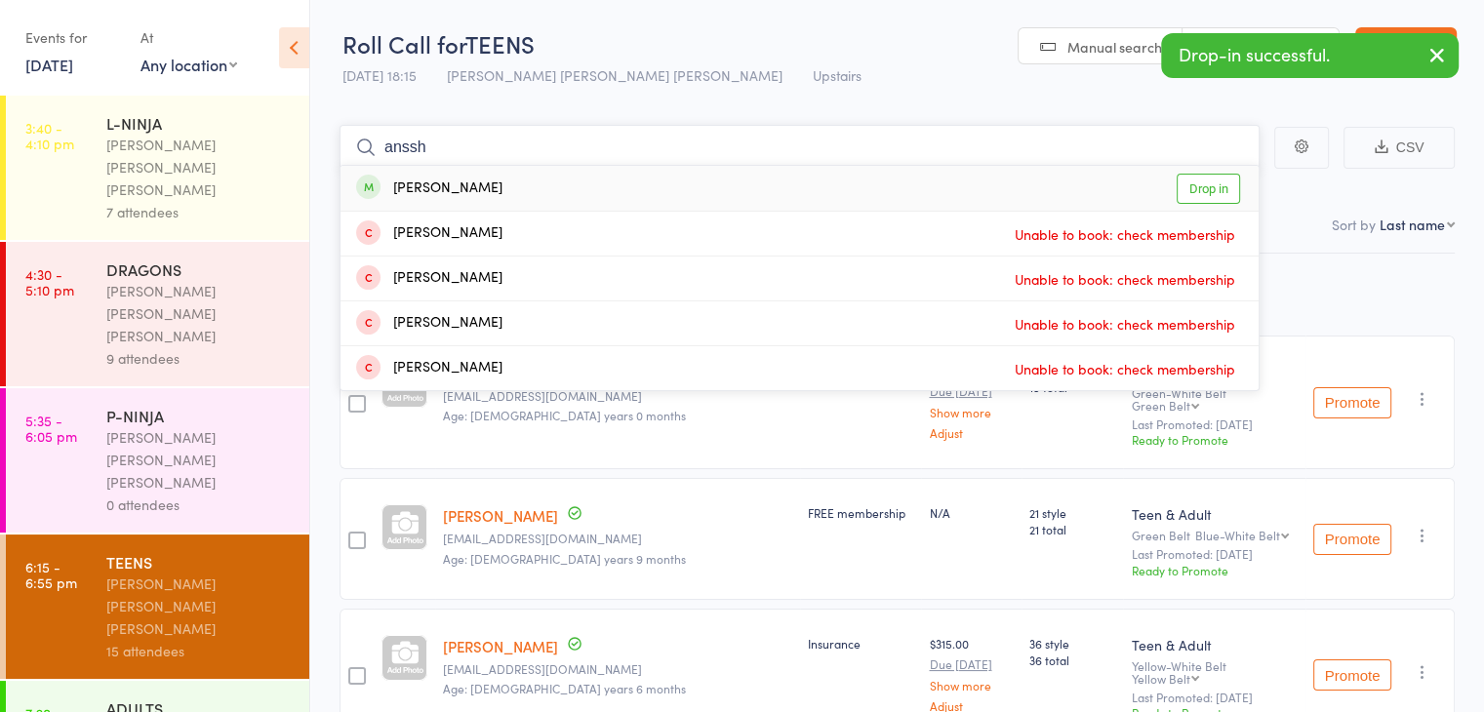
type input "anssh"
click at [1209, 177] on link "Drop in" at bounding box center [1208, 189] width 63 height 30
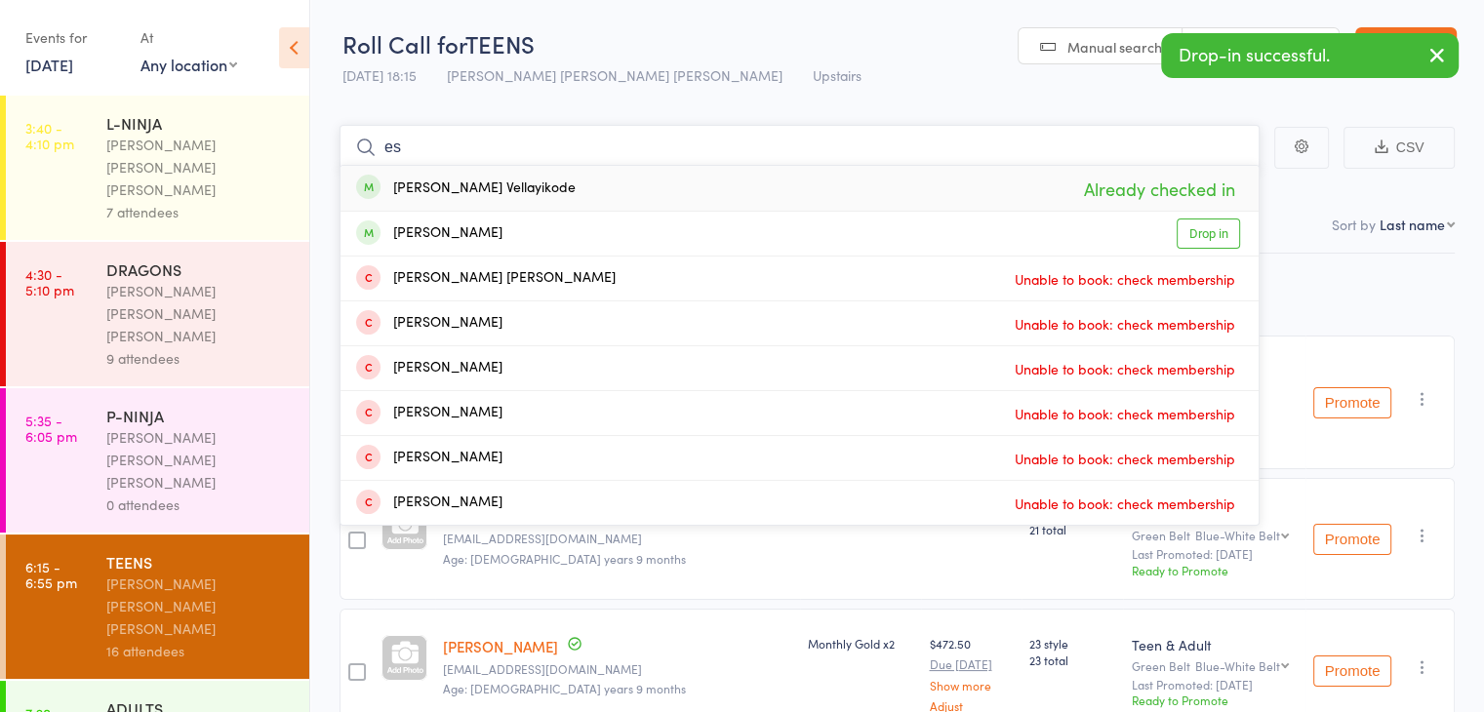
type input "e"
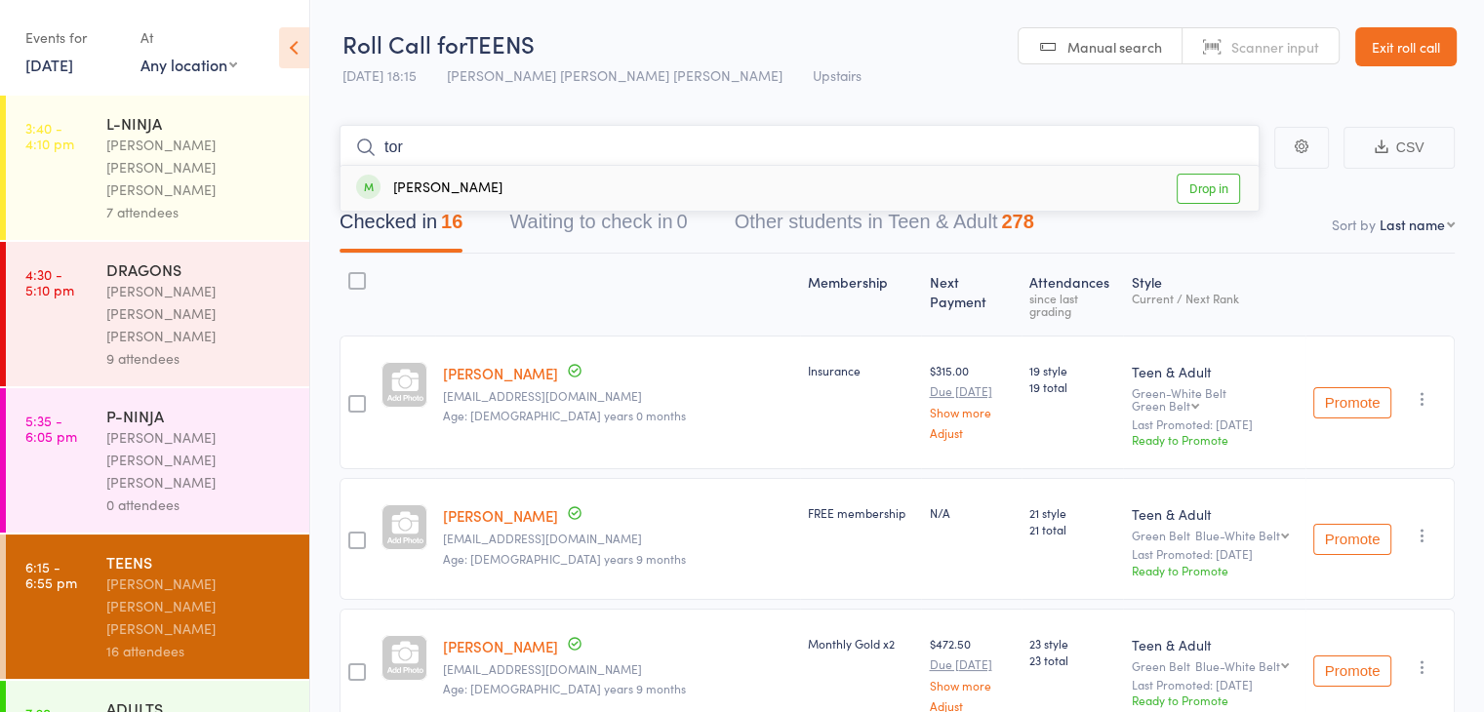
type input "tor"
click at [1209, 177] on link "Drop in" at bounding box center [1208, 189] width 63 height 30
type input "a"
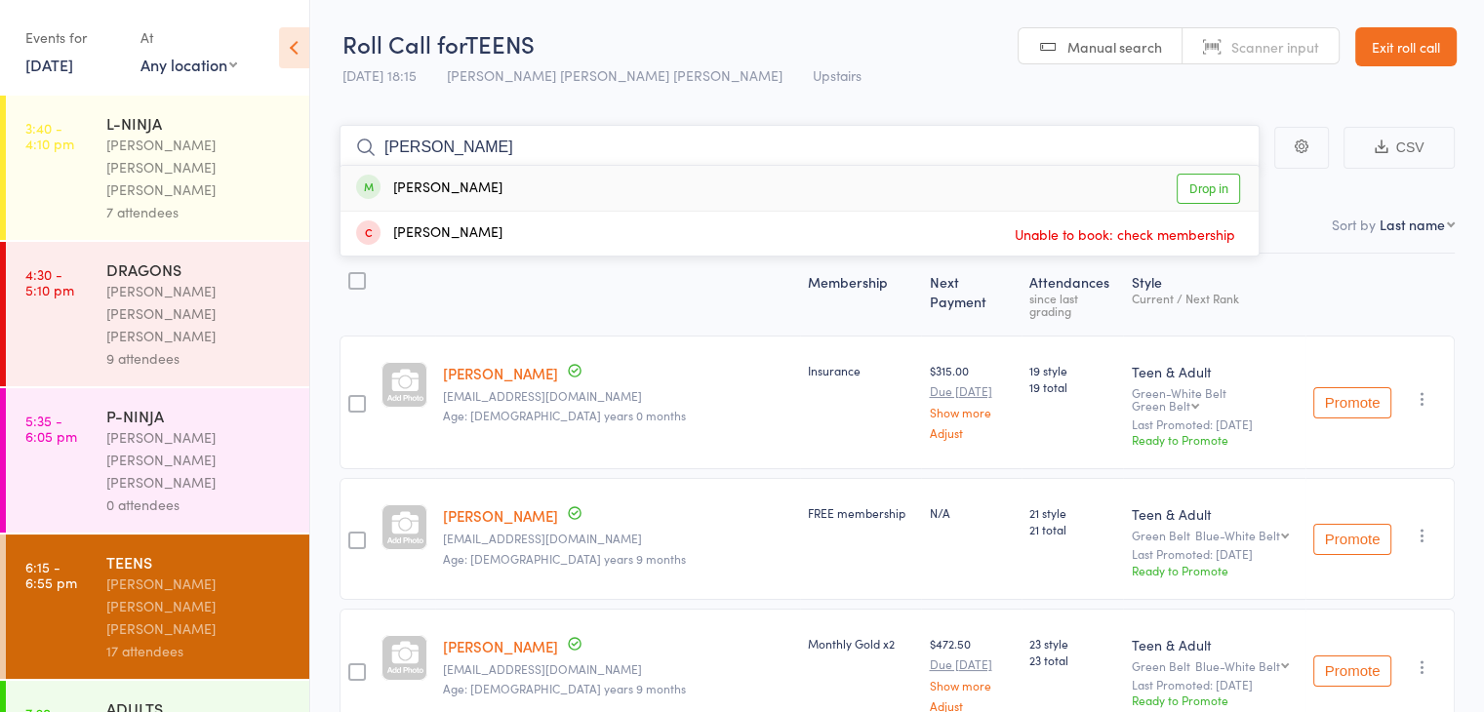
type input "[PERSON_NAME]"
click at [1209, 177] on link "Drop in" at bounding box center [1208, 189] width 63 height 30
